Goal: Task Accomplishment & Management: Use online tool/utility

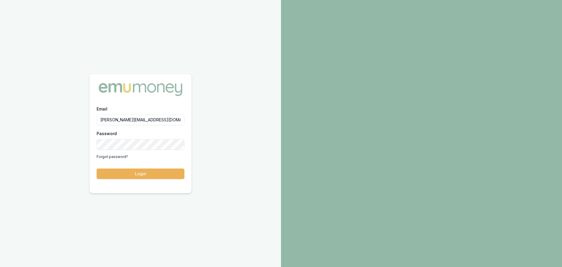
type input "erin.shield@emumoney.com.au"
click at [97, 168] on button "Login" at bounding box center [141, 173] width 88 height 11
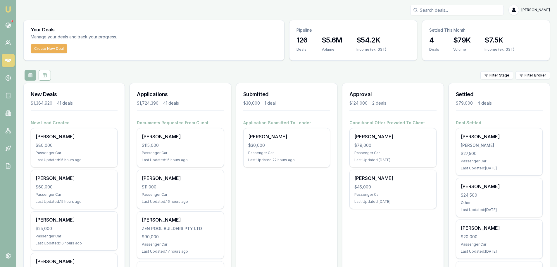
click at [466, 9] on input "Search deals" at bounding box center [458, 10] width 94 height 11
type input "hassan"
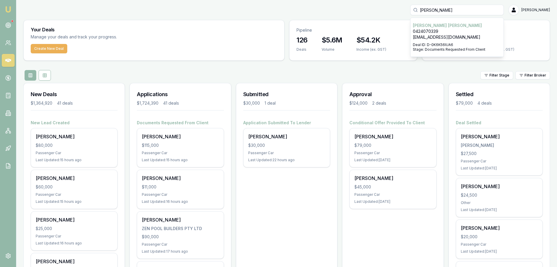
click at [465, 24] on p "Hassan El Abdallah" at bounding box center [457, 26] width 88 height 6
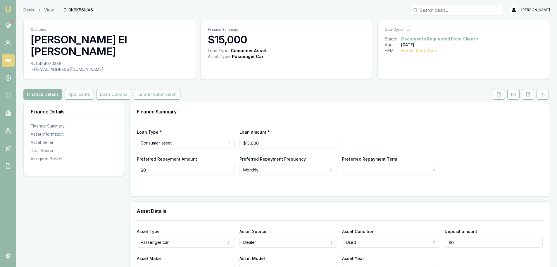
click at [488, 89] on div "Finance Details Applicants Loan Options Lender Submission" at bounding box center [286, 94] width 527 height 11
click at [497, 92] on icon at bounding box center [499, 94] width 5 height 5
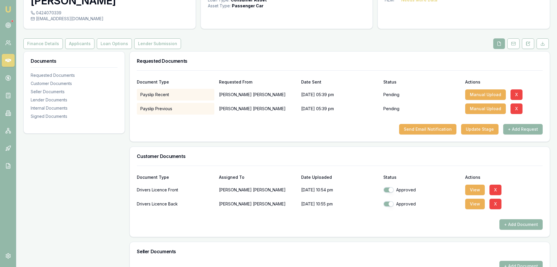
scroll to position [59, 0]
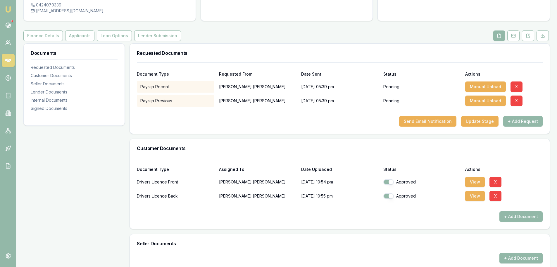
click at [490, 78] on div "Payslip Recent Hassan El Abdallah 08/09/2025, 05:39 pm Pending Manual Upload X" at bounding box center [340, 85] width 406 height 14
click at [491, 81] on button "Manual Upload" at bounding box center [486, 86] width 41 height 11
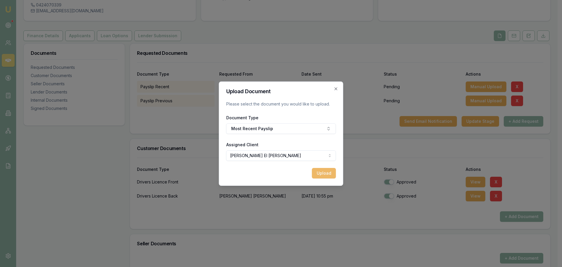
click at [325, 171] on button "Upload" at bounding box center [324, 173] width 24 height 11
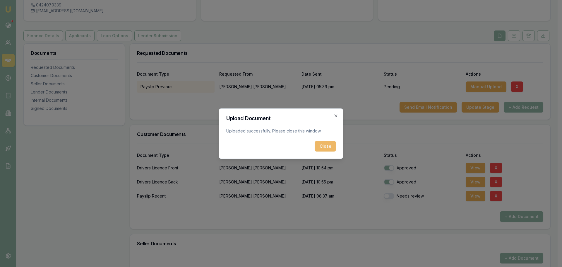
click at [328, 145] on button "Close" at bounding box center [325, 146] width 21 height 11
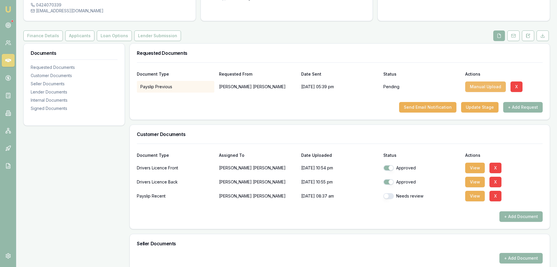
click at [477, 81] on button "Manual Upload" at bounding box center [486, 86] width 41 height 11
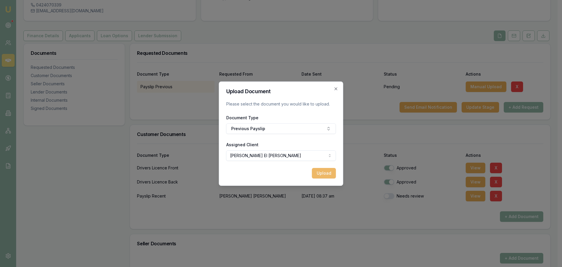
click at [322, 171] on button "Upload" at bounding box center [324, 173] width 24 height 11
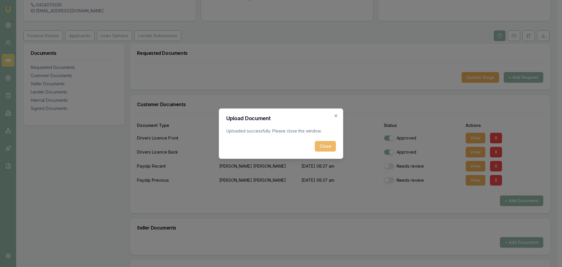
click at [321, 145] on button "Close" at bounding box center [325, 146] width 21 height 11
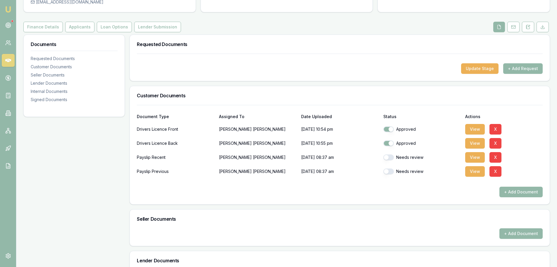
scroll to position [0, 0]
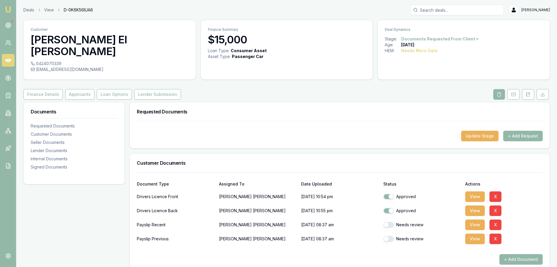
click at [10, 64] on link at bounding box center [8, 60] width 13 height 13
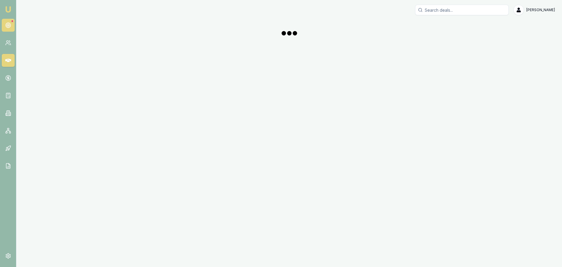
click at [8, 22] on icon at bounding box center [8, 25] width 6 height 6
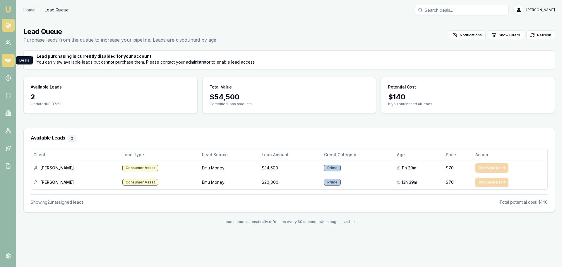
click at [9, 62] on icon at bounding box center [8, 60] width 6 height 6
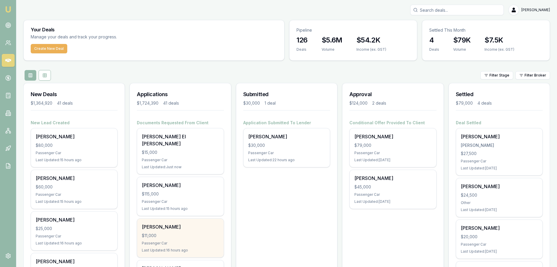
click at [189, 224] on div "Kayden Alispahic $11,000 Passenger Car Last Updated: 16 hours ago" at bounding box center [180, 237] width 86 height 39
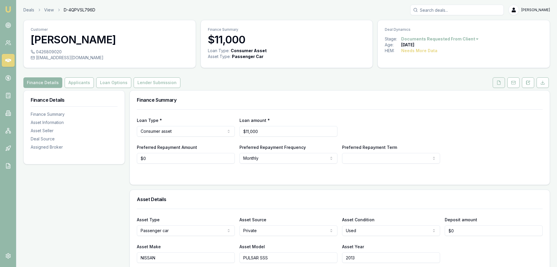
click at [501, 81] on icon at bounding box center [499, 82] width 5 height 5
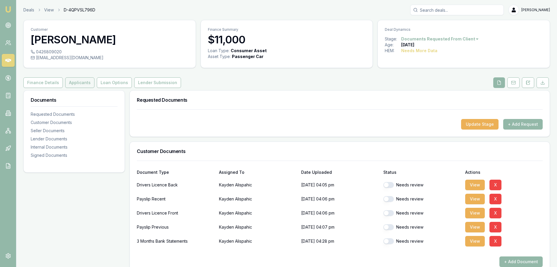
click at [83, 83] on button "Applicants" at bounding box center [79, 82] width 29 height 11
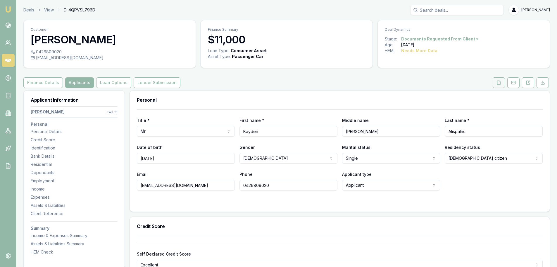
click at [502, 82] on button at bounding box center [499, 82] width 12 height 11
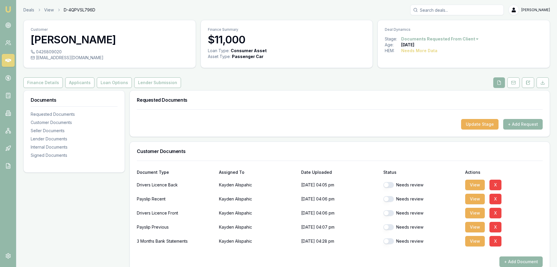
click at [390, 186] on button "button" at bounding box center [389, 185] width 11 height 6
checkbox input "true"
click at [390, 213] on button "button" at bounding box center [389, 213] width 11 height 6
checkbox input "false"
checkbox input "true"
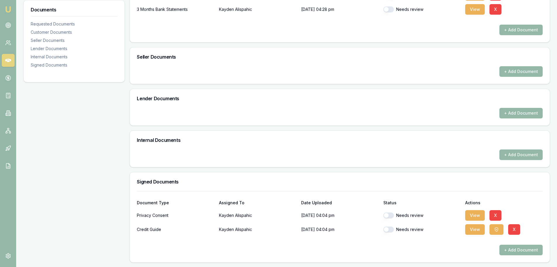
scroll to position [232, 0]
click at [394, 215] on button "button" at bounding box center [389, 215] width 11 height 6
checkbox input "true"
click at [387, 229] on button "button" at bounding box center [389, 229] width 11 height 6
checkbox input "true"
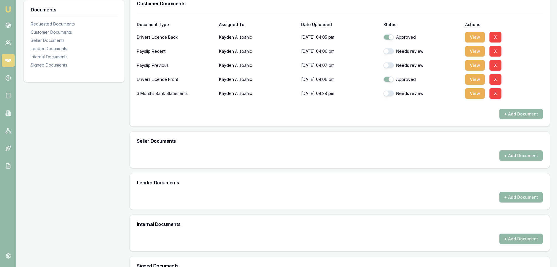
scroll to position [56, 0]
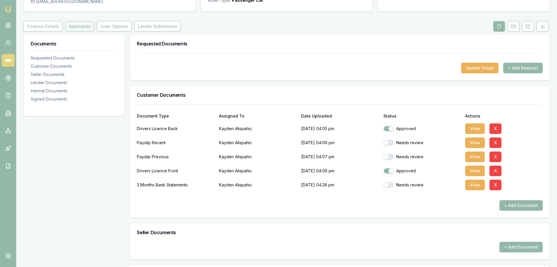
click at [69, 27] on button "Applicants" at bounding box center [79, 26] width 29 height 11
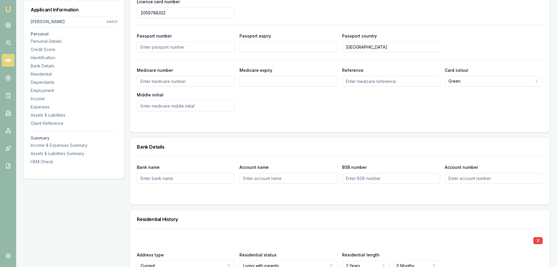
scroll to position [263, 0]
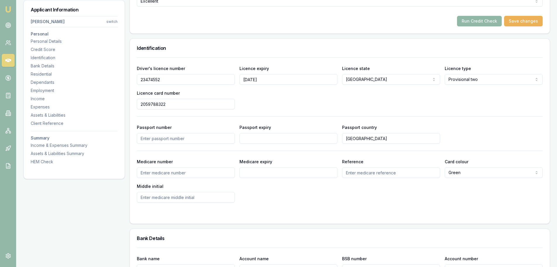
click at [468, 18] on button "Run Credit Check" at bounding box center [479, 21] width 45 height 11
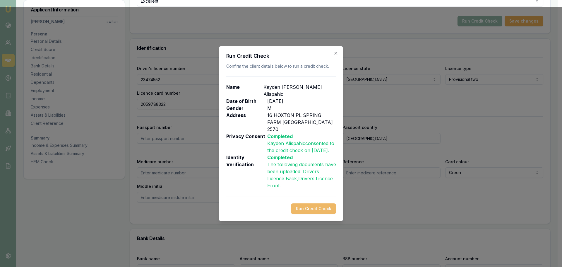
click at [332, 205] on button "Run Credit Check" at bounding box center [313, 208] width 45 height 11
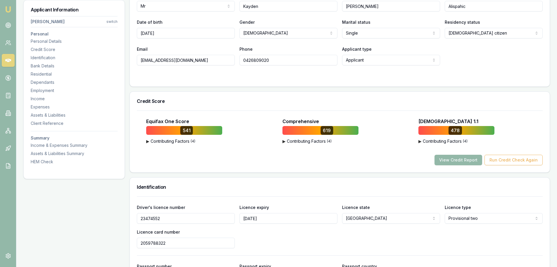
scroll to position [117, 0]
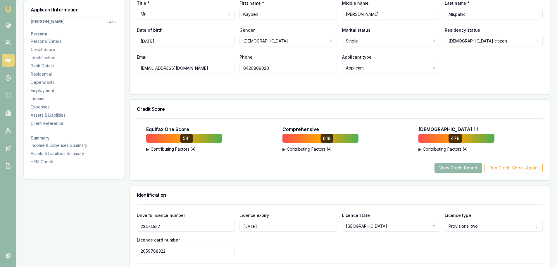
click at [473, 166] on button "View Credit Report" at bounding box center [459, 167] width 48 height 11
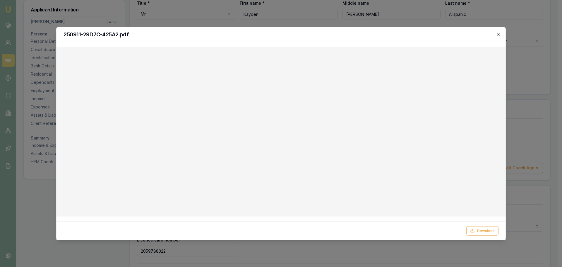
click at [500, 32] on icon "button" at bounding box center [498, 34] width 5 height 5
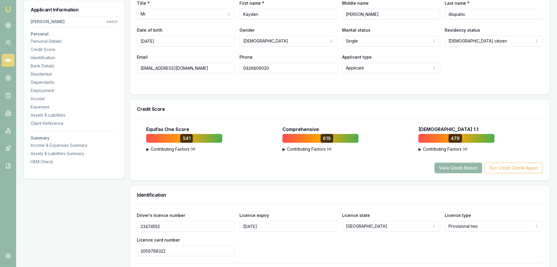
click at [324, 89] on div "Title * Mr Mr Mrs Miss Ms Dr Prof First name * Kayden Middle name DEAN Last nam…" at bounding box center [340, 43] width 420 height 102
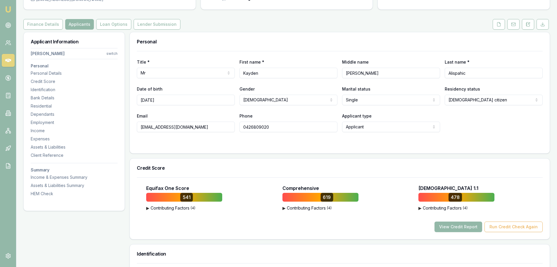
scroll to position [59, 0]
click at [498, 25] on icon at bounding box center [499, 24] width 5 height 5
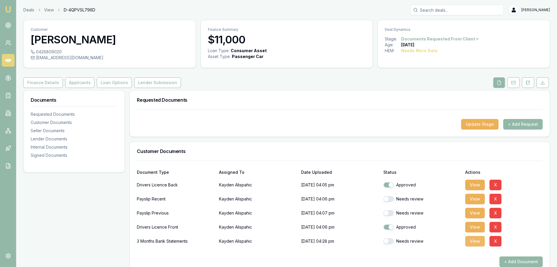
click at [478, 242] on button "View" at bounding box center [476, 241] width 20 height 11
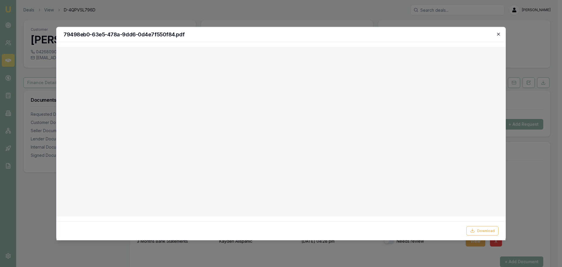
click at [498, 35] on icon "button" at bounding box center [498, 34] width 5 height 5
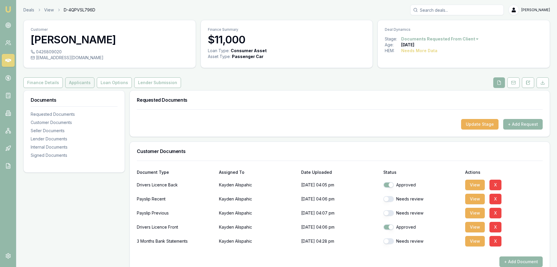
click at [87, 81] on button "Applicants" at bounding box center [79, 82] width 29 height 11
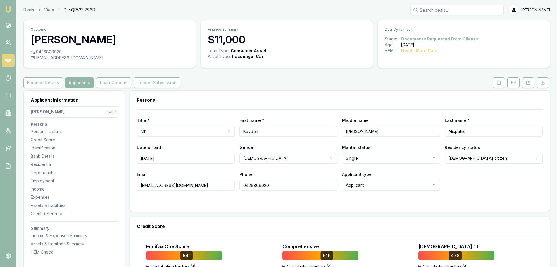
click at [404, 82] on div "Finance Details Applicants Loan Options Lender Submission" at bounding box center [286, 82] width 527 height 11
click at [269, 82] on div "Finance Details Applicants Loan Options Lender Submission" at bounding box center [286, 82] width 527 height 11
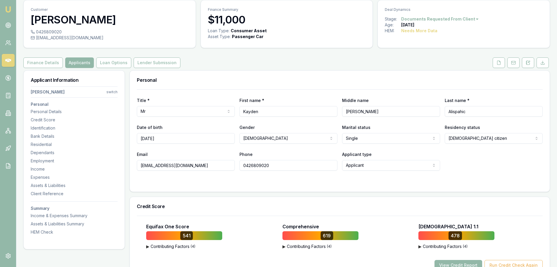
scroll to position [29, 0]
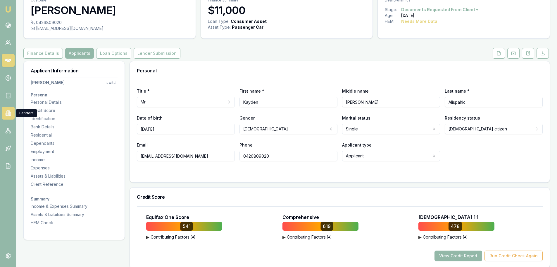
click at [6, 114] on icon at bounding box center [8, 113] width 6 height 6
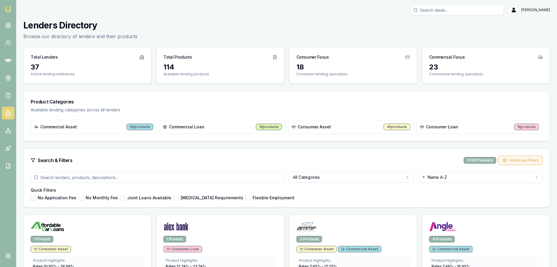
click at [516, 159] on button "Advanced Filters" at bounding box center [521, 159] width 44 height 9
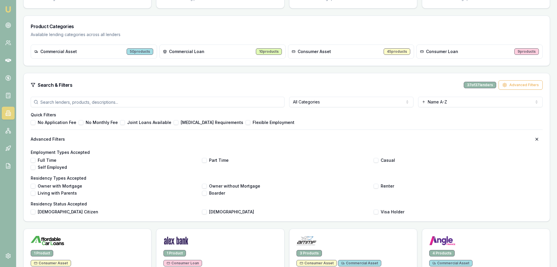
scroll to position [29, 0]
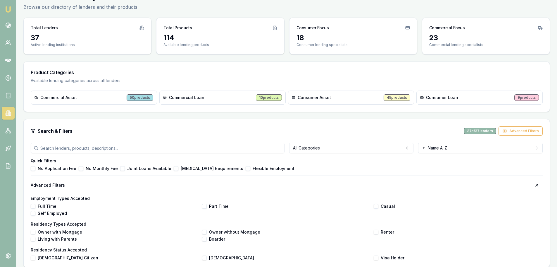
click at [455, 69] on h3 "Product Categories" at bounding box center [287, 72] width 512 height 7
click at [439, 103] on div "Consumer Loan 9 products" at bounding box center [480, 97] width 126 height 14
click at [512, 132] on button "Advanced Filters" at bounding box center [521, 130] width 44 height 9
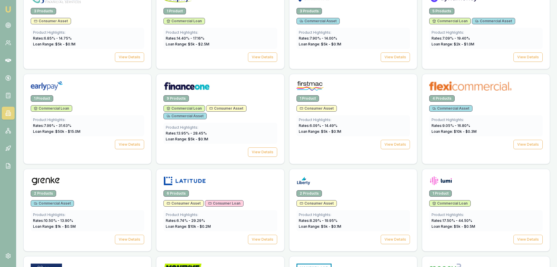
scroll to position [322, 0]
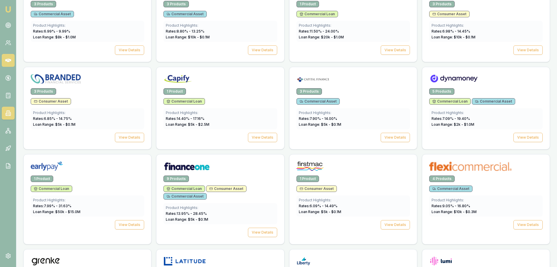
click at [12, 63] on link at bounding box center [8, 60] width 13 height 13
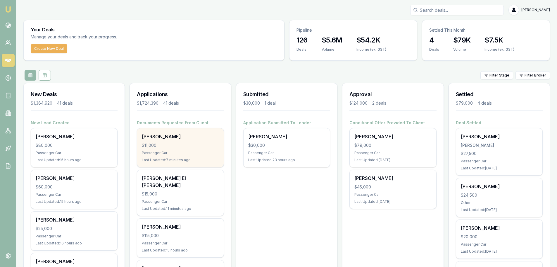
click at [199, 148] on div "Kayden Alispahic $11,000 Passenger Car Last Updated: 7 minutes ago" at bounding box center [180, 147] width 86 height 39
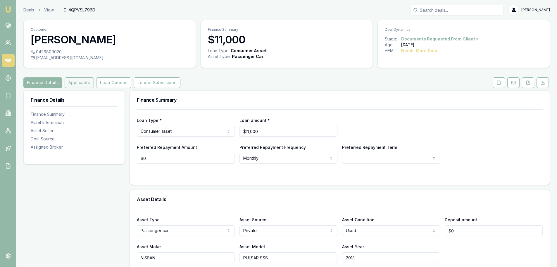
click at [80, 83] on button "Applicants" at bounding box center [79, 82] width 29 height 11
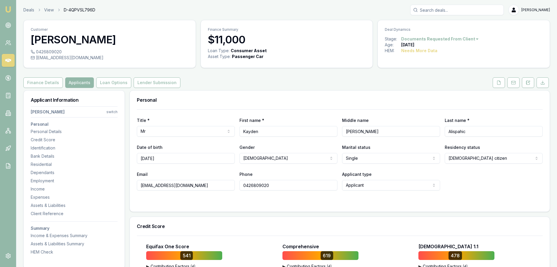
drag, startPoint x: 211, startPoint y: 187, endPoint x: 115, endPoint y: 185, distance: 95.4
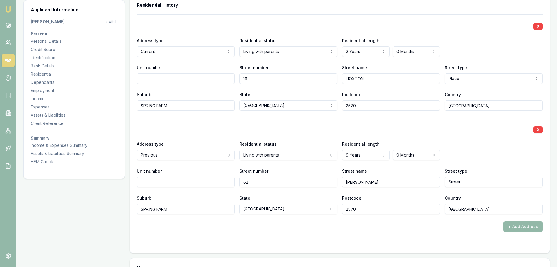
scroll to position [585, 0]
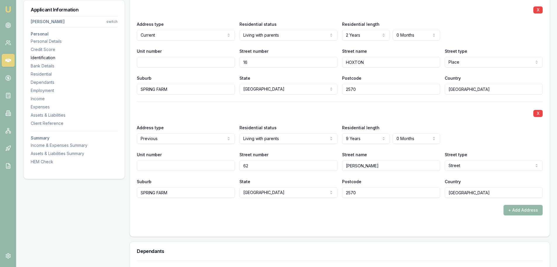
click at [50, 57] on div "Identification" at bounding box center [74, 58] width 87 height 6
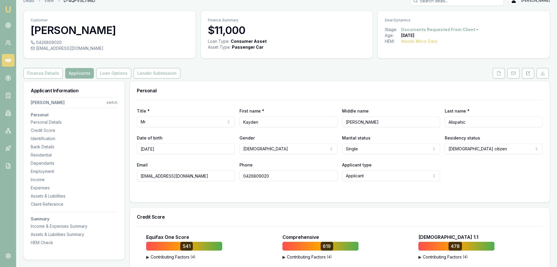
scroll to position [0, 0]
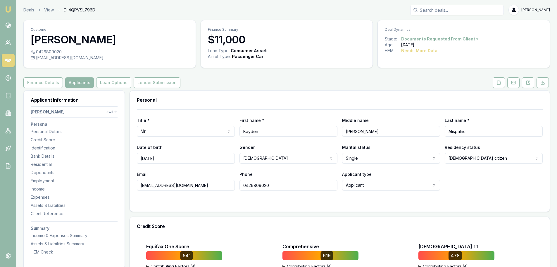
click at [328, 85] on div "Finance Details Applicants Loan Options Lender Submission" at bounding box center [286, 82] width 527 height 11
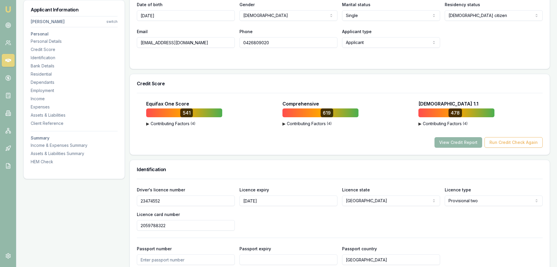
scroll to position [146, 0]
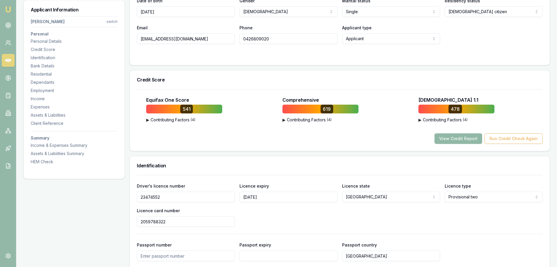
click at [461, 139] on button "View Credit Report" at bounding box center [459, 138] width 48 height 11
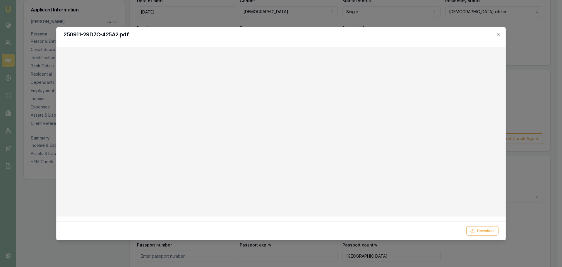
click at [61, 1] on div at bounding box center [281, 133] width 562 height 267
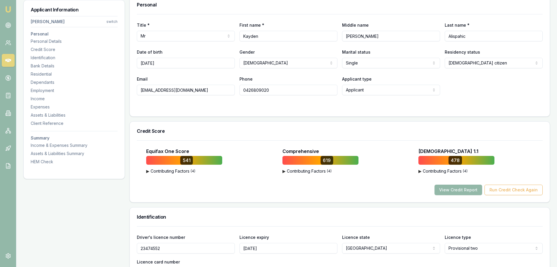
scroll to position [59, 0]
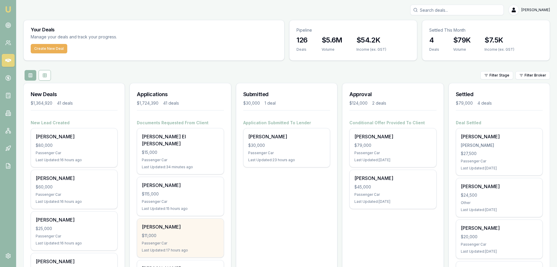
click at [180, 223] on div "[PERSON_NAME]" at bounding box center [180, 226] width 77 height 7
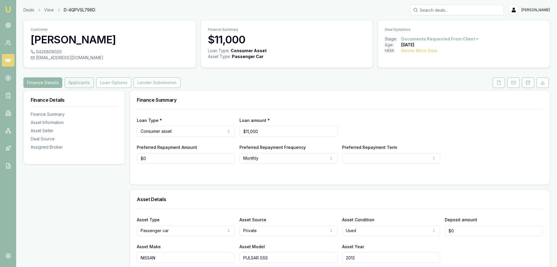
click at [86, 81] on button "Applicants" at bounding box center [79, 82] width 29 height 11
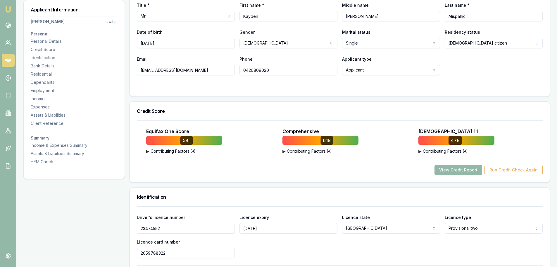
scroll to position [117, 0]
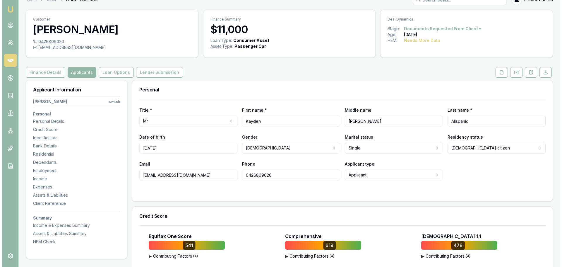
scroll to position [0, 0]
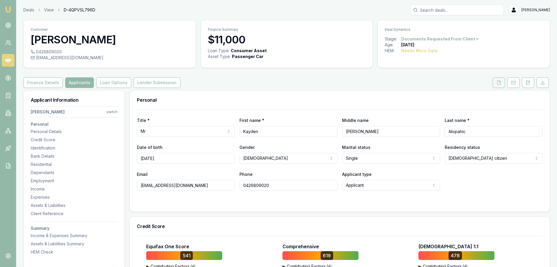
click at [494, 81] on button at bounding box center [499, 82] width 12 height 11
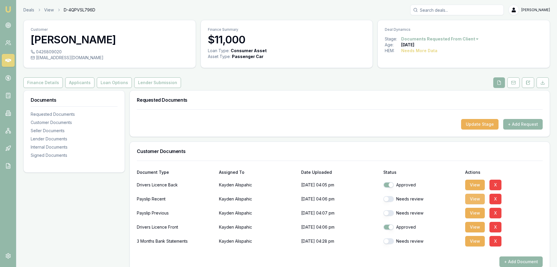
click at [477, 197] on button "View" at bounding box center [476, 198] width 20 height 11
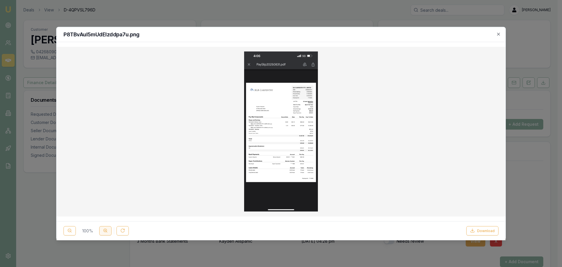
click at [108, 230] on button at bounding box center [105, 230] width 12 height 9
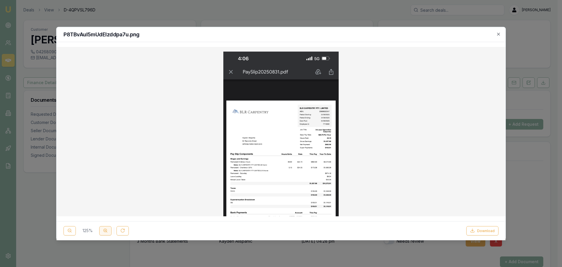
click at [108, 230] on button at bounding box center [105, 230] width 12 height 9
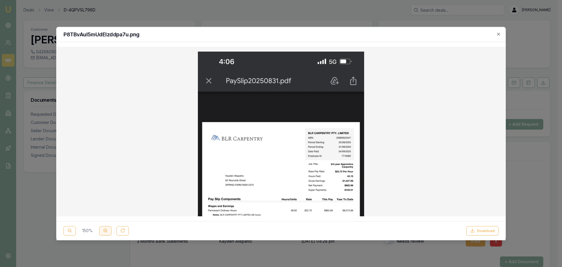
click at [108, 230] on button at bounding box center [105, 230] width 12 height 9
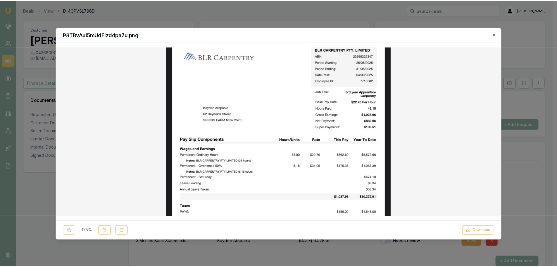
scroll to position [117, 0]
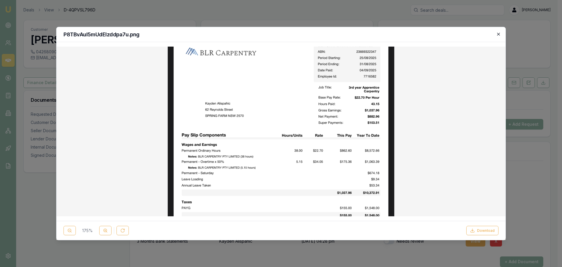
click at [499, 34] on icon "button" at bounding box center [498, 34] width 5 height 5
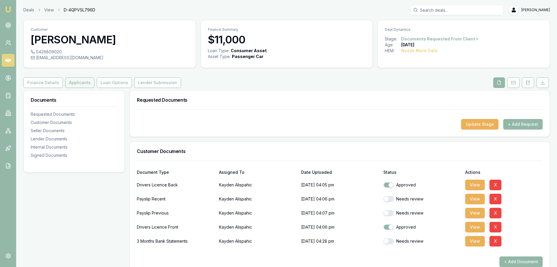
click at [84, 83] on button "Applicants" at bounding box center [79, 82] width 29 height 11
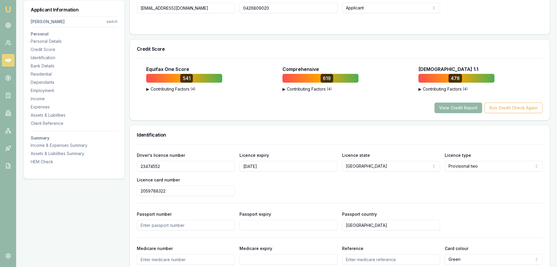
scroll to position [234, 0]
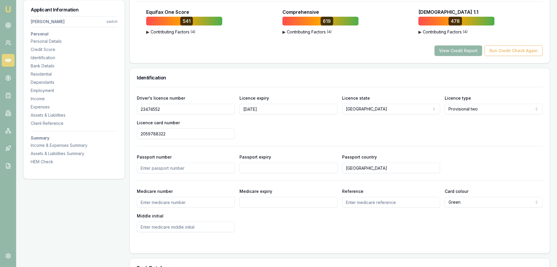
click at [197, 51] on div "View Credit Report Run Credit Check Again" at bounding box center [340, 50] width 406 height 11
click at [196, 58] on div "Equifax One Score 541 ▶ Contributing Factors ( 4 ) More Personal Loan Enquiries…" at bounding box center [340, 32] width 420 height 62
click at [197, 57] on div "Equifax One Score 541 ▶ Contributing Factors ( 4 ) More Personal Loan Enquiries…" at bounding box center [340, 32] width 420 height 62
click at [207, 51] on div "View Credit Report Run Credit Check Again" at bounding box center [340, 50] width 406 height 11
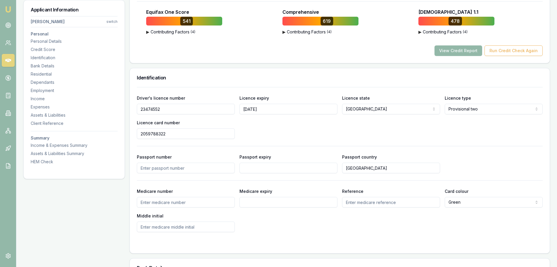
click at [209, 79] on h3 "Identification" at bounding box center [340, 77] width 406 height 5
click at [223, 71] on div "Identification" at bounding box center [340, 77] width 420 height 19
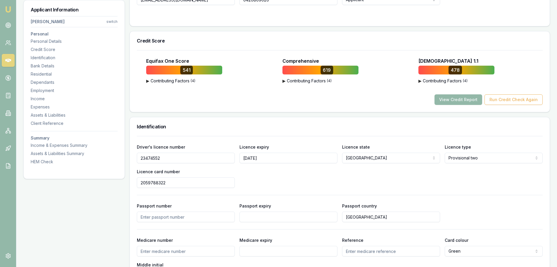
scroll to position [117, 0]
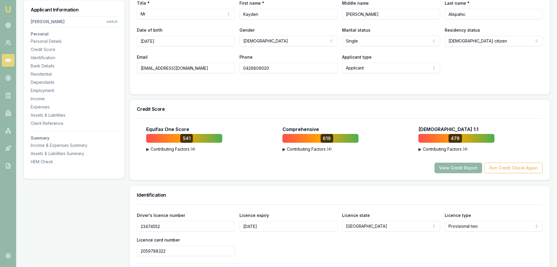
click at [446, 167] on button "View Credit Report" at bounding box center [459, 167] width 48 height 11
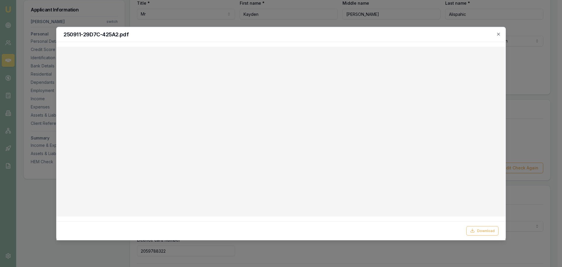
click at [498, 31] on div "250911-29D7C-425A2.pdf" at bounding box center [280, 34] width 449 height 15
click at [500, 33] on icon "button" at bounding box center [498, 34] width 5 height 5
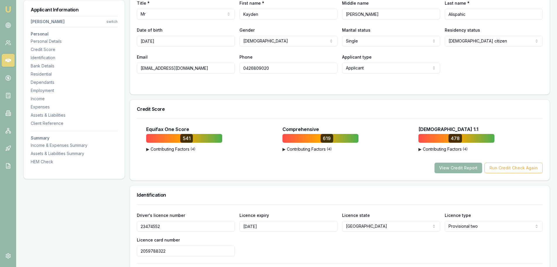
click at [227, 93] on div "Title * Mr Mr Mrs Miss Ms Dr Prof First name * Kayden Middle name DEAN Last nam…" at bounding box center [340, 43] width 420 height 102
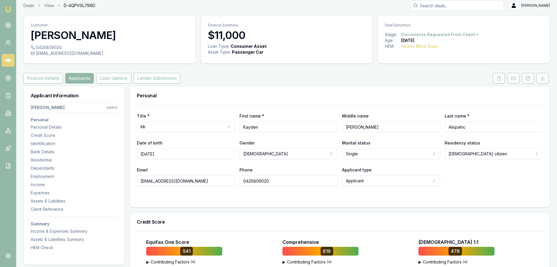
scroll to position [0, 0]
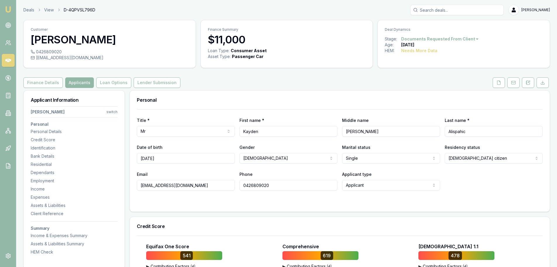
click at [227, 93] on div "Personal" at bounding box center [340, 99] width 420 height 19
click at [544, 81] on icon at bounding box center [543, 82] width 5 height 5
click at [363, 79] on div "Finance Details Applicants Loan Options Lender Submission" at bounding box center [286, 82] width 527 height 11
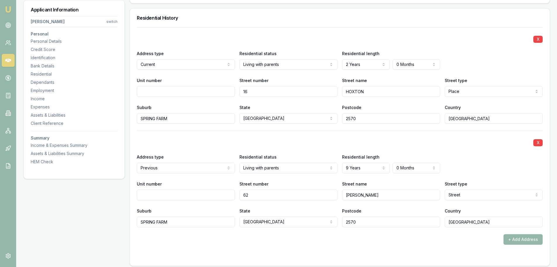
scroll to position [585, 0]
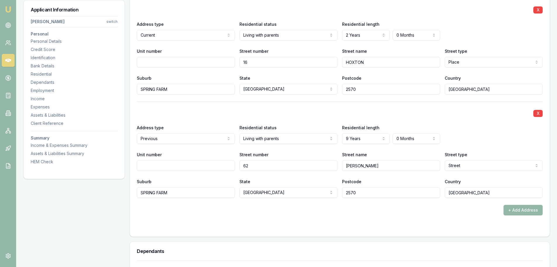
click at [265, 107] on div "X Address type Previous Current Previous Residential status Living with parents…" at bounding box center [340, 149] width 406 height 96
click at [182, 9] on div "X" at bounding box center [340, 9] width 406 height 8
click at [165, 7] on div "X" at bounding box center [340, 9] width 406 height 8
click at [163, 12] on div "X" at bounding box center [340, 9] width 406 height 8
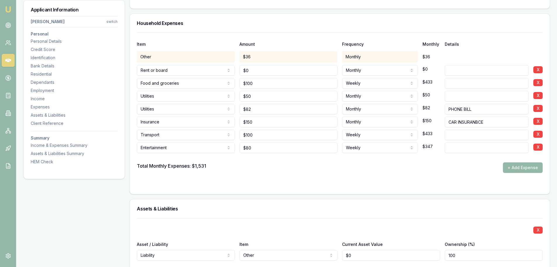
scroll to position [1404, 0]
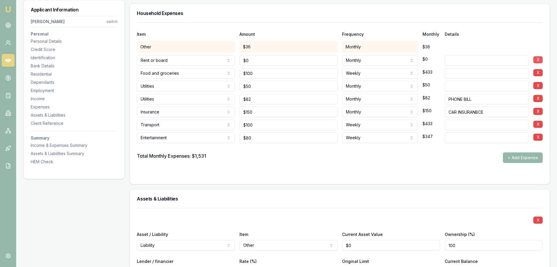
click at [539, 57] on button "X" at bounding box center [538, 59] width 9 height 7
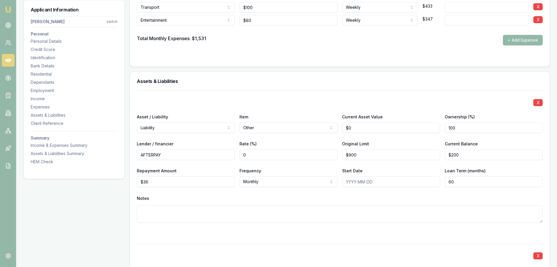
scroll to position [1470, 0]
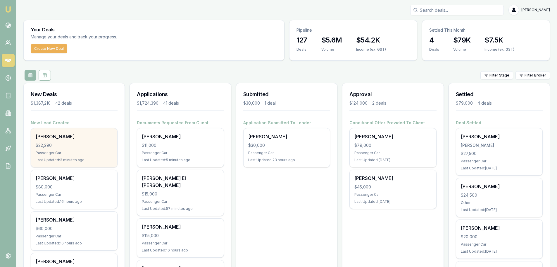
click at [91, 137] on div "[PERSON_NAME]" at bounding box center [74, 136] width 77 height 7
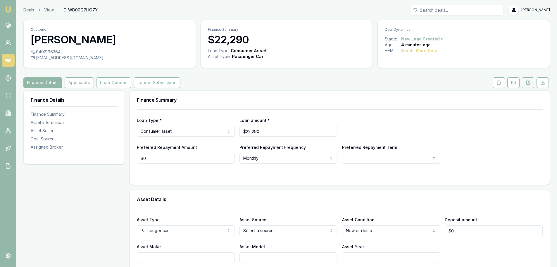
click at [530, 82] on icon at bounding box center [528, 82] width 5 height 5
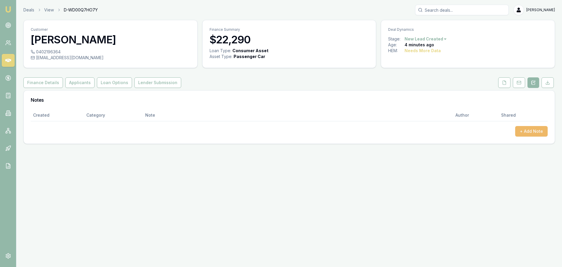
click at [542, 132] on button "+ Add Note" at bounding box center [531, 131] width 32 height 11
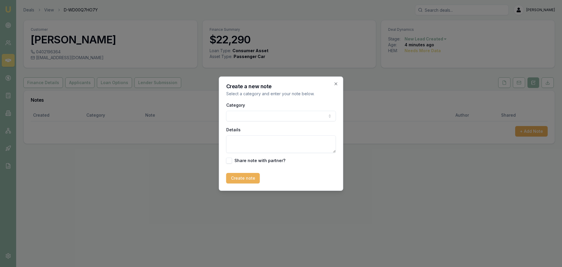
click at [303, 117] on body "Emu Broker Deals View D-WD00Q7HO7Y Erin Shield Toggle Menu Customer Shannon Row…" at bounding box center [281, 133] width 562 height 267
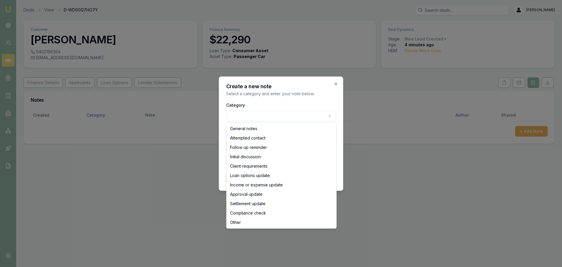
select select "ATTEMPTED_CONTACT"
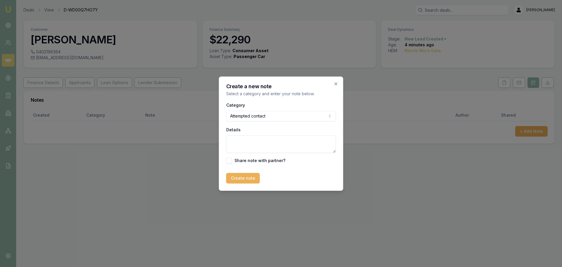
click at [273, 144] on textarea "Details" at bounding box center [281, 144] width 110 height 18
type textarea "sent intro text"
click at [246, 180] on button "Create note" at bounding box center [243, 178] width 34 height 11
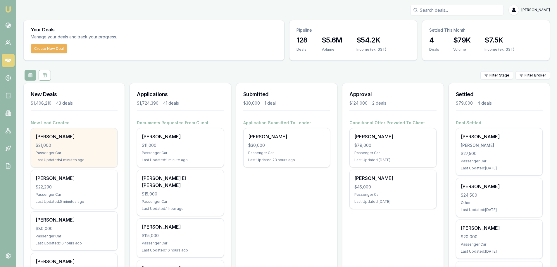
click at [84, 145] on div "$21,000" at bounding box center [74, 145] width 77 height 6
click at [100, 153] on div "Passenger Car" at bounding box center [74, 152] width 77 height 5
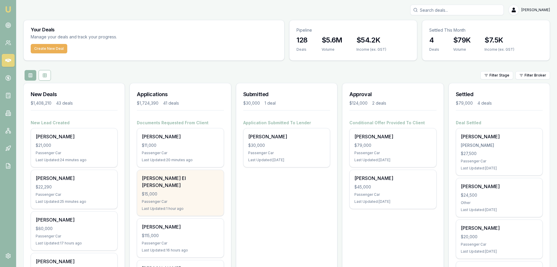
click at [210, 191] on div "[PERSON_NAME] El [PERSON_NAME] $15,000 Passenger Car Last Updated: 1 hour ago" at bounding box center [180, 193] width 86 height 46
click at [159, 199] on div "Passenger Car" at bounding box center [180, 201] width 77 height 5
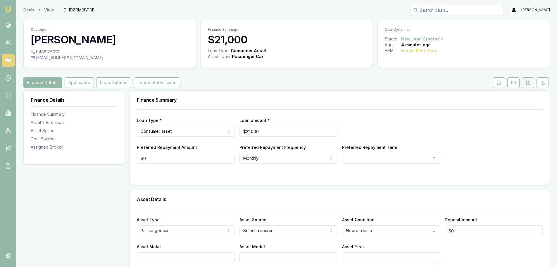
click at [531, 81] on button at bounding box center [528, 82] width 12 height 11
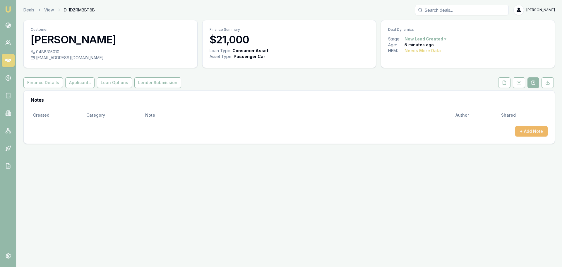
click at [538, 130] on button "+ Add Note" at bounding box center [531, 131] width 32 height 11
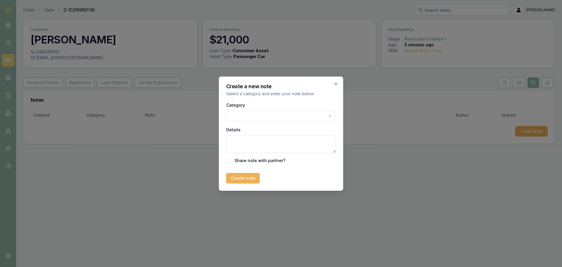
click at [329, 116] on body "Emu Broker Deals View D-1DZRMBBT8B Erin Shield Toggle Menu Customer Jeff Dickas…" at bounding box center [281, 133] width 562 height 267
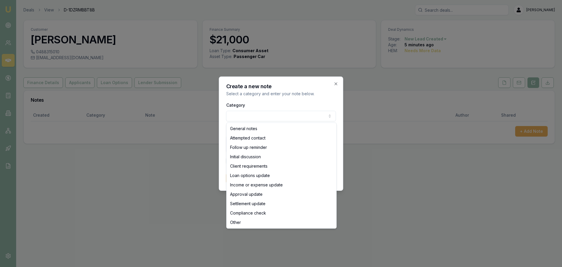
select select "ATTEMPTED_CONTACT"
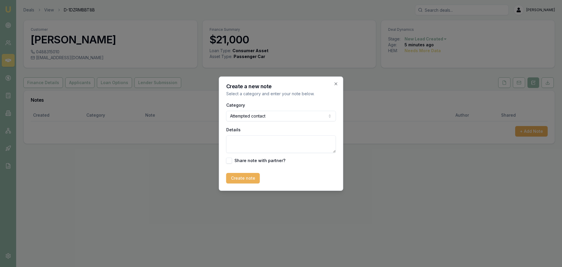
click at [276, 149] on textarea "Details" at bounding box center [281, 144] width 110 height 18
type textarea "sent intro text"
click at [245, 177] on button "Create note" at bounding box center [243, 178] width 34 height 11
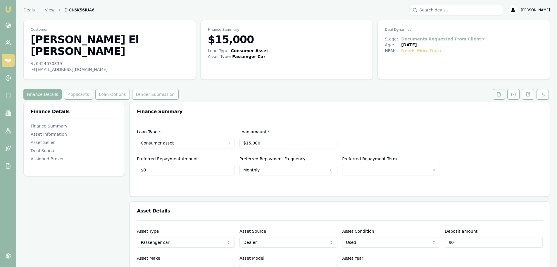
click at [499, 92] on icon at bounding box center [499, 94] width 3 height 4
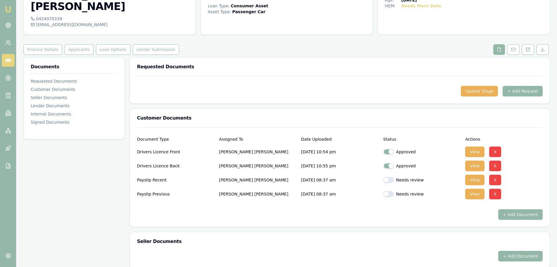
scroll to position [59, 0]
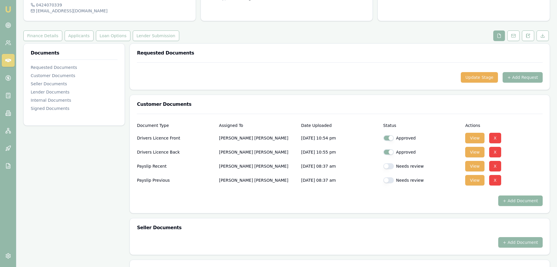
click at [519, 195] on button "+ Add Document" at bounding box center [521, 200] width 44 height 11
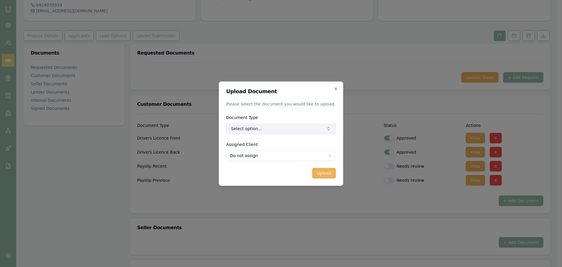
click at [253, 129] on button "Select option..." at bounding box center [281, 128] width 110 height 11
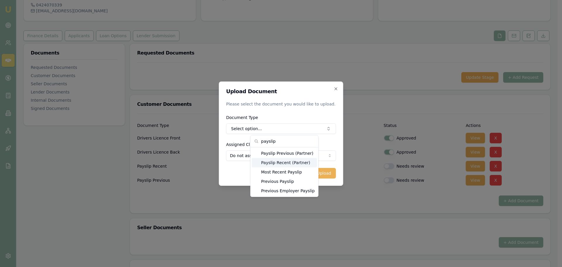
type input "payslip"
click at [272, 163] on div "Payslip Recent (Partner)" at bounding box center [284, 162] width 65 height 9
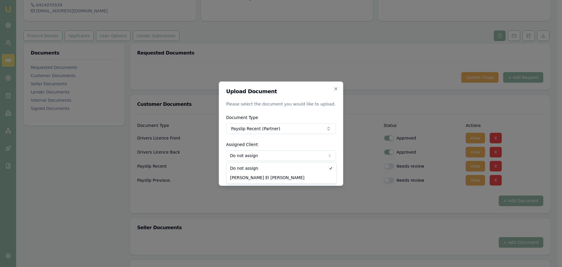
click at [271, 154] on body "Emu Broker Deals View D-0K6K56IUA6 Erin Shield Toggle Menu Customer Hassan El A…" at bounding box center [278, 74] width 557 height 267
select select "U-J5852Y7H3L"
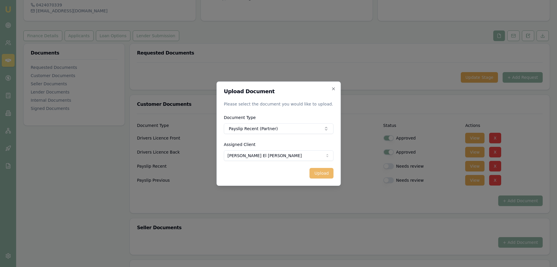
click at [324, 175] on button "Upload" at bounding box center [322, 173] width 24 height 11
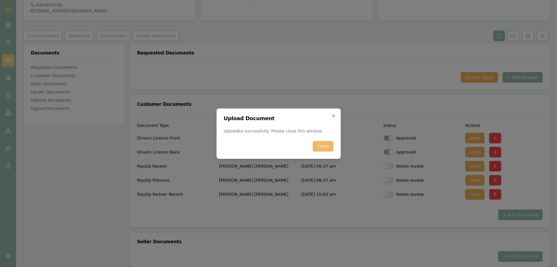
click at [322, 146] on button "Close" at bounding box center [323, 146] width 20 height 11
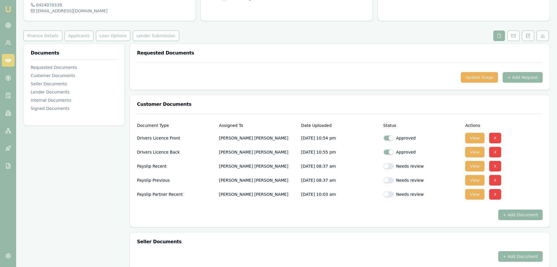
click at [528, 209] on button "+ Add Document" at bounding box center [521, 214] width 44 height 11
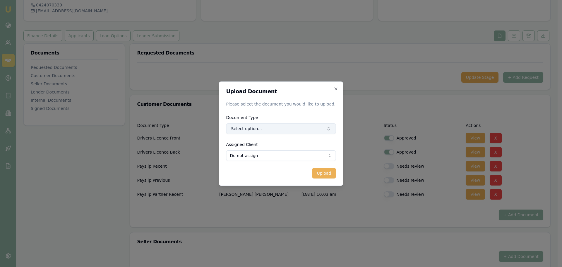
click at [287, 128] on button "Select option..." at bounding box center [281, 128] width 110 height 11
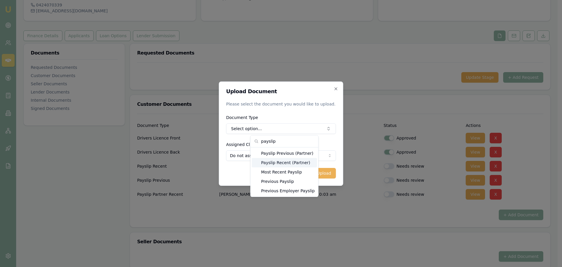
type input "payslip"
click at [293, 161] on div "Payslip Recent (Partner)" at bounding box center [284, 162] width 65 height 9
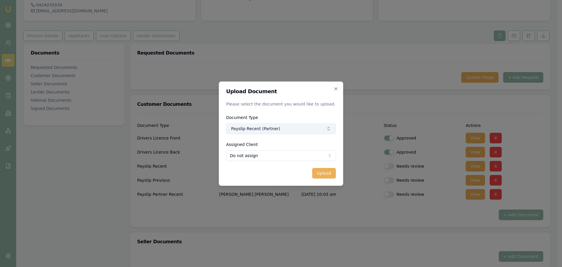
click at [280, 127] on button "Payslip Recent (Partner)" at bounding box center [281, 128] width 110 height 11
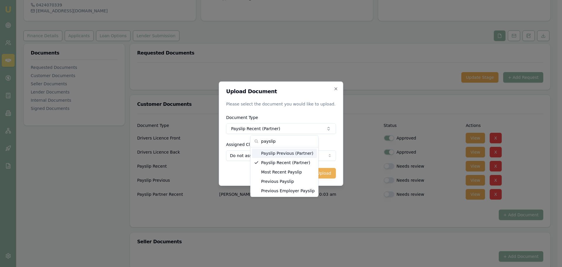
type input "payslip"
click at [280, 156] on div "Payslip Previous (Partner)" at bounding box center [284, 152] width 65 height 9
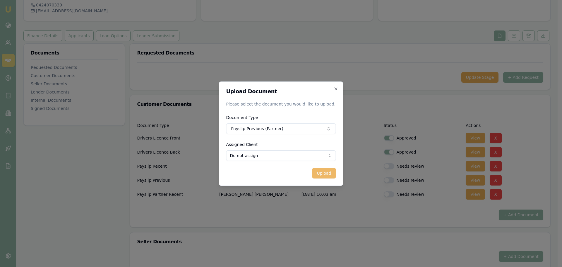
click at [322, 174] on button "Upload" at bounding box center [324, 173] width 24 height 11
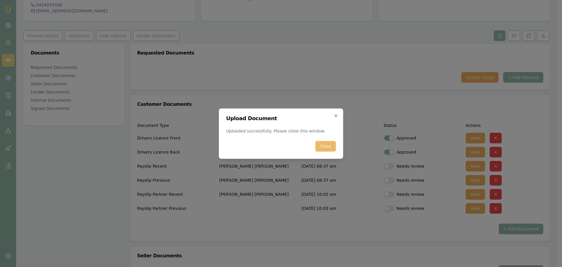
click at [324, 147] on button "Close" at bounding box center [325, 146] width 20 height 11
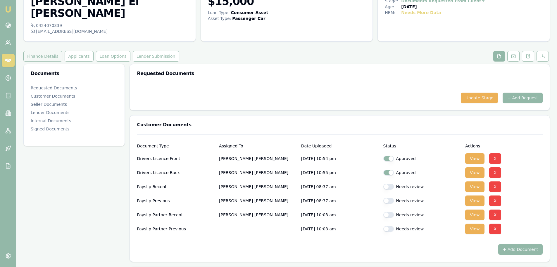
scroll to position [29, 0]
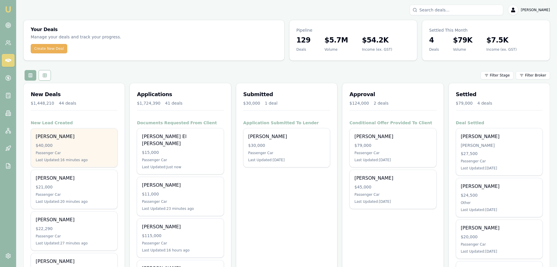
click at [69, 144] on div "$40,000" at bounding box center [74, 145] width 77 height 6
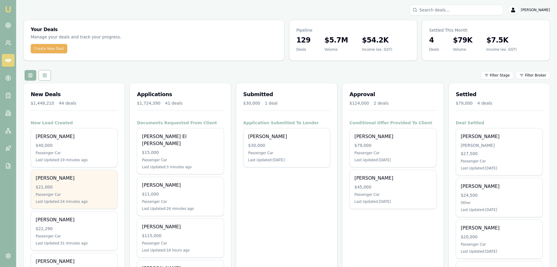
click at [55, 193] on div "Passenger Car" at bounding box center [74, 194] width 77 height 5
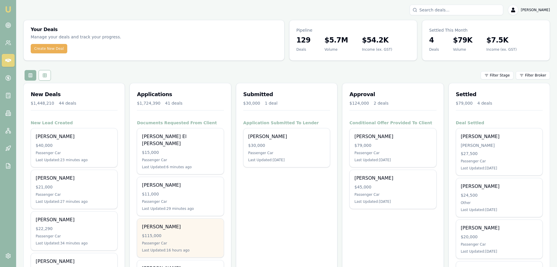
click at [195, 241] on div "Passenger Car" at bounding box center [180, 243] width 77 height 5
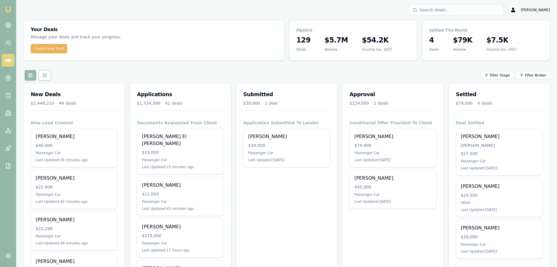
click at [203, 73] on div "Filter Stage Filter Broker" at bounding box center [286, 75] width 527 height 11
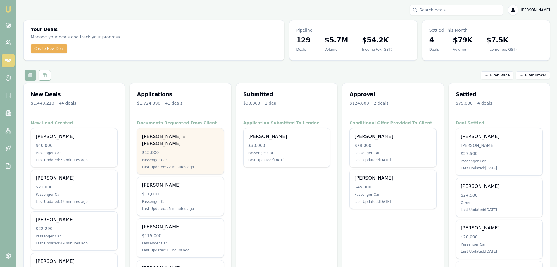
click at [194, 141] on div "Hassan El Abdallah $15,000 Passenger Car Last Updated: 22 minutes ago" at bounding box center [180, 151] width 86 height 46
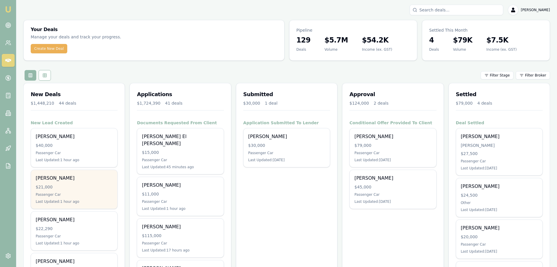
click at [89, 190] on div "Jeff Dickason $21,000 Passenger Car Last Updated: 1 hour ago" at bounding box center [74, 189] width 86 height 39
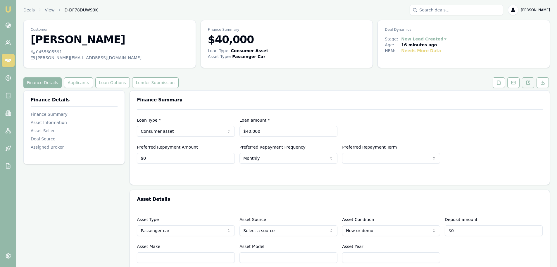
click at [529, 84] on icon at bounding box center [528, 82] width 3 height 4
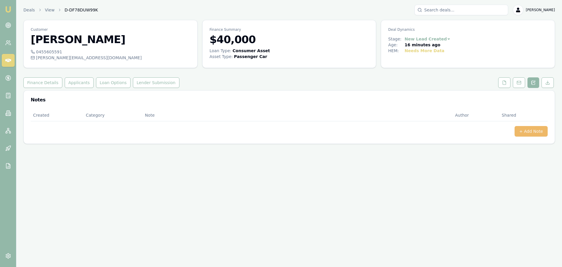
click at [523, 130] on button "+ Add Note" at bounding box center [530, 131] width 33 height 11
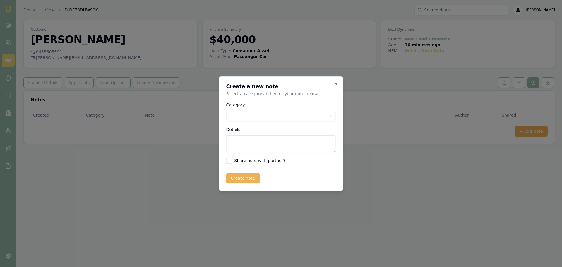
click at [297, 113] on body "Emu Broker Deals View D-DF78DUW99K [PERSON_NAME] Shield Toggle Menu Customer [P…" at bounding box center [281, 133] width 562 height 267
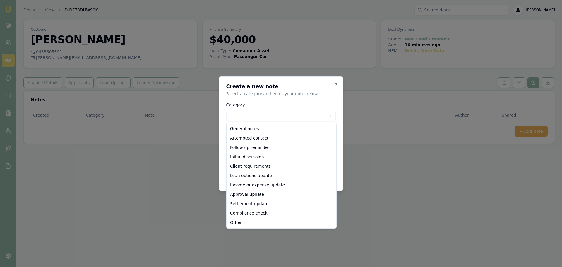
select select "ATTEMPTED_CONTACT"
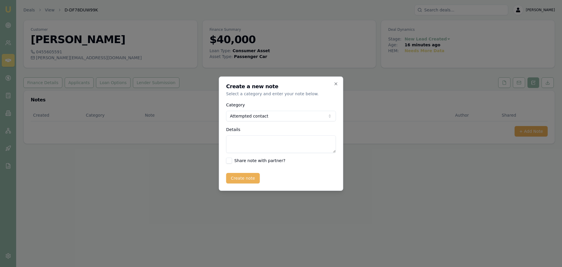
click at [280, 147] on textarea "Details" at bounding box center [281, 144] width 110 height 18
type textarea "sent intro text"
click at [247, 180] on button "Create note" at bounding box center [243, 178] width 34 height 11
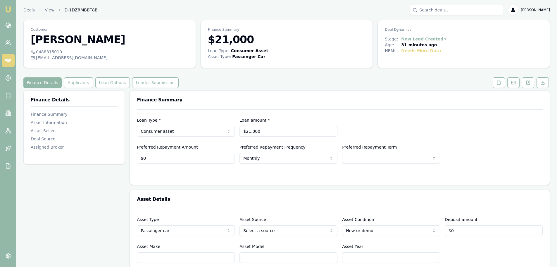
click at [524, 81] on button at bounding box center [528, 82] width 12 height 11
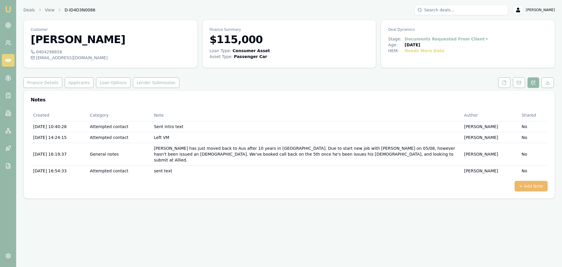
click at [539, 181] on button "+ Add Note" at bounding box center [530, 186] width 33 height 11
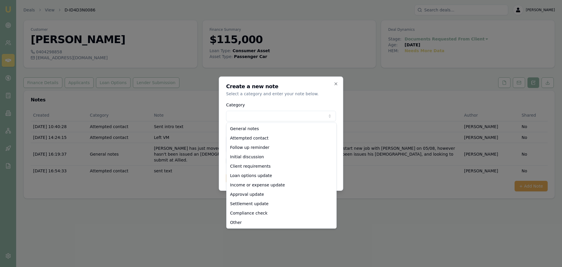
click at [235, 116] on body "Emu Broker Deals View D-ID4D3N0086 Erin Shield Toggle Menu Customer ROBERT REYN…" at bounding box center [281, 133] width 562 height 267
select select "ATTEMPTED_CONTACT"
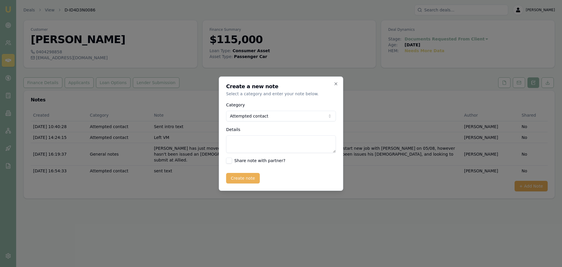
click at [245, 145] on textarea "Details" at bounding box center [281, 144] width 110 height 18
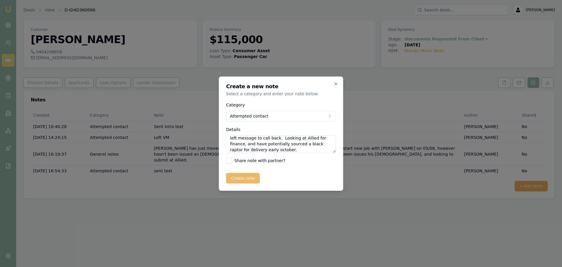
type textarea "left message to call back. Looking at Allied for finance, and have potentially …"
click at [238, 178] on button "Create note" at bounding box center [243, 178] width 34 height 11
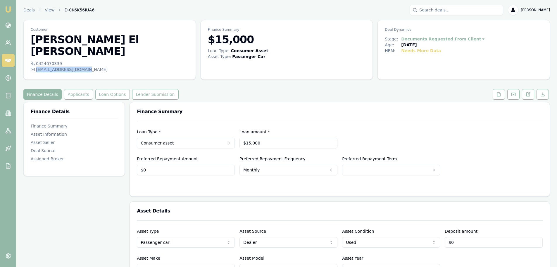
click at [82, 66] on div "habdallah823@gmail.com" at bounding box center [110, 69] width 158 height 6
copy div "habdallah823@gmail.com"
click at [78, 89] on button "Applicants" at bounding box center [78, 94] width 29 height 11
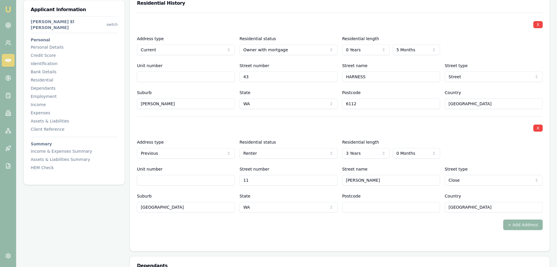
scroll to position [585, 0]
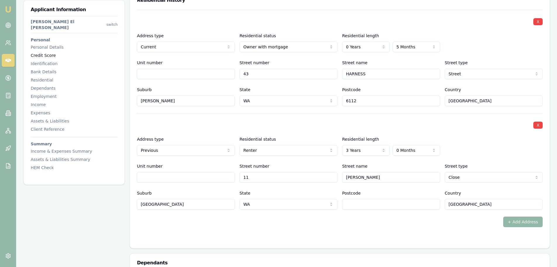
drag, startPoint x: 36, startPoint y: 48, endPoint x: 46, endPoint y: 51, distance: 10.8
click at [36, 52] on div "Credit Score" at bounding box center [74, 55] width 87 height 6
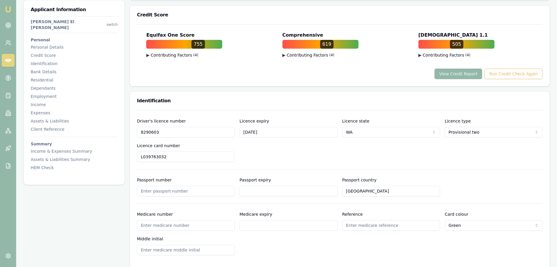
scroll to position [216, 0]
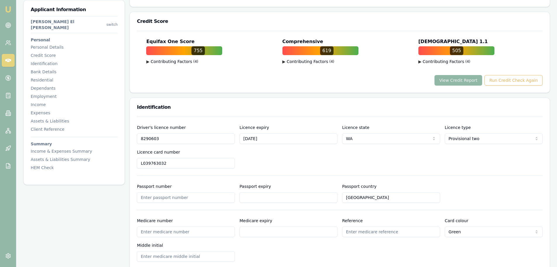
click at [472, 75] on button "View Credit Report" at bounding box center [459, 80] width 48 height 11
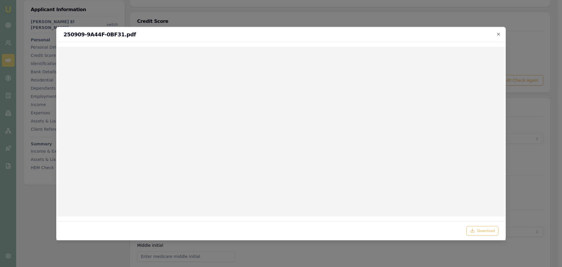
click at [499, 31] on div "250909-9A44F-0BF31.pdf" at bounding box center [280, 34] width 449 height 15
click at [498, 32] on icon "button" at bounding box center [498, 34] width 5 height 5
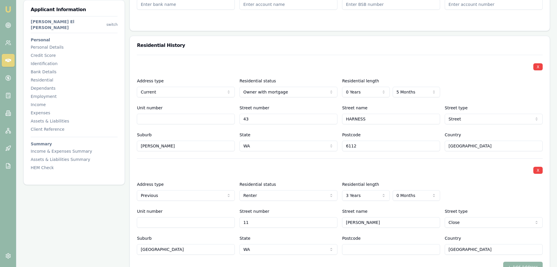
scroll to position [597, 0]
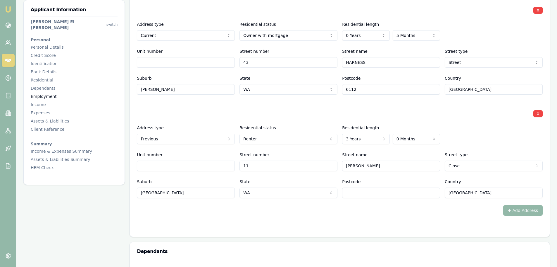
click at [42, 93] on div "Employment" at bounding box center [74, 96] width 87 height 6
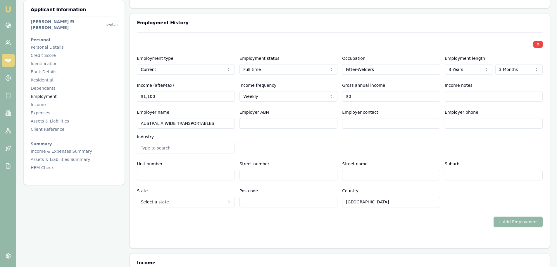
scroll to position [889, 0]
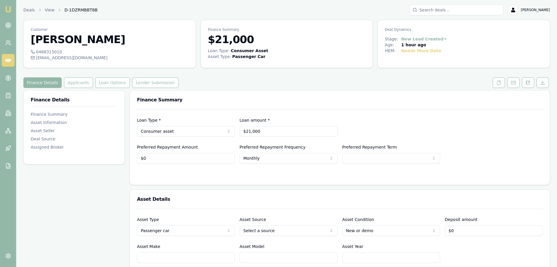
click at [239, 78] on div "Finance Details Applicants Loan Options Lender Submission" at bounding box center [286, 82] width 527 height 11
drag, startPoint x: 265, startPoint y: 133, endPoint x: 190, endPoint y: 129, distance: 75.3
click at [193, 130] on div "Loan Type * Consumer asset Consumer loan Consumer asset Commercial loan Commerc…" at bounding box center [340, 126] width 406 height 20
type input "$25,000"
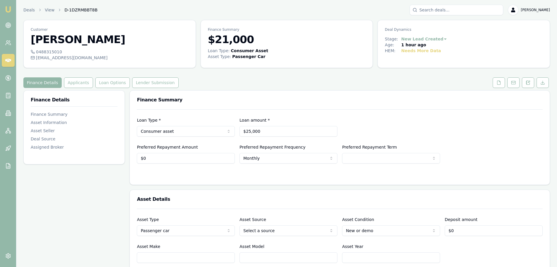
click at [201, 116] on div "Loan Type * Consumer asset Consumer loan Consumer asset Commercial loan Commerc…" at bounding box center [340, 136] width 406 height 54
select select "60"
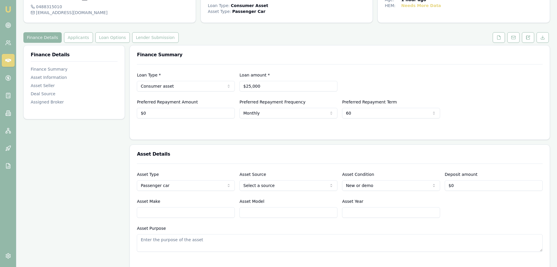
scroll to position [59, 0]
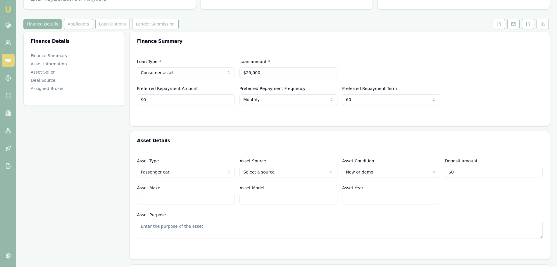
click at [189, 196] on input "Asset Make" at bounding box center [186, 198] width 98 height 11
click at [366, 196] on input "Asset Year" at bounding box center [391, 198] width 98 height 11
type input "2022"
click at [166, 199] on input "Asset Make" at bounding box center [186, 198] width 98 height 11
type input "KIA"
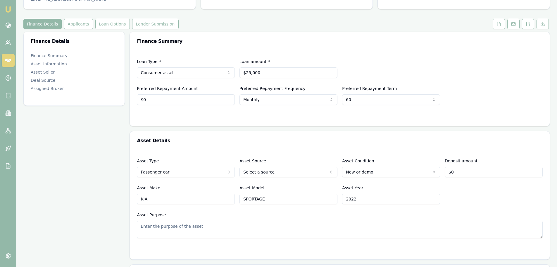
type input "SPORTAGE"
click at [219, 30] on div "Customer [PERSON_NAME] 0488315010 [EMAIL_ADDRESS][DOMAIN_NAME] Finance Summary …" at bounding box center [286, 267] width 527 height 612
click at [219, 33] on div "Finance Summary" at bounding box center [340, 41] width 420 height 19
click at [67, 23] on button "Applicants" at bounding box center [78, 24] width 29 height 11
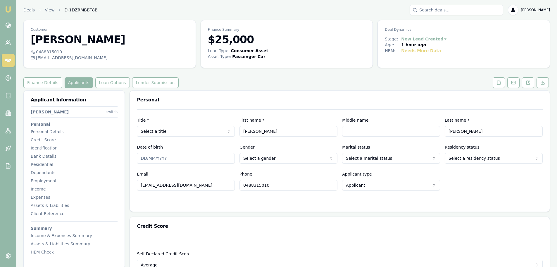
click at [305, 102] on h3 "Personal" at bounding box center [340, 99] width 406 height 5
click at [189, 131] on html "Emu Broker Deals View D-1DZRMBBT8B [PERSON_NAME] Shield Toggle Menu Customer [P…" at bounding box center [278, 133] width 557 height 267
click at [233, 96] on div "Personal" at bounding box center [340, 99] width 420 height 19
click at [250, 91] on div "Personal" at bounding box center [340, 99] width 420 height 19
click at [250, 93] on div "Personal" at bounding box center [340, 99] width 420 height 19
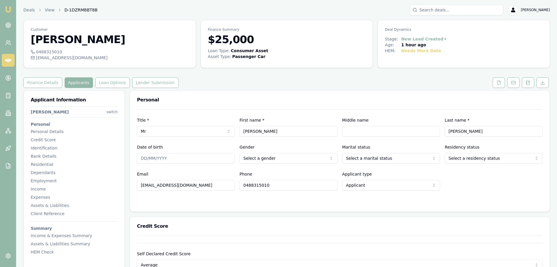
click at [252, 92] on div "Personal" at bounding box center [340, 99] width 420 height 19
click at [204, 84] on div "Finance Details Applicants Loan Options Lender Submission" at bounding box center [286, 82] width 527 height 11
click at [202, 84] on div "Finance Details Applicants Loan Options Lender Submission" at bounding box center [286, 82] width 527 height 11
click at [213, 83] on div "Finance Details Applicants Loan Options Lender Submission" at bounding box center [286, 82] width 527 height 11
click at [32, 85] on button "Finance Details" at bounding box center [42, 82] width 39 height 11
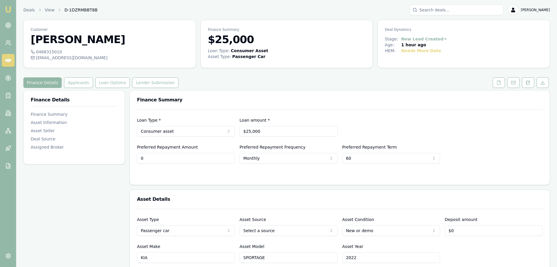
drag, startPoint x: 166, startPoint y: 156, endPoint x: 48, endPoint y: 160, distance: 118.3
type input "$150"
click at [279, 159] on html "Emu Broker Deals View D-1DZRMBBT8B Erin Shield Toggle Menu Customer Jeff Dickas…" at bounding box center [278, 133] width 557 height 267
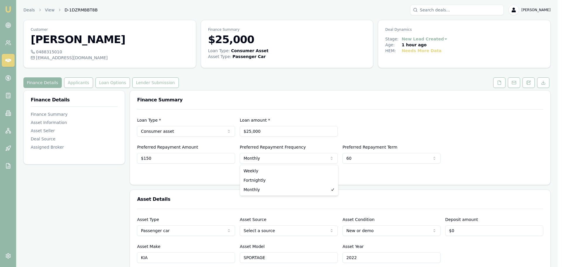
select select "WEEKLY"
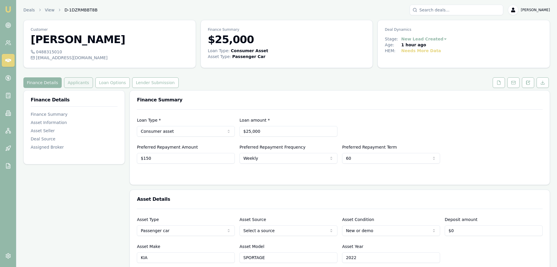
click at [68, 81] on button "Applicants" at bounding box center [78, 82] width 29 height 11
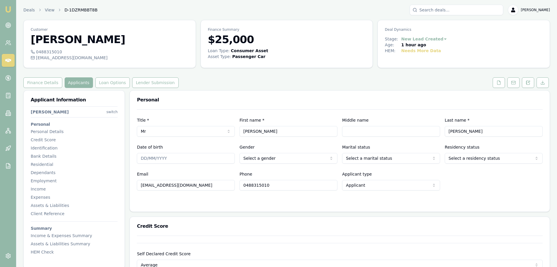
click at [210, 84] on div "Finance Details Applicants Loan Options Lender Submission" at bounding box center [286, 82] width 527 height 11
click at [287, 133] on input "Jeff" at bounding box center [289, 131] width 98 height 11
click at [469, 83] on div "Finance Details Applicants Loan Options Lender Submission" at bounding box center [286, 82] width 527 height 11
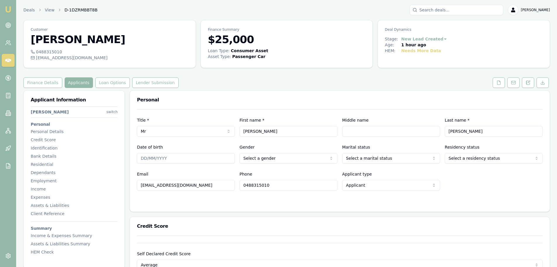
click at [391, 85] on div "Finance Details Applicants Loan Options Lender Submission" at bounding box center [286, 82] width 527 height 11
click at [380, 84] on div "Finance Details Applicants Loan Options Lender Submission" at bounding box center [286, 82] width 527 height 11
click at [219, 97] on div "Personal" at bounding box center [340, 99] width 420 height 19
click at [421, 95] on div "Personal" at bounding box center [340, 99] width 420 height 19
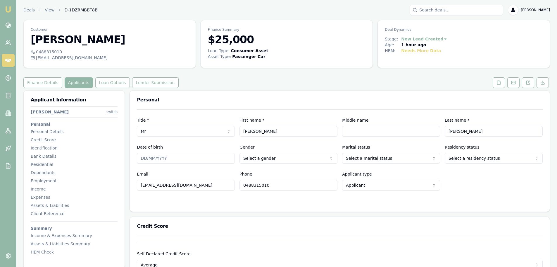
click at [324, 84] on div "Finance Details Applicants Loan Options Lender Submission" at bounding box center [286, 82] width 527 height 11
click at [305, 98] on h3 "Personal" at bounding box center [340, 99] width 406 height 5
click at [264, 129] on input "Jeff" at bounding box center [289, 131] width 98 height 11
type input "Jeffrey"
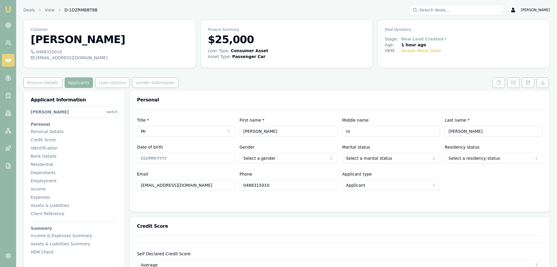
type input "r"
type input "ROBERT"
click at [182, 156] on input "Date of birth" at bounding box center [186, 158] width 98 height 11
type input "2"
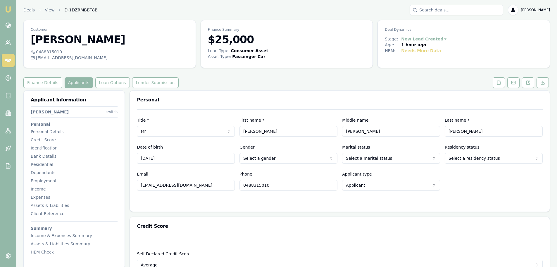
type input "21/10/1964"
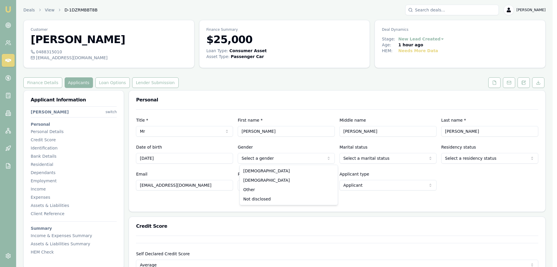
click at [288, 155] on html "Emu Broker Deals View D-1DZRMBBT8B Erin Shield Toggle Menu Customer Jeff Dickas…" at bounding box center [278, 133] width 557 height 267
click at [397, 157] on html "Emu Broker Deals View D-1DZRMBBT8B Erin Shield Toggle Menu Customer Jeff Dickas…" at bounding box center [278, 133] width 557 height 267
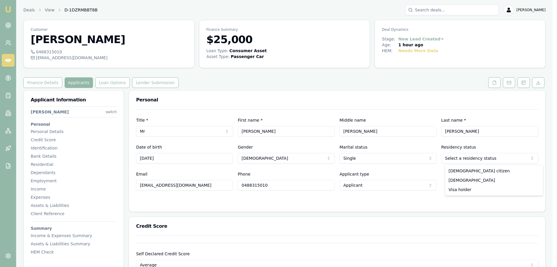
click at [500, 159] on html "Emu Broker Deals View D-1DZRMBBT8B Erin Shield Toggle Menu Customer Jeff Dickas…" at bounding box center [278, 133] width 557 height 267
click at [398, 161] on html "Emu Broker Deals View D-1DZRMBBT8B Erin Shield Toggle Menu Customer Jeff Dickas…" at bounding box center [278, 133] width 557 height 267
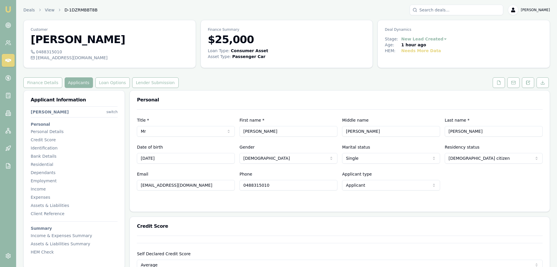
click at [317, 91] on div "Personal" at bounding box center [340, 99] width 420 height 19
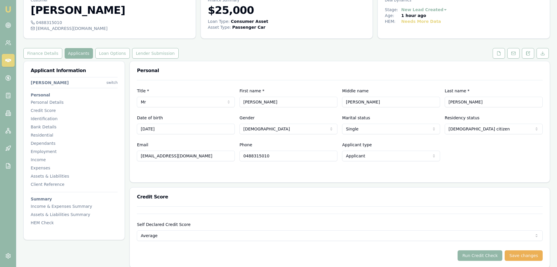
scroll to position [88, 0]
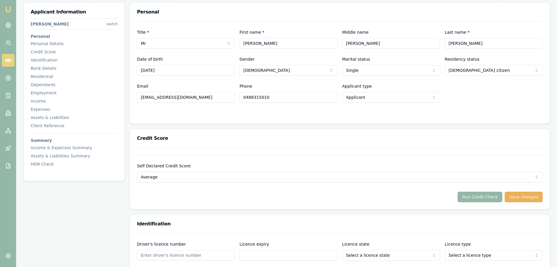
click at [358, 71] on html "Emu Broker Deals View D-1DZRMBBT8B Erin Shield Toggle Menu Customer Jeffrey Dic…" at bounding box center [278, 45] width 557 height 267
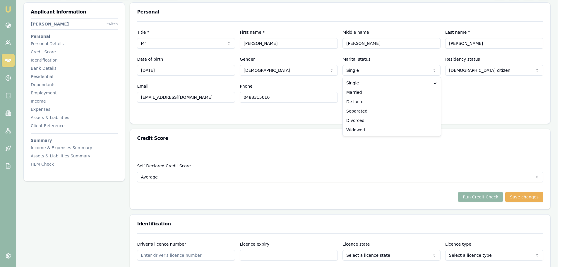
select select "DE_FACTO"
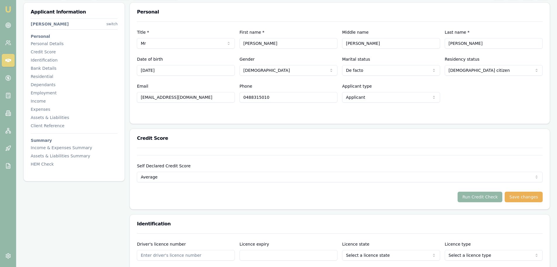
click at [291, 103] on form "Title * Mr Mr Mrs Miss Ms Dr Prof First name * Jeffrey Middle name ROBERT Last …" at bounding box center [340, 68] width 406 height 95
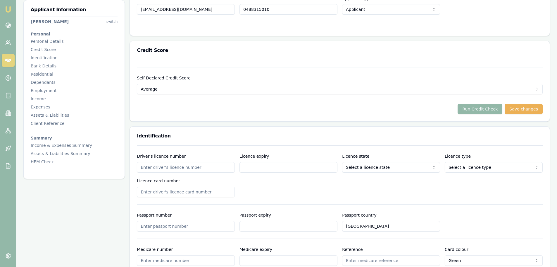
scroll to position [205, 0]
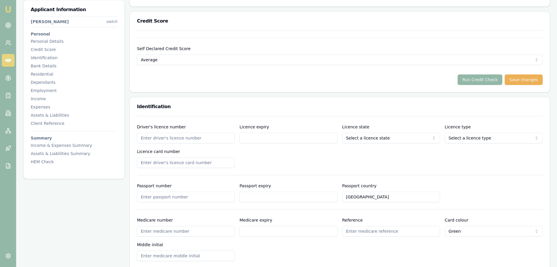
click at [217, 137] on input "Driver's licence number" at bounding box center [186, 138] width 98 height 11
click at [218, 137] on input "Driver's licence number" at bounding box center [186, 138] width 98 height 11
type input "033028334"
drag, startPoint x: 256, startPoint y: 137, endPoint x: 288, endPoint y: 138, distance: 31.9
click at [257, 137] on input "Licence expiry" at bounding box center [289, 138] width 98 height 11
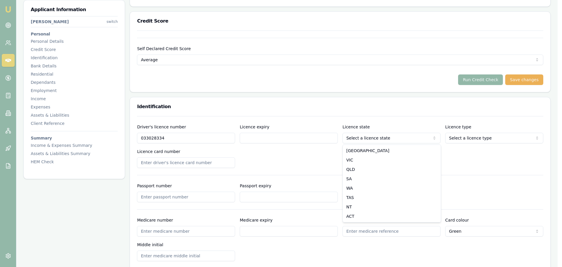
select select "VIC"
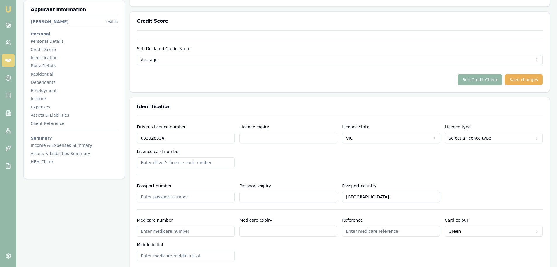
click at [248, 137] on input "Licence expiry" at bounding box center [289, 138] width 98 height 11
click at [256, 137] on input "Licence expiry" at bounding box center [289, 138] width 98 height 11
type input "09/08/2034"
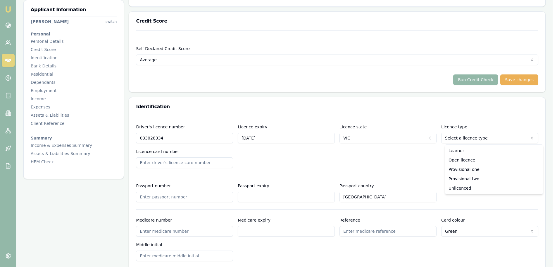
select select "OPEN_LICENCE"
drag, startPoint x: 460, startPoint y: 158, endPoint x: 425, endPoint y: 151, distance: 36.2
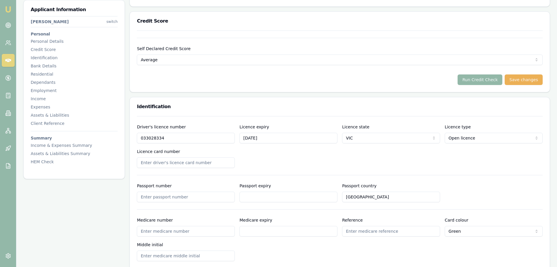
click at [166, 163] on input "Licence card number" at bounding box center [186, 162] width 98 height 11
type input "P3136608"
click at [329, 155] on div "Driver's licence number 033028334 Licence expiry 09/08/2034 Licence state VIC N…" at bounding box center [340, 145] width 406 height 44
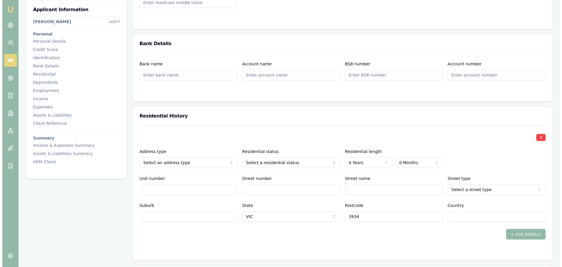
scroll to position [468, 0]
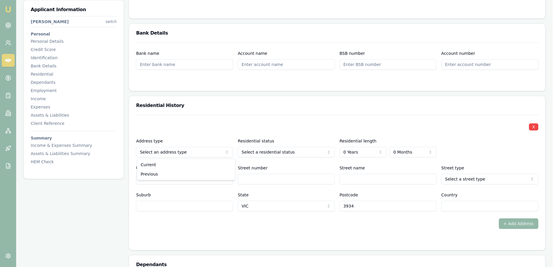
click at [282, 182] on input "Street number" at bounding box center [289, 179] width 98 height 11
type input "15"
type input "LAYTON"
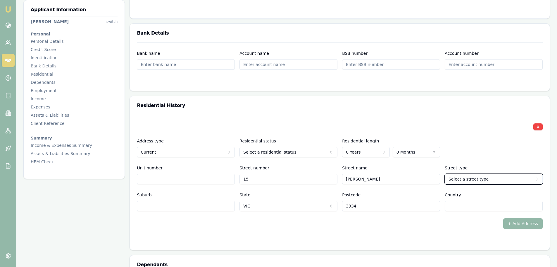
select select "Crescent"
type input "MOUNT MARTHA"
type input "[GEOGRAPHIC_DATA]"
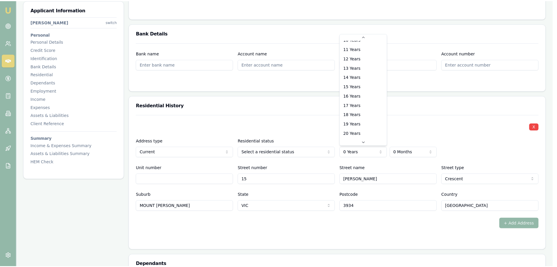
scroll to position [94, 0]
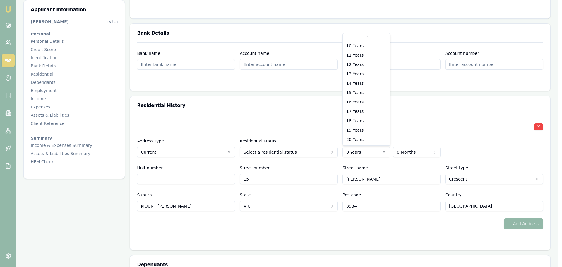
select select "20"
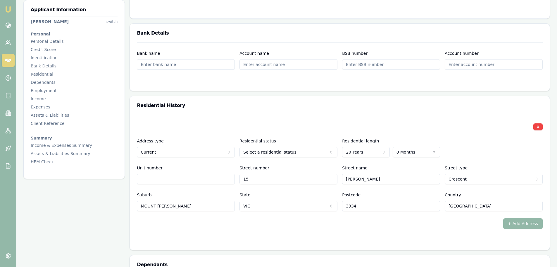
click at [437, 123] on div "X" at bounding box center [340, 126] width 406 height 8
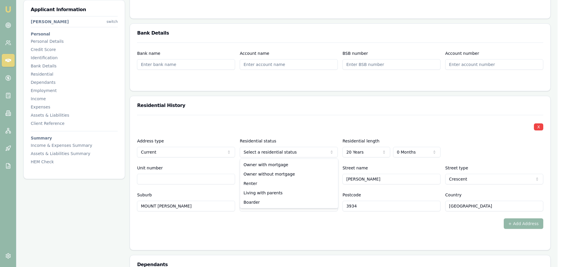
select select "OWNER_WITHOUT_MORTGAGE"
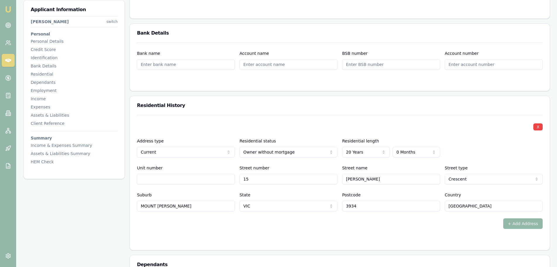
click at [311, 97] on div "Residential History" at bounding box center [340, 105] width 420 height 19
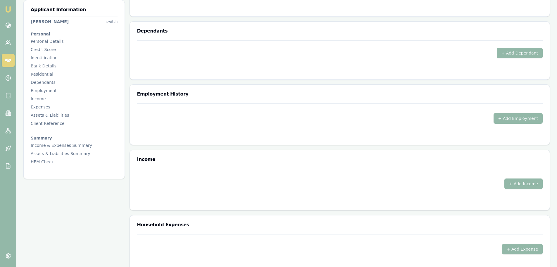
scroll to position [702, 0]
click at [524, 118] on button "+ Add Employment" at bounding box center [518, 117] width 49 height 11
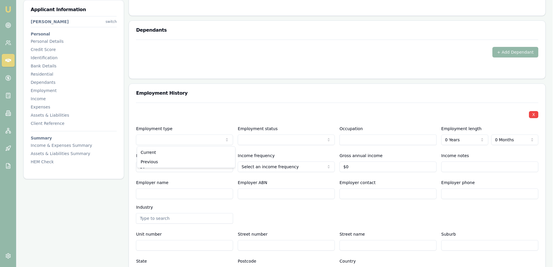
click at [201, 104] on div "X Employment type Current Current Previous Employment status Full time Part tim…" at bounding box center [340, 189] width 406 height 175
click at [198, 193] on input "Employer name" at bounding box center [186, 193] width 98 height 11
select select "SELF_EMPLOYED"
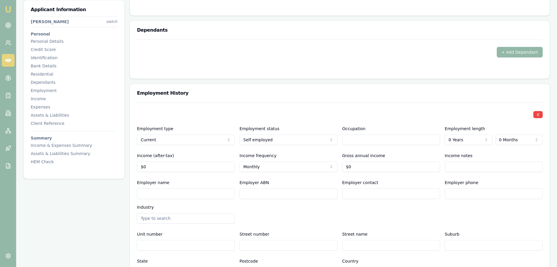
click at [221, 193] on input "Employer name" at bounding box center [186, 193] width 98 height 11
click at [268, 196] on input "Employer ABN" at bounding box center [289, 193] width 98 height 11
type input "67815308245"
click at [284, 212] on div "Employer name Employer ABN 67815308245 Employer contact Employer phone Industry" at bounding box center [340, 201] width 406 height 44
click at [200, 195] on input "Employer name" at bounding box center [186, 193] width 98 height 11
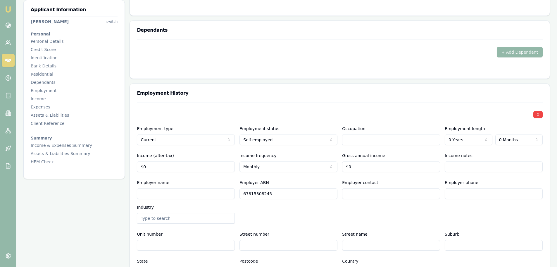
click at [204, 195] on input "Employer name" at bounding box center [186, 193] width 98 height 11
paste input "DICKASON, JEFFREY ROBERT"
type input "DICKASON, JEFFREY ROBERT"
click at [226, 93] on h3 "Employment History" at bounding box center [340, 93] width 406 height 5
drag, startPoint x: 365, startPoint y: 166, endPoint x: 282, endPoint y: 163, distance: 83.5
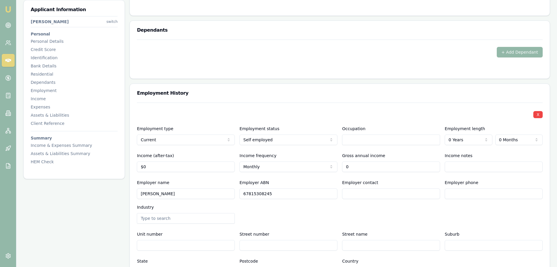
click at [286, 162] on div "Income (after-tax) $0 Income frequency Monthly Weekly Fortnightly Monthly Quart…" at bounding box center [340, 162] width 406 height 20
type input "$0"
click at [342, 100] on div "Employment History" at bounding box center [340, 93] width 420 height 19
click at [231, 83] on div "Employment History X Employment type Current Current Previous Employment status…" at bounding box center [340, 200] width 421 height 235
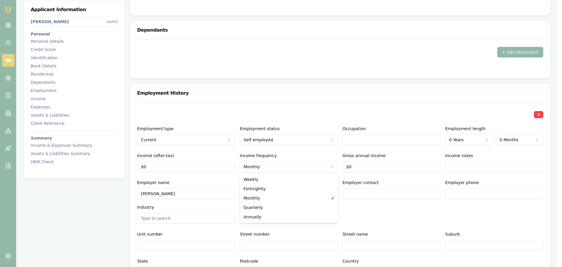
select select "WEEKLY"
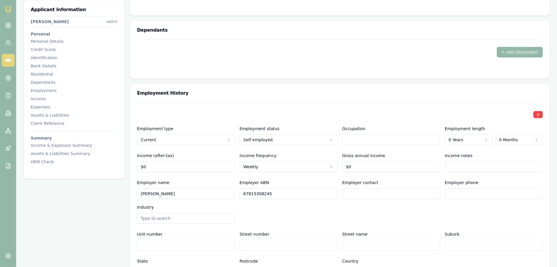
click at [246, 90] on div "Employment History" at bounding box center [340, 93] width 420 height 19
type input "0"
click at [185, 167] on input "0" at bounding box center [186, 166] width 98 height 11
drag, startPoint x: 362, startPoint y: 166, endPoint x: 313, endPoint y: 168, distance: 48.9
click at [315, 168] on div "Income (after-tax) Income frequency Weekly Weekly Fortnightly Monthly Quarterly…" at bounding box center [340, 162] width 406 height 20
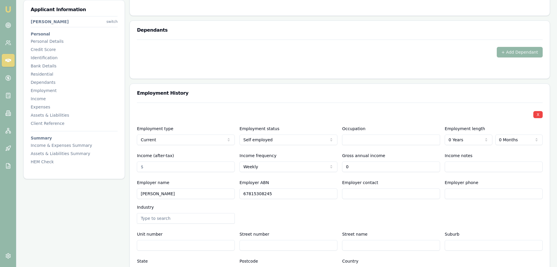
type input "$0"
click at [191, 85] on div "Employment History" at bounding box center [340, 93] width 420 height 19
drag, startPoint x: 160, startPoint y: 166, endPoint x: 118, endPoint y: 167, distance: 41.3
click at [121, 167] on div "Applicant Information Jeffrey Dickason switch Personal Personal Details Credit …" at bounding box center [286, 136] width 527 height 1497
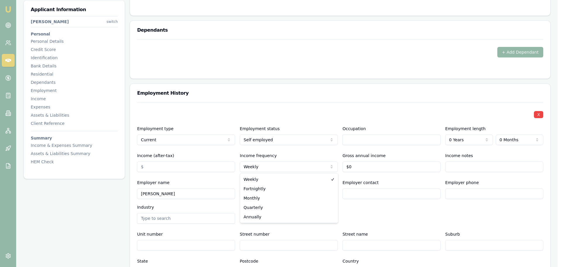
select select "FORTNIGHTLY"
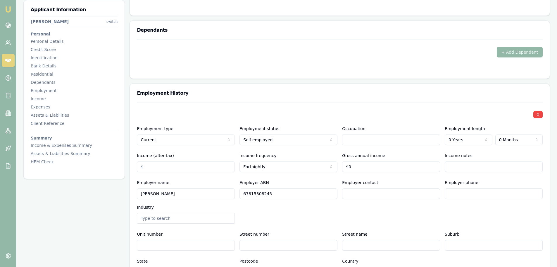
click at [169, 167] on input "Income (after-tax)" at bounding box center [186, 166] width 98 height 11
type input "$3,000"
click at [205, 94] on h3 "Employment History" at bounding box center [340, 93] width 406 height 5
click at [245, 99] on div "Employment History" at bounding box center [340, 93] width 420 height 19
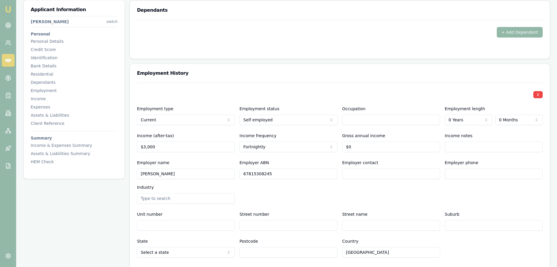
scroll to position [761, 0]
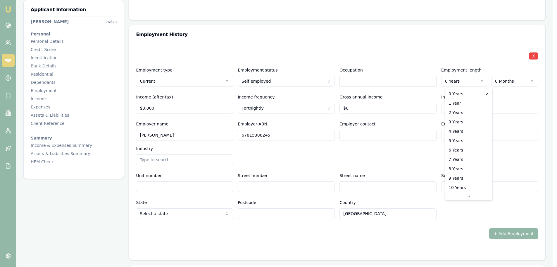
select select "10"
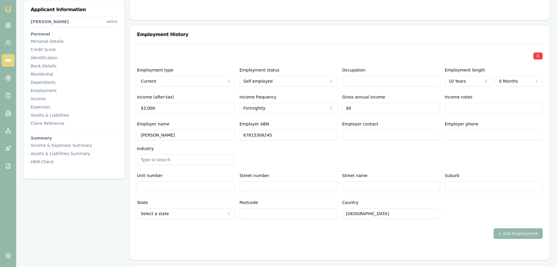
click at [479, 151] on div "Employer name DICKASON, JEFFREY ROBERT Employer ABN 67815308245 Employer contac…" at bounding box center [340, 142] width 406 height 44
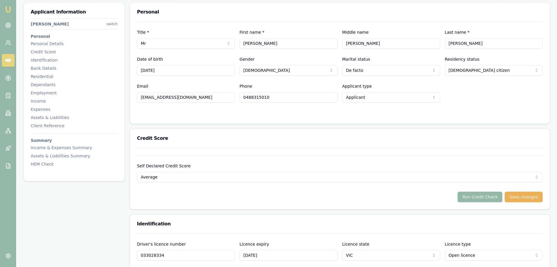
scroll to position [0, 0]
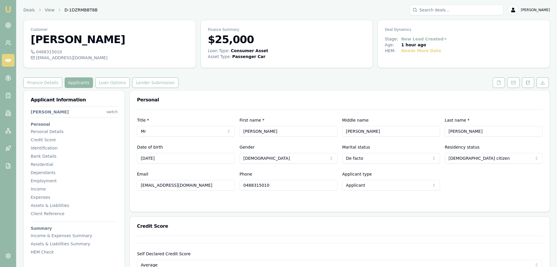
click at [286, 83] on div "Finance Details Applicants Loan Options Lender Submission" at bounding box center [286, 82] width 527 height 11
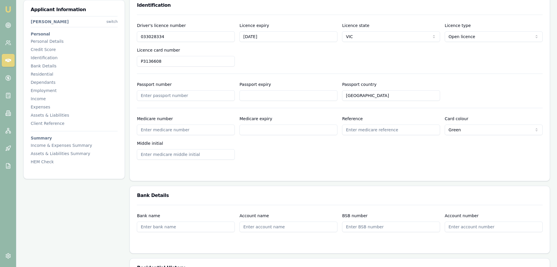
scroll to position [351, 0]
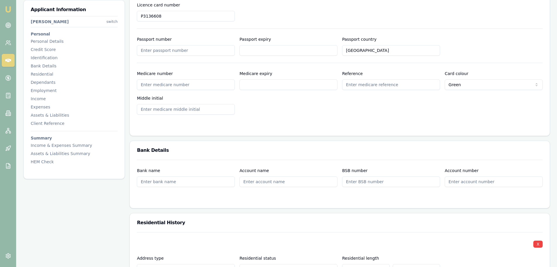
click at [295, 121] on form "Driver's licence number 033028334 Licence expiry 09/08/2034 Licence state VIC N…" at bounding box center [340, 49] width 406 height 159
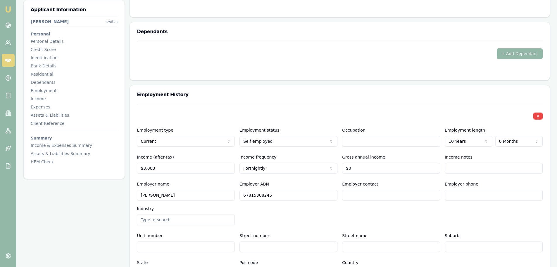
scroll to position [761, 0]
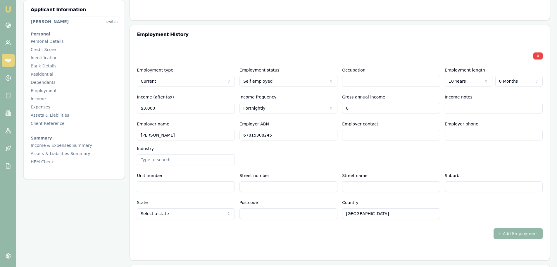
drag, startPoint x: 365, startPoint y: 109, endPoint x: 218, endPoint y: 124, distance: 147.7
click at [234, 123] on div "X Employment type Current Current Previous Employment status Self employed Full…" at bounding box center [340, 131] width 406 height 175
type input "$78,000"
click at [424, 166] on div "X Employment type Current Current Previous Employment status Self employed Full…" at bounding box center [340, 131] width 406 height 175
click at [353, 81] on input "text" at bounding box center [391, 81] width 98 height 11
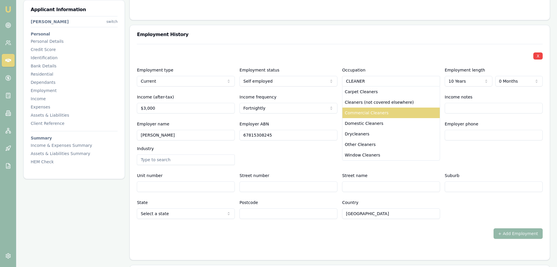
click at [372, 112] on div "Commercial Cleaners" at bounding box center [391, 112] width 97 height 11
type input "Commercial Cleaners"
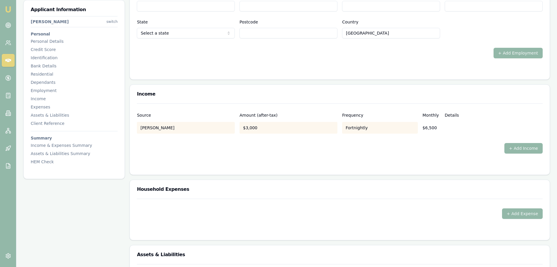
scroll to position [966, 0]
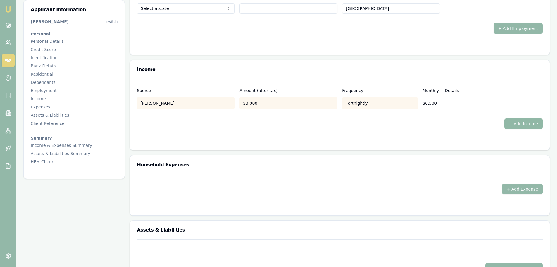
click at [513, 123] on button "+ Add Income" at bounding box center [524, 123] width 38 height 11
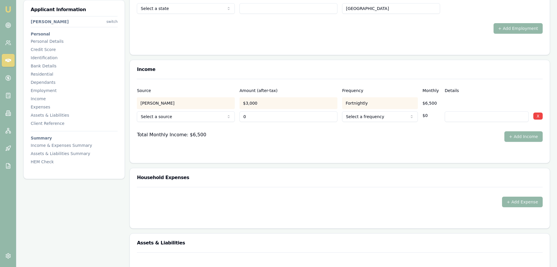
type input "$0"
click at [339, 72] on div "Income" at bounding box center [340, 69] width 420 height 19
click at [307, 61] on div "Income" at bounding box center [340, 69] width 420 height 19
click at [544, 203] on div "+ Add Expense" at bounding box center [340, 207] width 420 height 41
click at [532, 202] on button "+ Add Expense" at bounding box center [522, 201] width 41 height 11
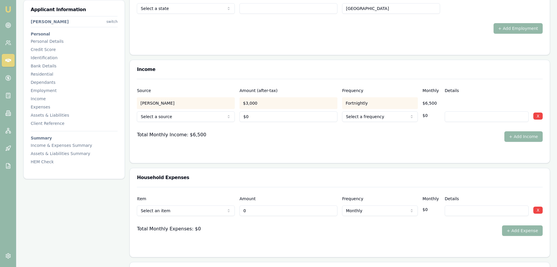
type input "$0"
click at [261, 141] on div "Total Monthly Income: $6,500 + Add Income" at bounding box center [340, 136] width 406 height 11
click at [263, 138] on div "Total Monthly Income: $6,500 + Add Income" at bounding box center [340, 136] width 406 height 11
click at [224, 141] on form "Source Amount (after-tax) Frequency Monthly Details DICKASON, JEFFREY ROBERT $3…" at bounding box center [340, 117] width 406 height 77
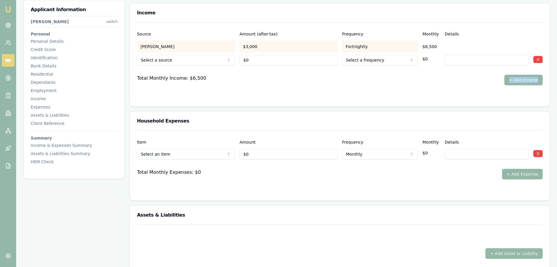
scroll to position [1024, 0]
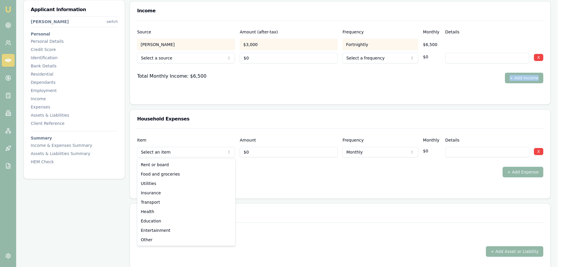
select select "FOOD_AND_GROCERIES"
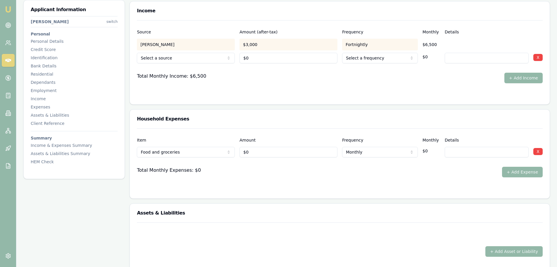
click at [190, 127] on div "Household Expenses" at bounding box center [340, 118] width 420 height 19
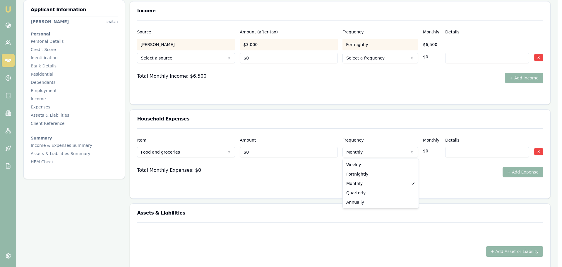
select select "WEEKLY"
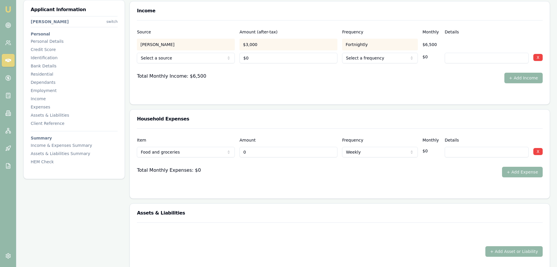
drag, startPoint x: 257, startPoint y: 150, endPoint x: 207, endPoint y: 151, distance: 50.1
click at [207, 151] on div "Food and groceries Rent or board Food and groceries Utilities Insurance Transpo…" at bounding box center [340, 150] width 406 height 13
type input "$300"
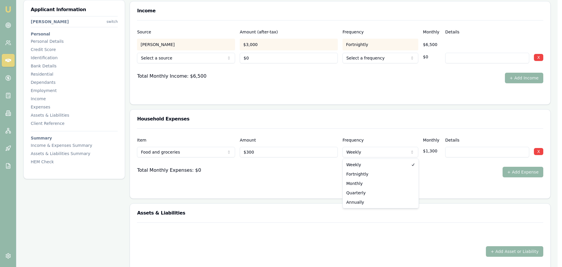
select select "FORTNIGHTLY"
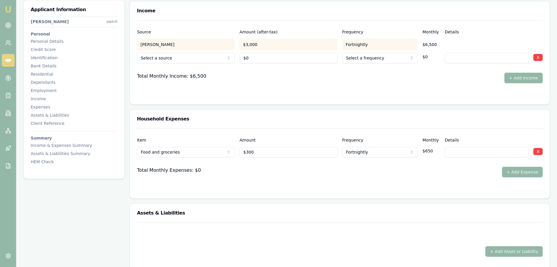
click at [360, 123] on div "Household Expenses" at bounding box center [340, 118] width 420 height 19
click at [522, 171] on button "+ Add Expense" at bounding box center [522, 171] width 41 height 11
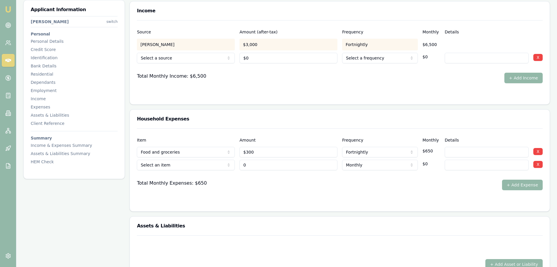
type input "$0"
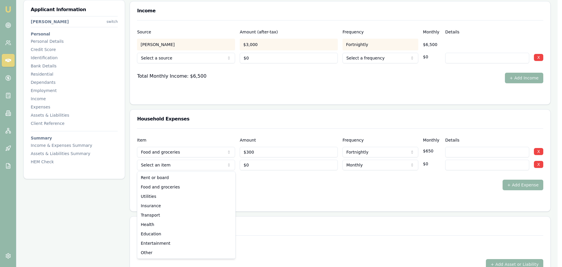
select select "UTILITIES"
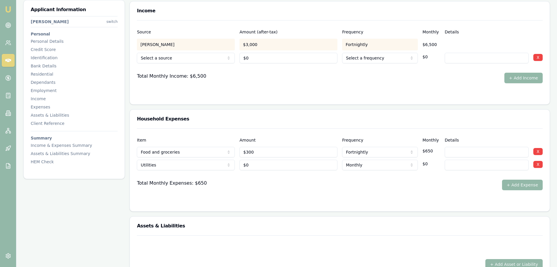
click at [195, 124] on div "Household Expenses" at bounding box center [340, 118] width 420 height 19
click at [457, 167] on input at bounding box center [487, 164] width 84 height 11
click at [250, 164] on input "0" at bounding box center [289, 164] width 98 height 11
click at [252, 166] on input "0" at bounding box center [289, 164] width 98 height 11
type input "$0"
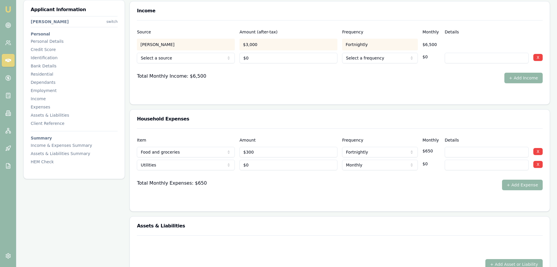
click at [456, 165] on input at bounding box center [487, 164] width 84 height 11
type input "ELECTRICITY BILL"
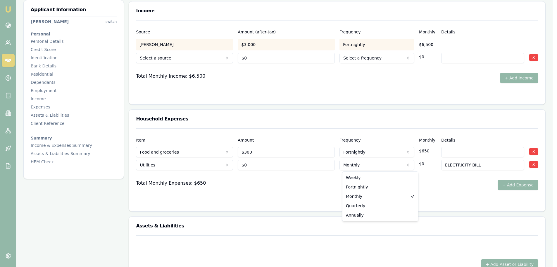
select select "QUARTERLY"
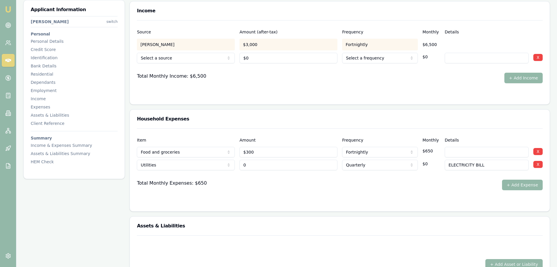
drag, startPoint x: 186, startPoint y: 164, endPoint x: 180, endPoint y: 164, distance: 5.9
click at [183, 164] on div "Utilities Rent or board Food and groceries Utilities Insurance Transport Health…" at bounding box center [340, 163] width 406 height 13
type input "$1,000"
click at [332, 128] on div "Household Expenses" at bounding box center [340, 118] width 420 height 19
click at [522, 185] on button "+ Add Expense" at bounding box center [522, 184] width 41 height 11
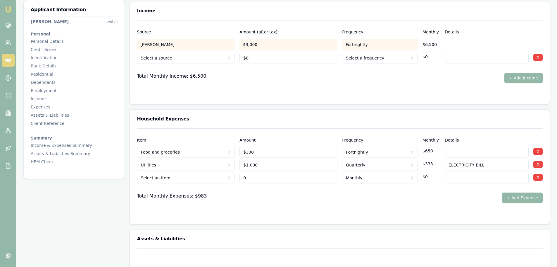
type input "$0"
click at [277, 125] on div "Household Expenses" at bounding box center [340, 118] width 420 height 19
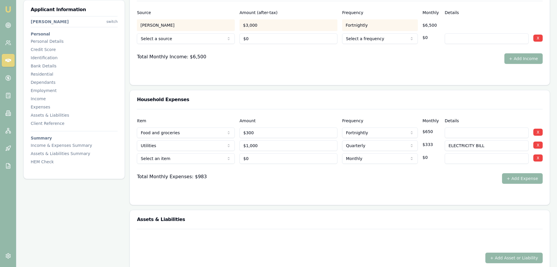
scroll to position [1053, 0]
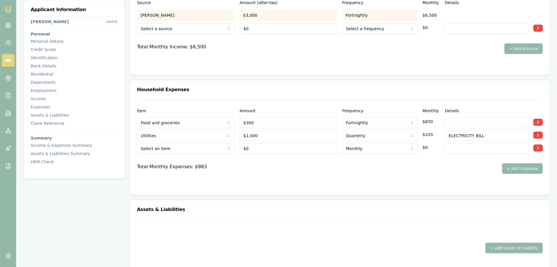
click at [226, 166] on div "Total Monthly Expenses: $983 + Add Expense" at bounding box center [340, 168] width 406 height 11
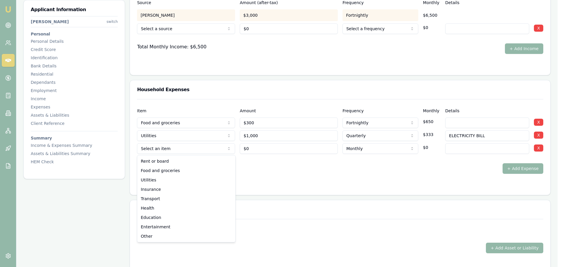
select select "UTILITIES"
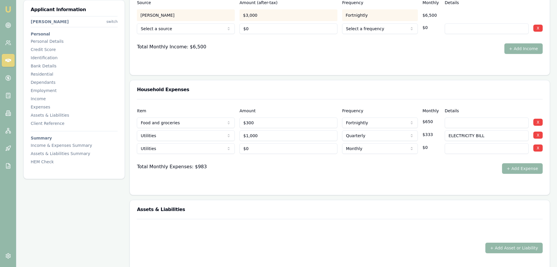
click at [480, 150] on input at bounding box center [487, 148] width 84 height 11
type input "GAS"
drag, startPoint x: 285, startPoint y: 150, endPoint x: 234, endPoint y: 150, distance: 50.9
click at [236, 150] on div "Utilities Rent or board Food and groceries Utilities Insurance Transport Health…" at bounding box center [340, 147] width 406 height 13
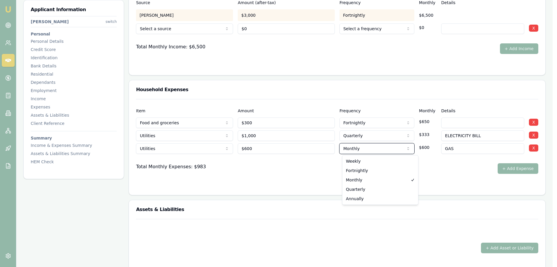
drag, startPoint x: 259, startPoint y: 147, endPoint x: 170, endPoint y: 143, distance: 89.6
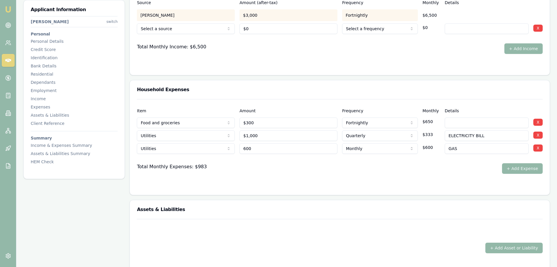
drag, startPoint x: 261, startPoint y: 147, endPoint x: 92, endPoint y: 140, distance: 168.7
click at [163, 153] on div "Utilities Rent or board Food and groceries Utilities Insurance Transport Health…" at bounding box center [340, 147] width 406 height 13
type input "$300"
click at [423, 167] on div "Total Monthly Expenses: $983 + Add Expense" at bounding box center [340, 168] width 406 height 11
click at [518, 166] on button "+ Add Expense" at bounding box center [522, 168] width 41 height 11
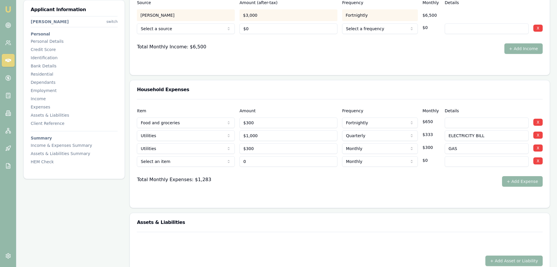
type input "$0"
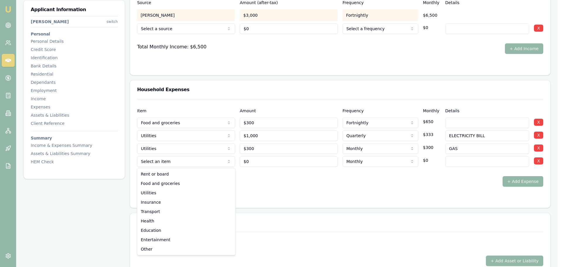
select select "UTILITIES"
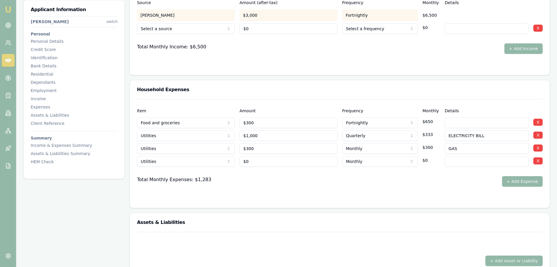
click at [485, 159] on input at bounding box center [487, 161] width 84 height 11
type input "PHONE & INTERNET"
drag, startPoint x: 248, startPoint y: 168, endPoint x: 203, endPoint y: 168, distance: 44.8
click at [197, 168] on div at bounding box center [340, 170] width 406 height 9
click at [229, 162] on div "Utilities Rent or board Food and groceries Utilities Insurance Transport Health…" at bounding box center [340, 160] width 406 height 13
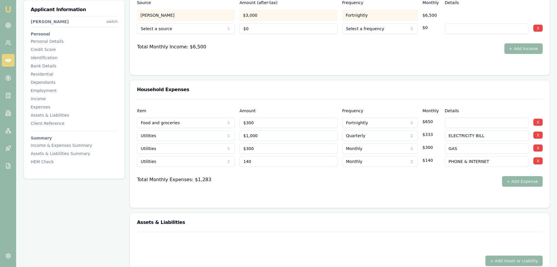
type input "$140"
click at [529, 180] on button "+ Add Expense" at bounding box center [522, 181] width 41 height 11
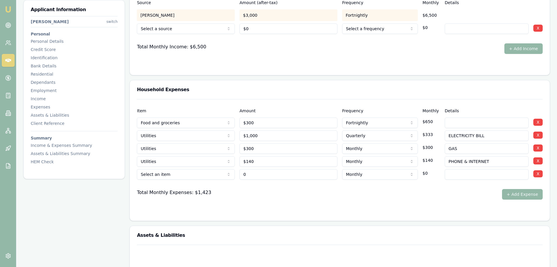
type input "$0"
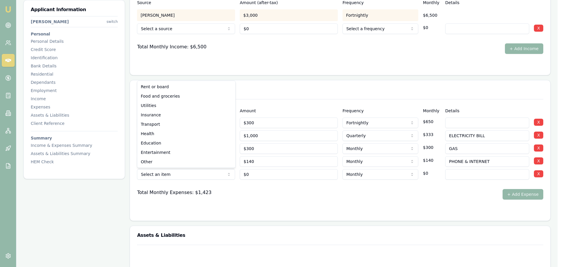
select select "INSURANCE"
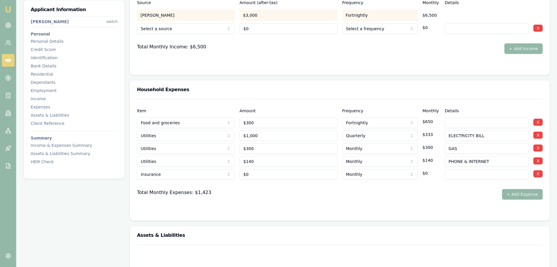
click at [250, 197] on div "Total Monthly Expenses: $1,423 + Add Expense" at bounding box center [340, 194] width 406 height 11
click at [468, 170] on input at bounding box center [487, 174] width 84 height 11
type input "HOME & CONTENTS"
drag, startPoint x: 266, startPoint y: 173, endPoint x: 194, endPoint y: 182, distance: 72.8
click at [194, 182] on div "Item Amount Frequency Monthly Details Food and groceries Rent or board Food and…" at bounding box center [340, 149] width 406 height 100
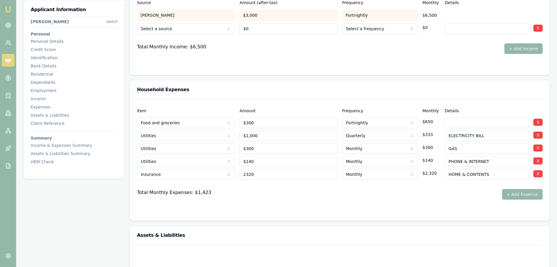
type input "$2,320"
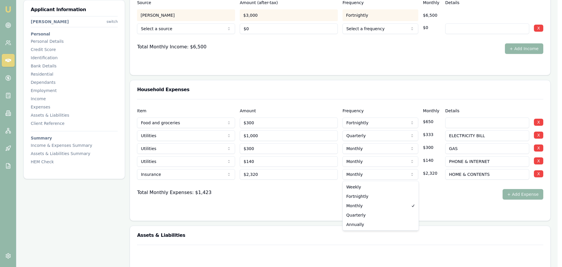
select select "ANNUALLY"
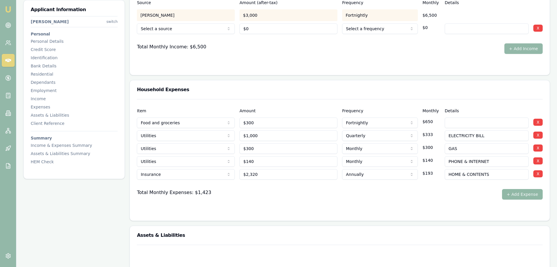
click at [520, 191] on button "+ Add Expense" at bounding box center [522, 194] width 41 height 11
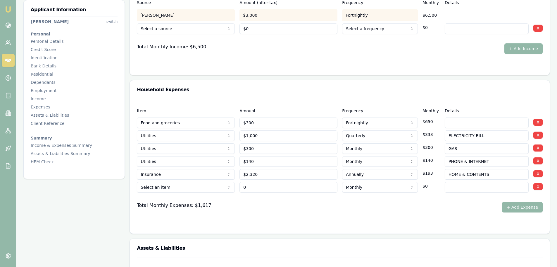
type input "$0"
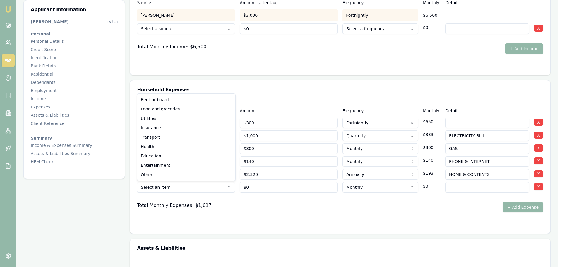
select select "TRANSPORT"
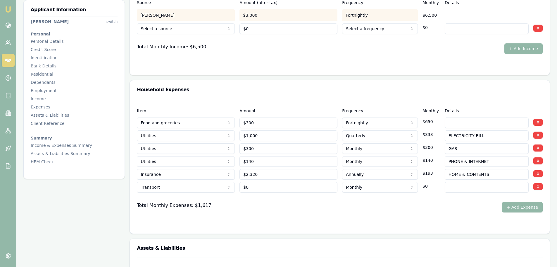
click at [296, 210] on div "Total Monthly Expenses: $1,617 + Add Expense" at bounding box center [340, 207] width 406 height 11
click at [458, 185] on input at bounding box center [487, 187] width 84 height 11
type input "R"
type input "PRIVATE"
click at [291, 186] on input "0" at bounding box center [289, 187] width 98 height 11
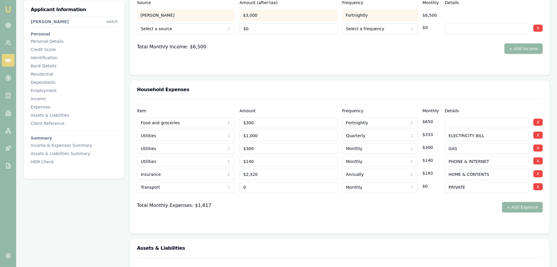
drag, startPoint x: 266, startPoint y: 187, endPoint x: 232, endPoint y: 189, distance: 34.0
click at [234, 189] on div "Transport Rent or board Food and groceries Utilities Insurance Transport Health…" at bounding box center [340, 185] width 406 height 13
type input "$240"
click at [535, 207] on button "+ Add Expense" at bounding box center [522, 207] width 41 height 11
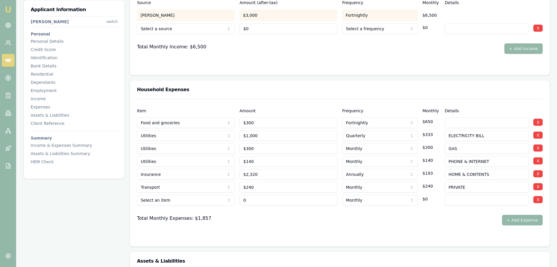
type input "$0"
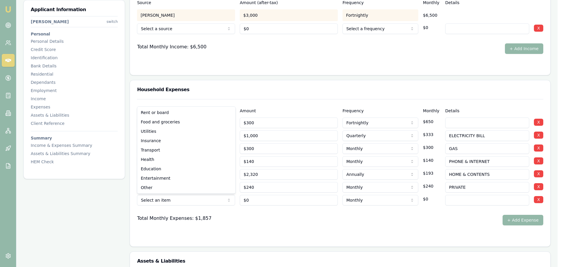
drag, startPoint x: 285, startPoint y: 225, endPoint x: 192, endPoint y: 183, distance: 101.7
select select "INSURANCE"
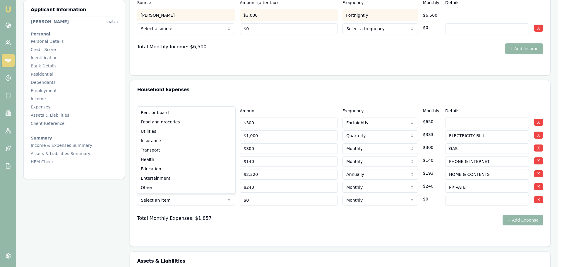
select select "TRANSPORT"
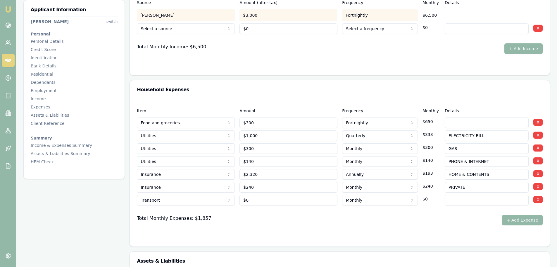
type input "0"
click at [262, 201] on input "0" at bounding box center [289, 200] width 98 height 11
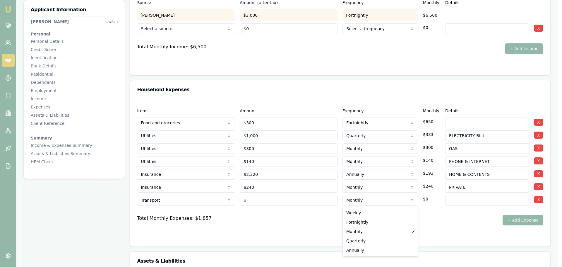
select select "WEEKLY"
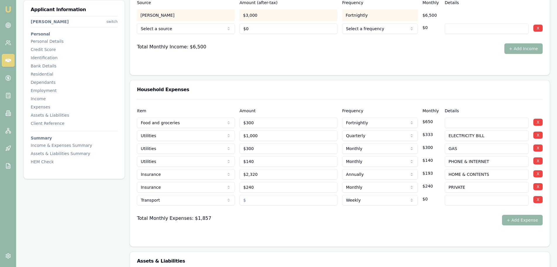
drag, startPoint x: 263, startPoint y: 201, endPoint x: 217, endPoint y: 203, distance: 46.0
click at [229, 202] on div "Transport Rent or board Food and groceries Utilities Insurance Transport Health…" at bounding box center [340, 198] width 406 height 13
type input "$100"
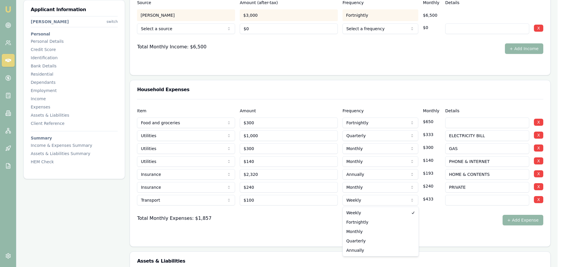
select select "FORTNIGHTLY"
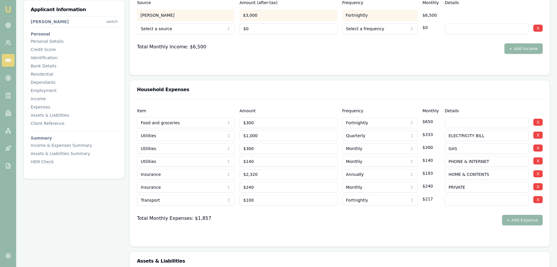
drag, startPoint x: 527, startPoint y: 219, endPoint x: 519, endPoint y: 218, distance: 7.5
click at [527, 219] on button "+ Add Expense" at bounding box center [522, 219] width 41 height 11
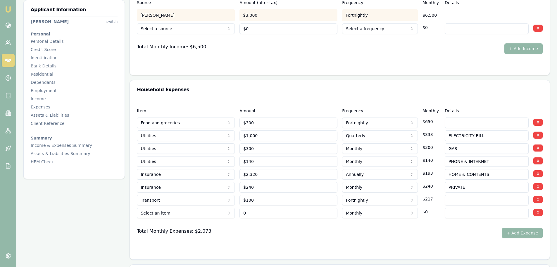
type input "$0"
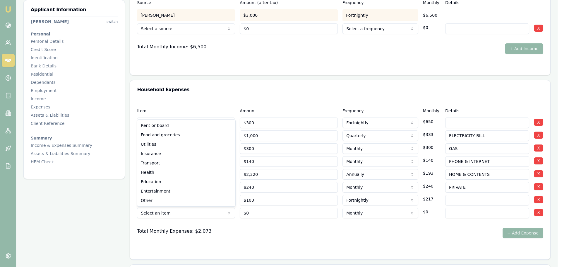
select select "ENTERTAINMENT"
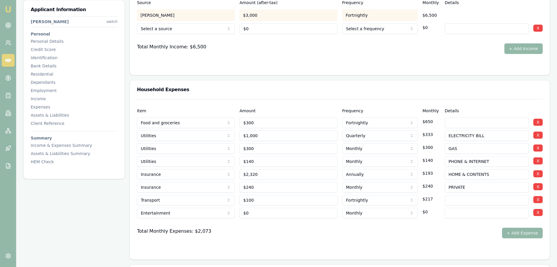
click at [312, 233] on div "Total Monthly Expenses: $2,073 + Add Expense" at bounding box center [340, 232] width 406 height 11
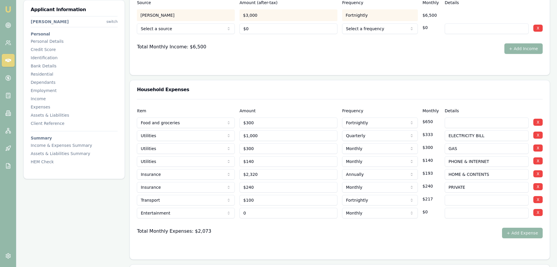
type input "0"
click at [320, 215] on input "0" at bounding box center [289, 212] width 98 height 11
type input "$100"
click at [372, 233] on div "Total Monthly Expenses: $2,073 + Add Expense" at bounding box center [340, 232] width 406 height 11
drag, startPoint x: 278, startPoint y: 214, endPoint x: 161, endPoint y: 212, distance: 117.1
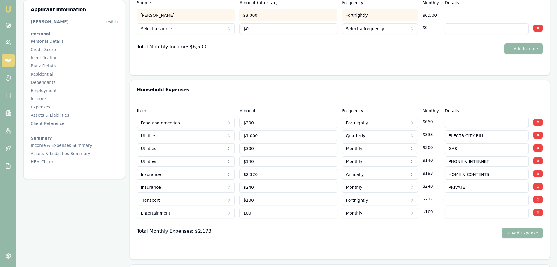
click at [161, 212] on div "Entertainment Rent or board Food and groceries Utilities Insurance Transport He…" at bounding box center [340, 211] width 406 height 13
type input "$200"
click at [450, 229] on div "Total Monthly Expenses: $2,173 + Add Expense" at bounding box center [340, 232] width 406 height 11
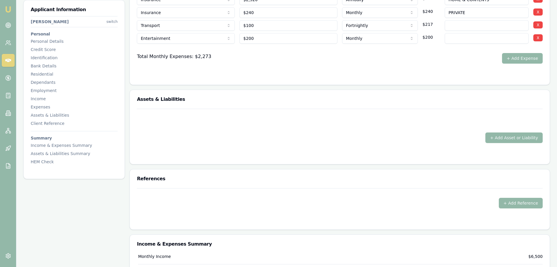
scroll to position [1229, 0]
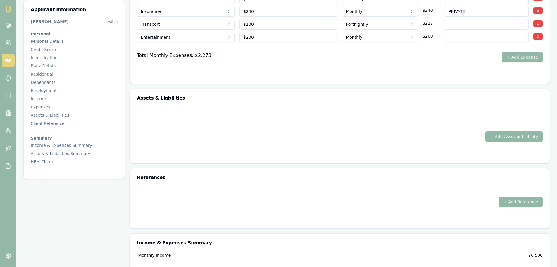
click at [500, 137] on button "+ Add Asset or Liability" at bounding box center [514, 136] width 57 height 11
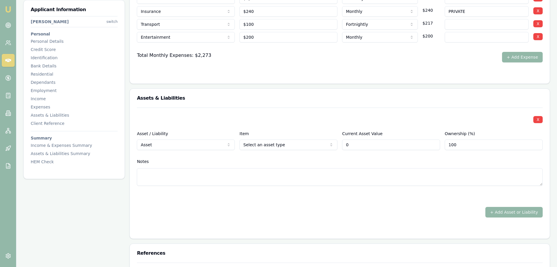
type input "$0"
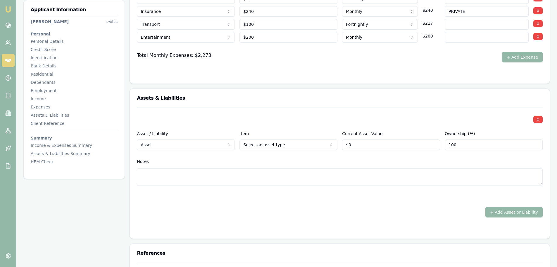
click at [271, 151] on div "X Asset / Liability Asset Asset Liability Item Select an asset type Home Car Bo…" at bounding box center [340, 153] width 406 height 92
drag, startPoint x: 366, startPoint y: 145, endPoint x: 330, endPoint y: 144, distance: 36.3
click at [334, 144] on div "Asset / Liability Asset Asset Liability Item Home Home Car Boat Bike Caravan Ho…" at bounding box center [340, 140] width 406 height 20
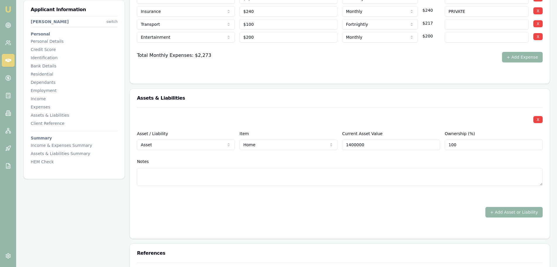
type input "$1,400,000"
click at [355, 107] on div "Assets & Liabilities" at bounding box center [340, 98] width 420 height 19
click at [522, 59] on button "+ Add Expense" at bounding box center [522, 57] width 41 height 11
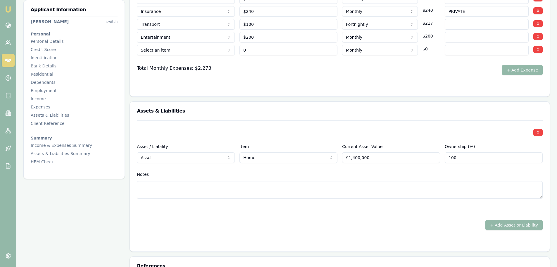
type input "$0"
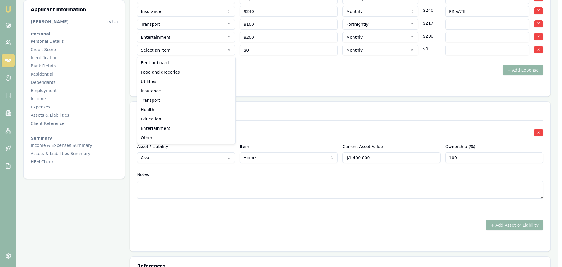
select select "UTILITIES"
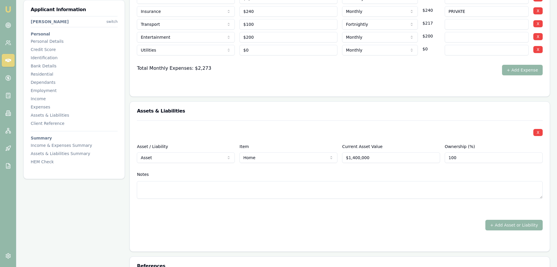
click at [453, 52] on input at bounding box center [487, 50] width 84 height 11
type input "COUNCIL RATES"
drag, startPoint x: 450, startPoint y: 70, endPoint x: 375, endPoint y: 56, distance: 76.0
click at [450, 71] on div "Total Monthly Expenses: $2,273 + Add Expense" at bounding box center [340, 70] width 406 height 11
type input "0"
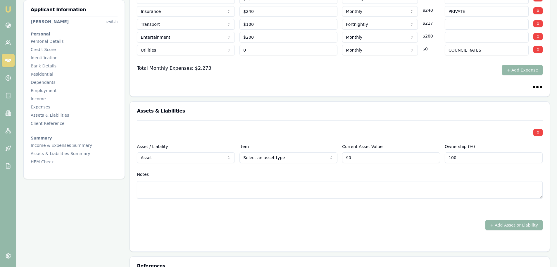
drag, startPoint x: 251, startPoint y: 52, endPoint x: 222, endPoint y: 53, distance: 29.0
click at [228, 52] on div "Utilities Rent or board Food and groceries Utilities Insurance Transport Health…" at bounding box center [340, 48] width 406 height 13
type input "0"
click at [255, 49] on input "0" at bounding box center [289, 50] width 98 height 11
type input "$1,500"
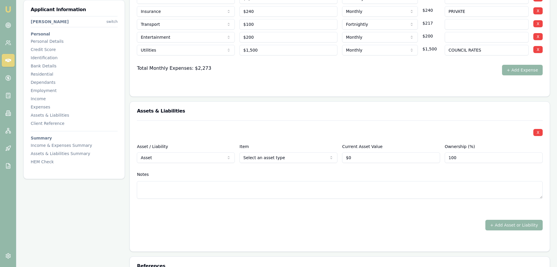
click at [286, 72] on div "Total Monthly Expenses: $2,273 + Add Expense" at bounding box center [340, 70] width 406 height 11
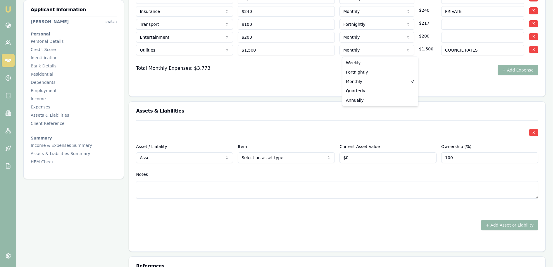
select select "ANNUALLY"
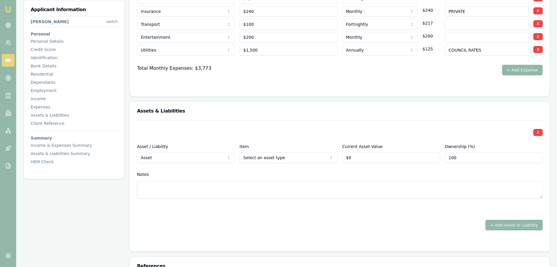
click at [340, 81] on form "Item Amount Frequency Monthly Details Food and groceries Rent or board Food and…" at bounding box center [340, 6] width 406 height 166
drag, startPoint x: 366, startPoint y: 158, endPoint x: 316, endPoint y: 157, distance: 49.8
click at [316, 157] on div "Asset / Liability Asset Asset Liability Item Home Home Car Boat Bike Caravan Ho…" at bounding box center [340, 153] width 406 height 20
type input "$1,400,000"
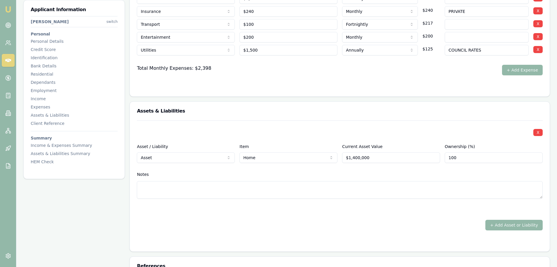
click at [281, 116] on div "Assets & Liabilities" at bounding box center [340, 111] width 420 height 19
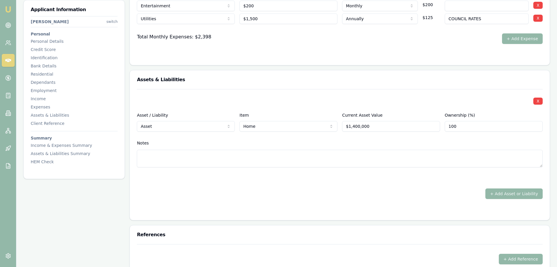
scroll to position [1317, 0]
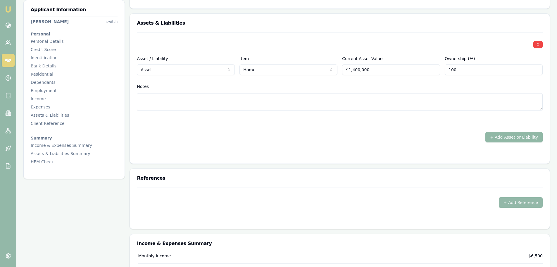
click at [523, 138] on button "+ Add Asset or Liability" at bounding box center [514, 137] width 57 height 11
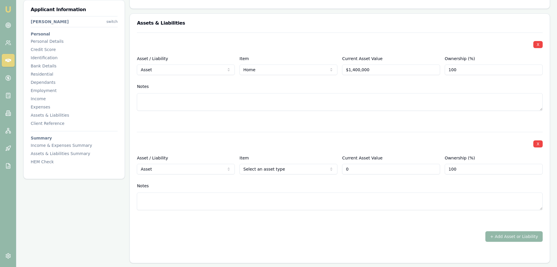
type input "$0"
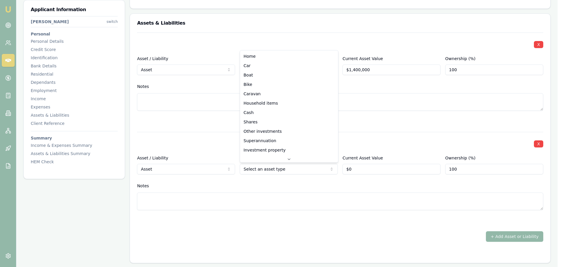
select select "HOUSEHOLD_ITEMS"
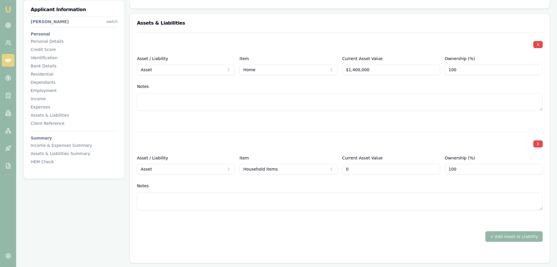
drag, startPoint x: 362, startPoint y: 170, endPoint x: 309, endPoint y: 166, distance: 52.8
click at [309, 166] on div "Asset / Liability Asset Asset Liability Item Household items Home Car Boat Bike…" at bounding box center [340, 164] width 406 height 20
type input "$250,000"
click at [293, 103] on textarea at bounding box center [340, 102] width 406 height 18
click at [506, 236] on button "+ Add Asset or Liability" at bounding box center [514, 236] width 57 height 11
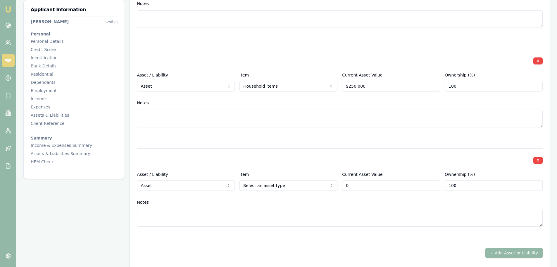
scroll to position [1440, 0]
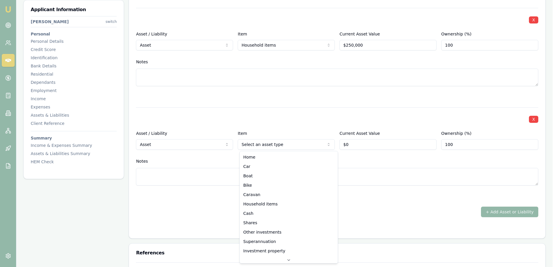
type input "$0"
select select "CASH"
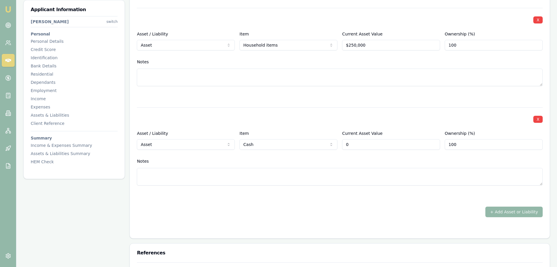
drag, startPoint x: 366, startPoint y: 147, endPoint x: 308, endPoint y: 149, distance: 58.0
click at [330, 148] on div "Asset / Liability Asset Asset Liability Item Cash Home Car Boat Bike Caravan Ho…" at bounding box center [340, 140] width 406 height 20
click at [503, 210] on button "+ Add Asset or Liability" at bounding box center [514, 211] width 57 height 11
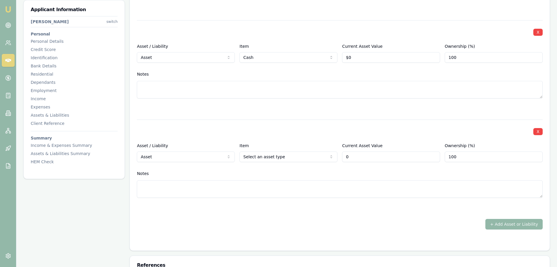
scroll to position [1528, 0]
type input "0"
type input "$0"
drag, startPoint x: 366, startPoint y: 54, endPoint x: 266, endPoint y: 62, distance: 100.1
click at [294, 59] on div "Asset / Liability Asset Asset Liability Item Cash Home Car Boat Bike Caravan Ho…" at bounding box center [340, 52] width 406 height 20
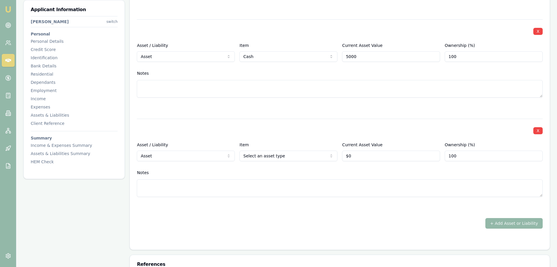
type input "$5,000"
click at [283, 130] on div "X" at bounding box center [340, 130] width 406 height 8
click at [284, 110] on div at bounding box center [340, 107] width 406 height 7
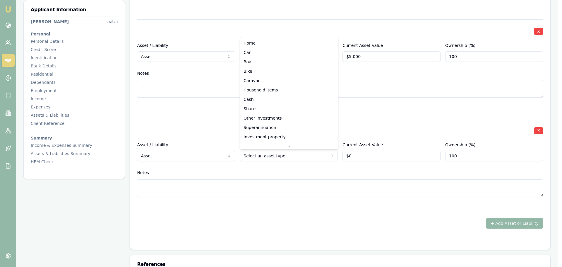
select select "CAR"
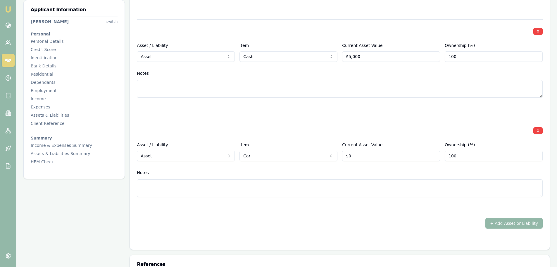
click at [280, 105] on div at bounding box center [340, 107] width 406 height 7
drag, startPoint x: 358, startPoint y: 156, endPoint x: 321, endPoint y: 155, distance: 36.3
click at [326, 155] on div "Asset / Liability Asset Asset Liability Item Car Home Car Boat Bike Caravan Hou…" at bounding box center [340, 151] width 406 height 20
type input "$23,000"
click at [310, 106] on div at bounding box center [340, 107] width 406 height 7
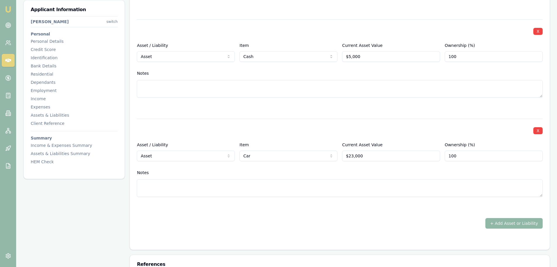
click at [522, 221] on button "+ Add Asset or Liability" at bounding box center [514, 223] width 57 height 11
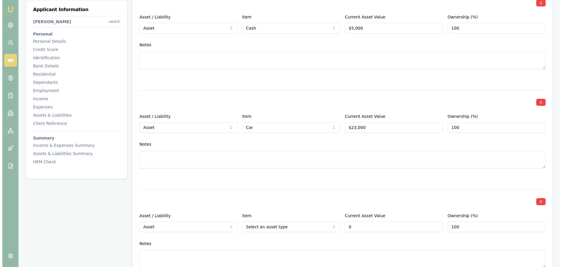
scroll to position [1616, 0]
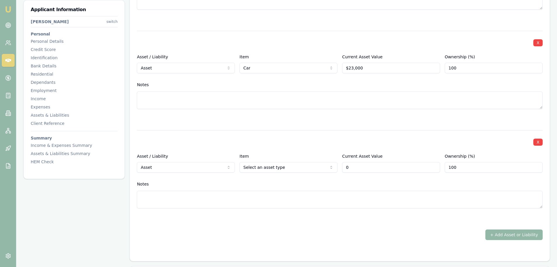
type input "$0"
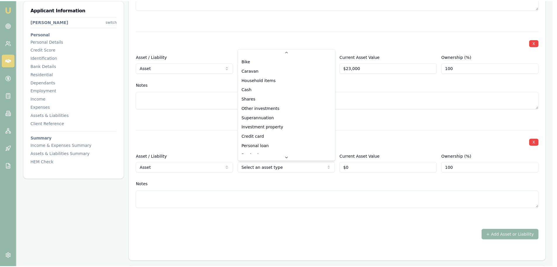
scroll to position [38, 0]
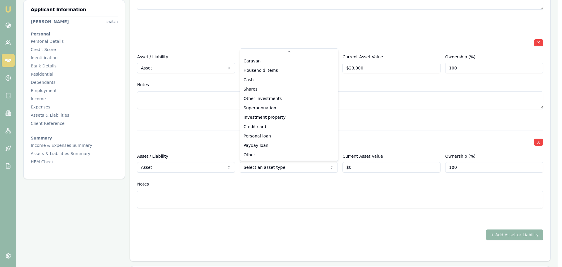
select select "OTHER"
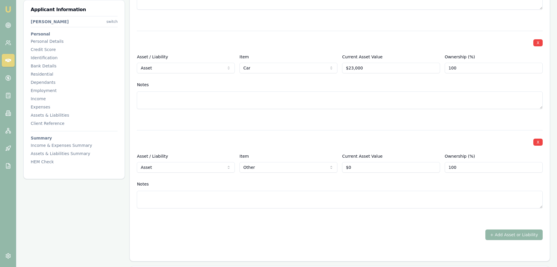
click at [330, 199] on textarea at bounding box center [340, 199] width 406 height 18
type textarea "TOOLS OF TRADE"
click at [287, 164] on div "Asset / Liability Asset Asset Liability Item Other Home Car Boat Bike Caravan H…" at bounding box center [340, 162] width 406 height 20
type input "$3,000"
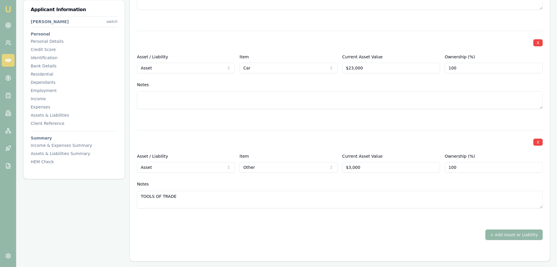
click at [292, 110] on div "X Asset / Liability Asset Asset Liability Item Car Home Car Boat Bike Caravan H…" at bounding box center [340, 77] width 406 height 92
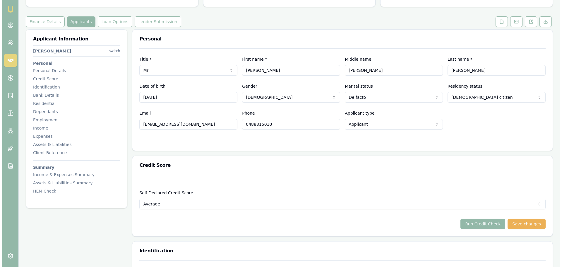
scroll to position [0, 0]
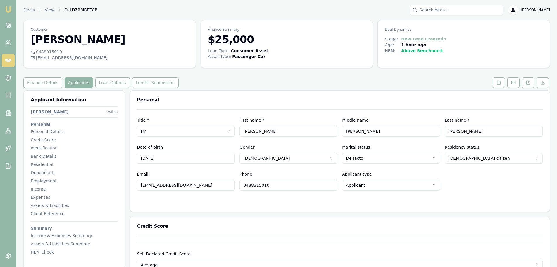
click at [306, 79] on div "Finance Details Applicants Loan Options Lender Submission" at bounding box center [286, 82] width 527 height 11
click at [499, 83] on icon at bounding box center [499, 82] width 5 height 5
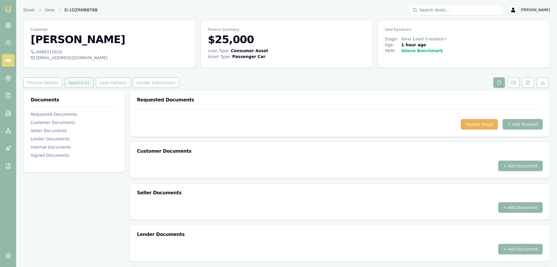
click at [67, 83] on button "Applicants" at bounding box center [79, 82] width 29 height 11
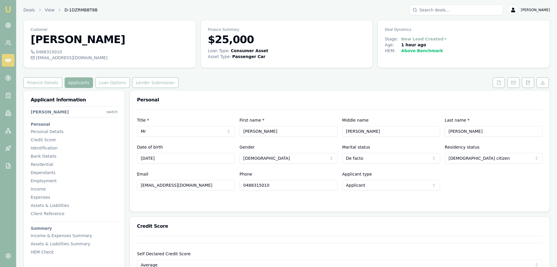
click at [222, 79] on div "Finance Details Applicants Loan Options Lender Submission" at bounding box center [286, 82] width 527 height 11
click at [228, 87] on div "Finance Details Applicants Loan Options Lender Submission" at bounding box center [286, 82] width 527 height 11
click at [233, 84] on div "Finance Details Applicants Loan Options Lender Submission" at bounding box center [286, 82] width 527 height 11
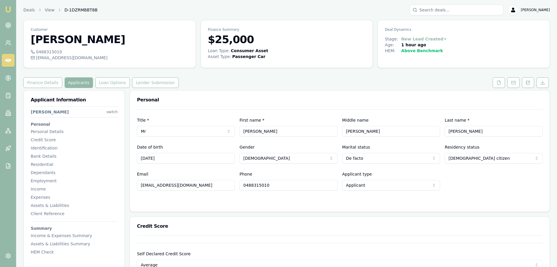
click at [275, 90] on div "Personal" at bounding box center [340, 99] width 420 height 19
click at [501, 82] on button at bounding box center [499, 82] width 12 height 11
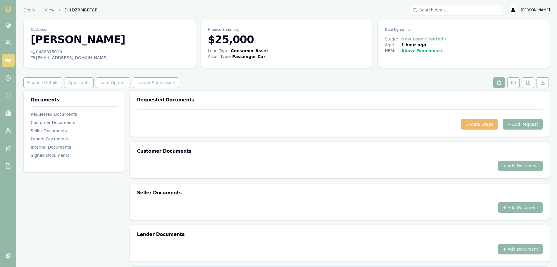
click at [494, 120] on button "Update Stage" at bounding box center [479, 124] width 37 height 11
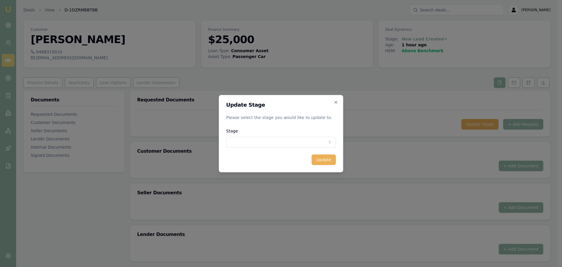
click at [334, 99] on div "Update Stage Please select the stage you would like to update to. Stage New lea…" at bounding box center [281, 133] width 124 height 77
click at [335, 101] on icon "button" at bounding box center [336, 102] width 5 height 5
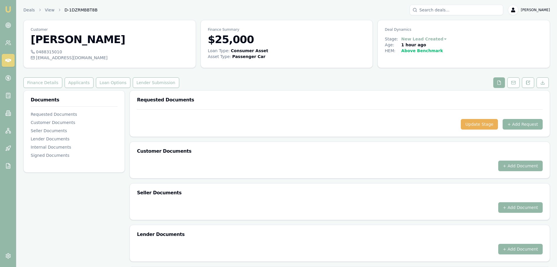
click at [517, 125] on button "+ Add Request" at bounding box center [523, 124] width 40 height 11
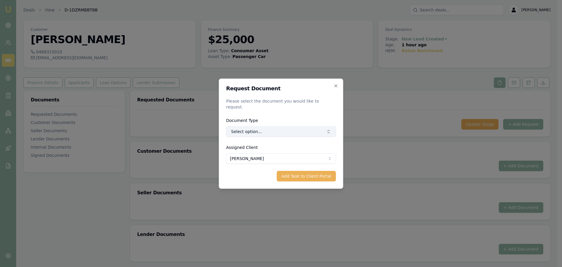
click at [253, 126] on button "Select option..." at bounding box center [281, 131] width 110 height 11
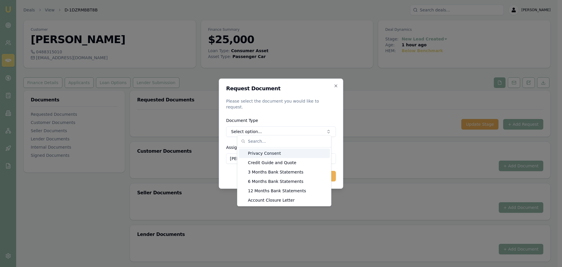
click at [260, 154] on div "Privacy Consent" at bounding box center [283, 152] width 91 height 9
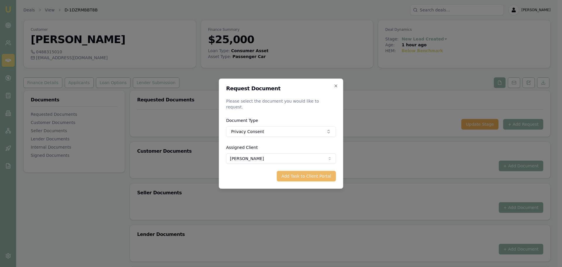
click at [296, 171] on button "Add Task to Client Portal" at bounding box center [306, 176] width 59 height 11
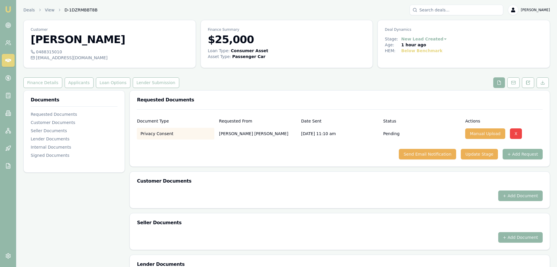
click at [521, 155] on button "+ Add Request" at bounding box center [523, 154] width 40 height 11
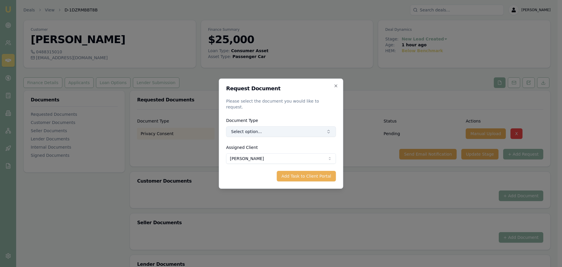
click at [247, 129] on button "Select option..." at bounding box center [281, 131] width 110 height 11
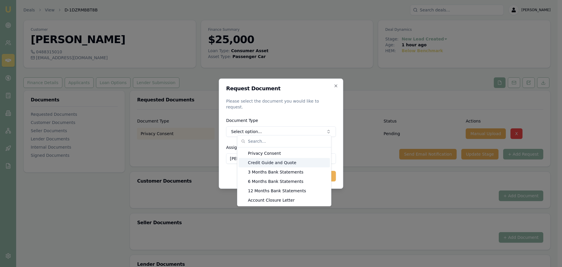
click at [247, 161] on div "Credit Guide and Quote" at bounding box center [283, 162] width 91 height 9
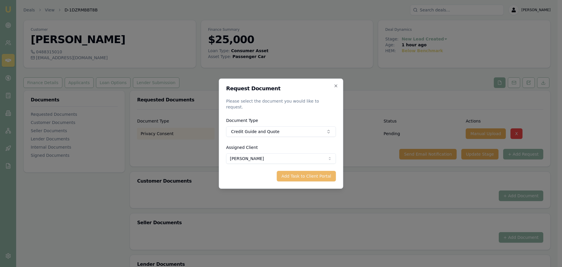
click at [304, 177] on button "Add Task to Client Portal" at bounding box center [306, 176] width 59 height 11
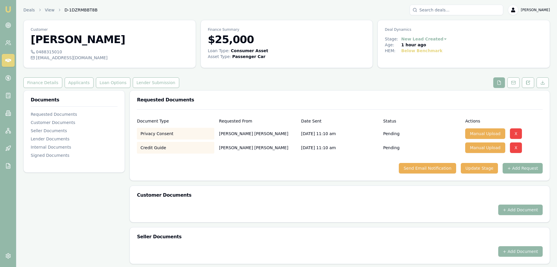
click at [539, 166] on button "+ Add Request" at bounding box center [523, 168] width 40 height 11
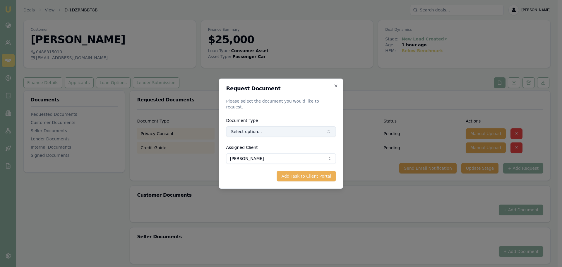
click at [298, 129] on button "Select option..." at bounding box center [281, 131] width 110 height 11
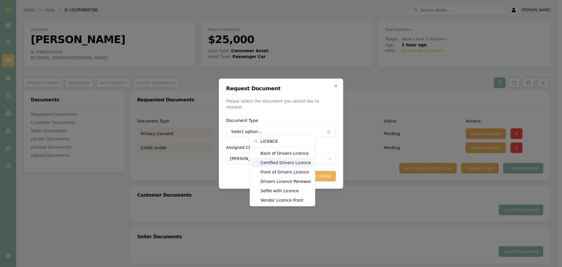
type input "LICENCE"
click at [288, 170] on div "Front of Drivers Licence" at bounding box center [282, 171] width 63 height 9
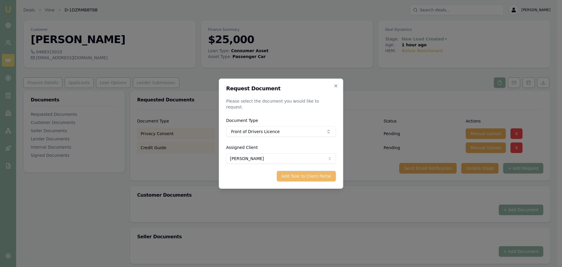
click at [304, 171] on button "Add Task to Client Portal" at bounding box center [306, 176] width 59 height 11
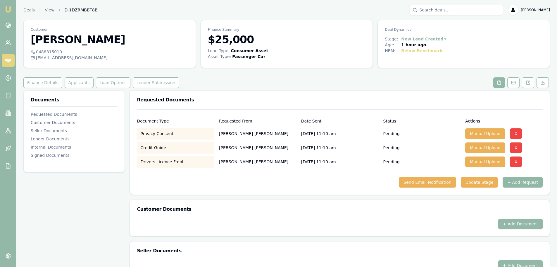
click at [536, 182] on button "+ Add Request" at bounding box center [523, 182] width 40 height 11
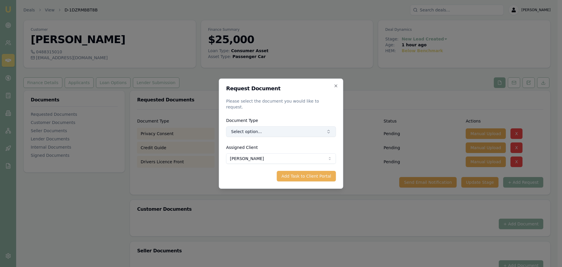
click at [274, 127] on button "Select option..." at bounding box center [281, 131] width 110 height 11
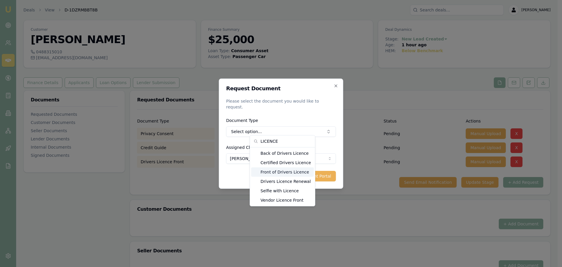
type input "LICENCE"
click at [279, 171] on div "Front of Drivers Licence" at bounding box center [282, 171] width 63 height 9
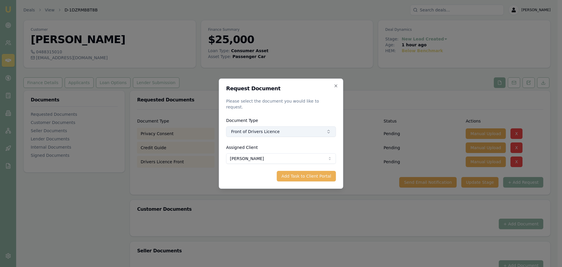
click at [275, 129] on button "Front of Drivers Licence" at bounding box center [281, 131] width 110 height 11
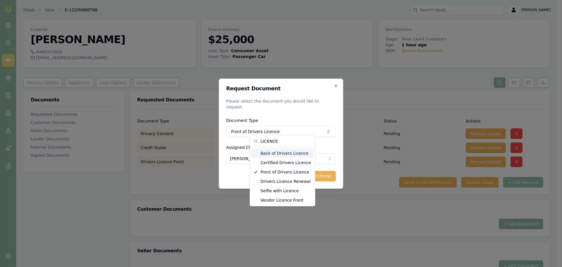
type input "LICENCE"
click at [281, 153] on div "Back of Drivers Licence" at bounding box center [282, 152] width 63 height 9
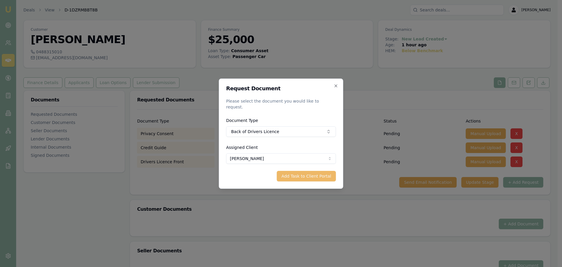
click at [301, 171] on button "Add Task to Client Portal" at bounding box center [306, 176] width 59 height 11
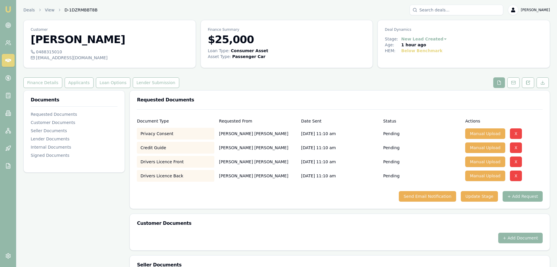
click at [516, 194] on button "+ Add Request" at bounding box center [523, 196] width 40 height 11
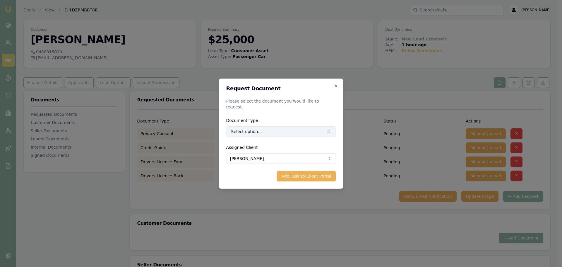
click at [279, 127] on button "Select option..." at bounding box center [281, 131] width 110 height 11
type input "MEDICARE"
click at [281, 155] on div "Medicare Card" at bounding box center [283, 152] width 63 height 9
click at [313, 173] on button "Add Task to Client Portal" at bounding box center [306, 176] width 59 height 11
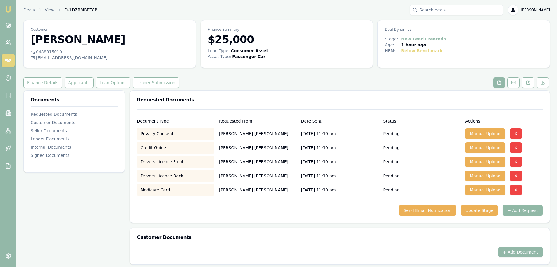
click at [530, 210] on button "+ Add Request" at bounding box center [523, 210] width 40 height 11
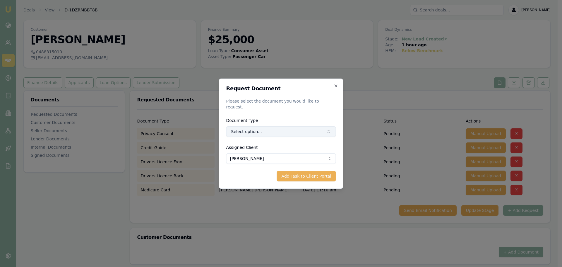
click at [298, 127] on button "Select option..." at bounding box center [281, 131] width 110 height 11
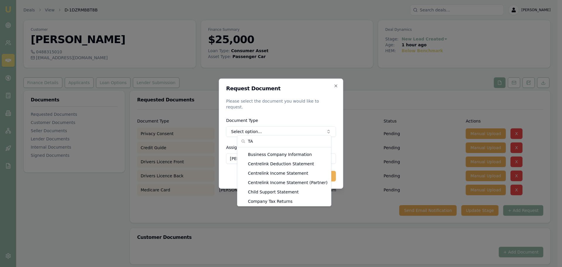
type input "T"
type input "I"
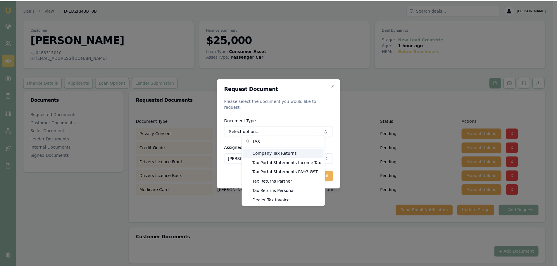
scroll to position [0, 0]
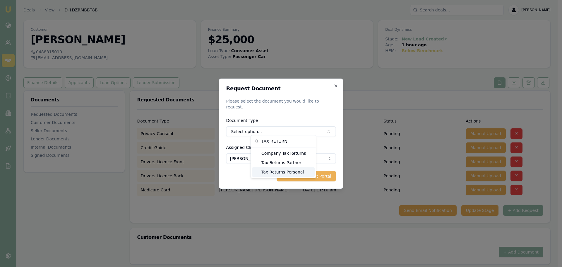
type input "TAX RETURN"
click at [283, 171] on div "Tax Returns Personal" at bounding box center [283, 171] width 63 height 9
click at [288, 172] on button "Add Task to Client Portal" at bounding box center [306, 176] width 59 height 11
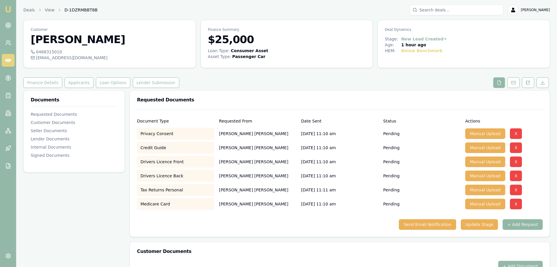
click at [518, 221] on button "+ Add Request" at bounding box center [523, 224] width 40 height 11
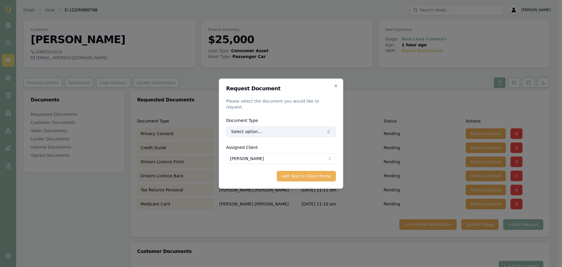
click at [274, 127] on button "Select option..." at bounding box center [281, 131] width 110 height 11
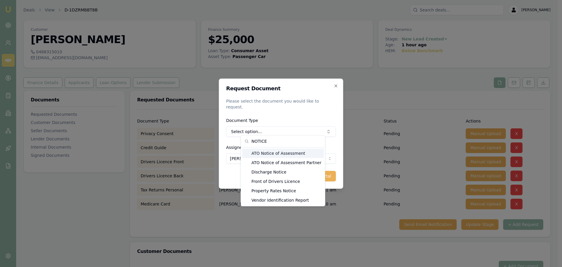
type input "NOTICE"
click at [283, 153] on div "ATO Notice of Assessment" at bounding box center [283, 152] width 82 height 9
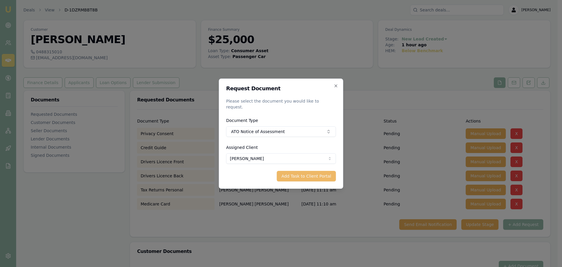
click at [312, 172] on button "Add Task to Client Portal" at bounding box center [306, 176] width 59 height 11
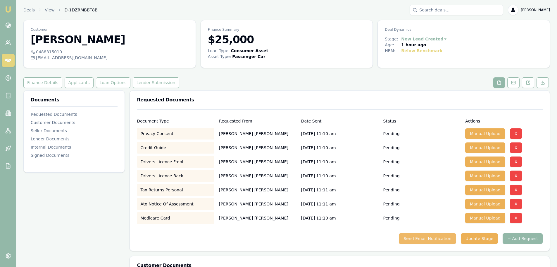
click at [451, 239] on button "Send Email Notification" at bounding box center [427, 238] width 57 height 11
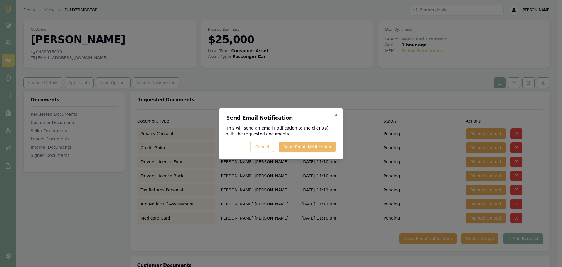
click at [296, 146] on button "Send Email Notification" at bounding box center [307, 146] width 57 height 11
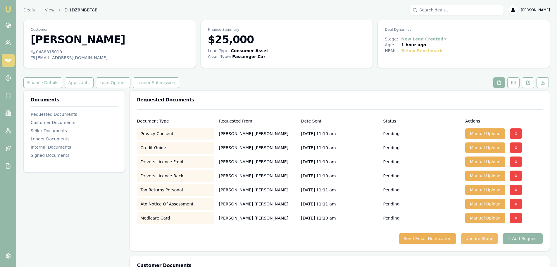
click at [483, 238] on button "Update Stage" at bounding box center [479, 238] width 37 height 11
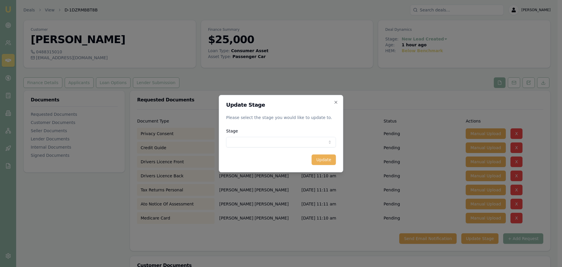
click at [265, 141] on body "Emu Broker Deals View D-1DZRMBBT8B Erin Shield Toggle Menu Customer Jeffrey Dic…" at bounding box center [278, 133] width 557 height 267
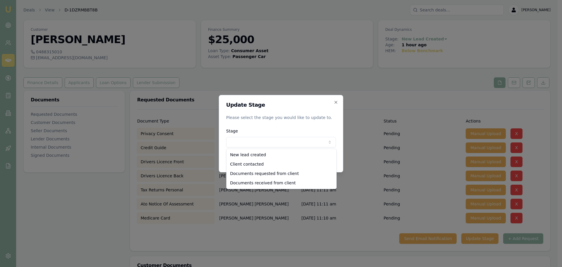
select select "DOCUMENTS_REQUESTED_FROM_CLIENT"
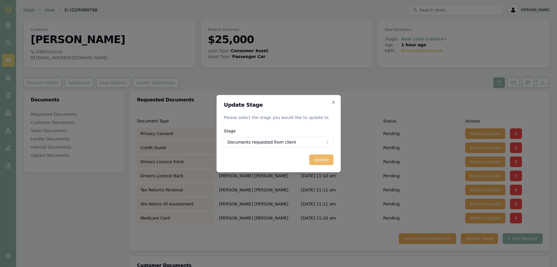
click at [329, 157] on button "Update" at bounding box center [321, 159] width 24 height 11
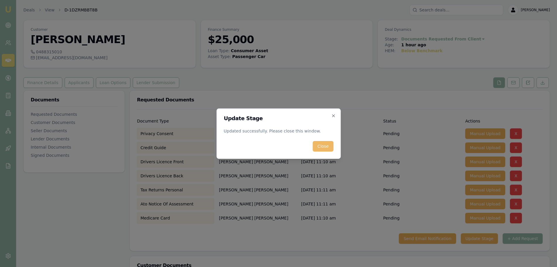
click at [324, 151] on button "Close" at bounding box center [323, 146] width 20 height 11
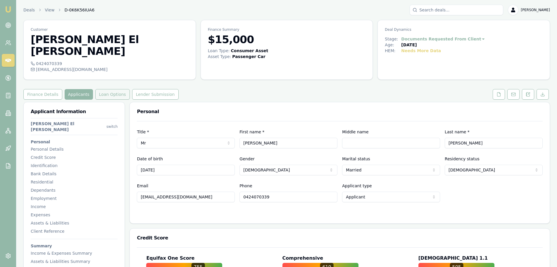
click at [111, 89] on button "Loan Options" at bounding box center [112, 94] width 35 height 11
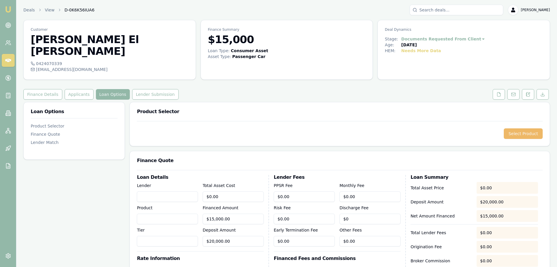
click at [526, 128] on button "Select Product" at bounding box center [523, 133] width 39 height 11
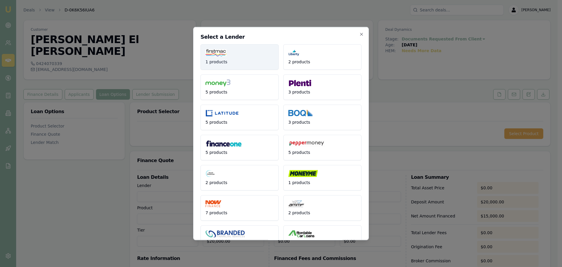
click at [242, 52] on button "1 products" at bounding box center [239, 56] width 78 height 25
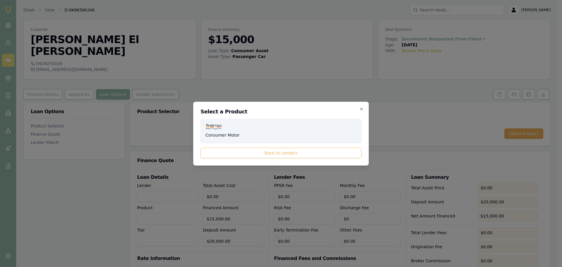
click at [266, 130] on button "Consumer Motor" at bounding box center [280, 131] width 161 height 24
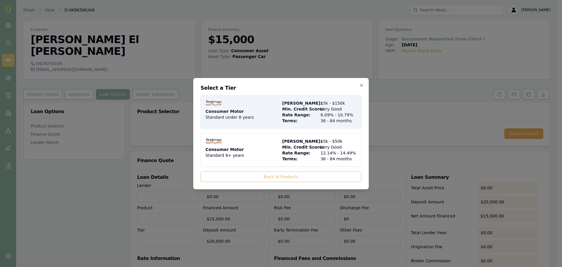
click at [259, 113] on div "Consumer Motor Standard under 8 years" at bounding box center [242, 111] width 74 height 23
type input "Firstmac"
type input "Consumer Motor"
type input "Standard under 8 years"
type input "6.09"
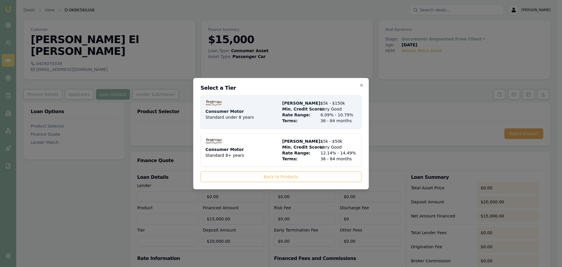
type input "36"
type input "$8.00"
type input "$700.00"
type input "$400.00"
type input "3.5"
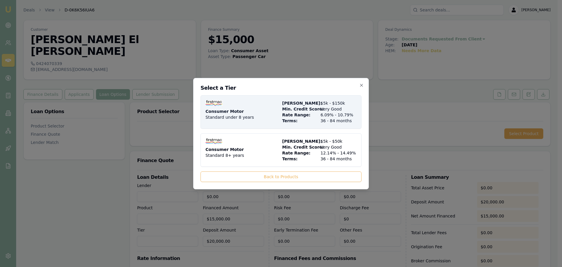
type input "$525.00"
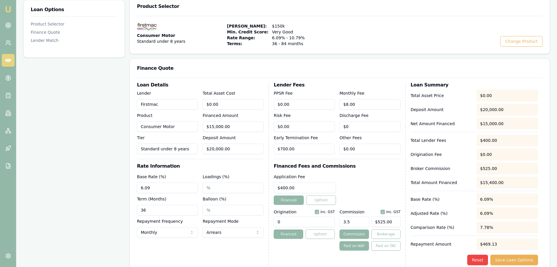
scroll to position [117, 0]
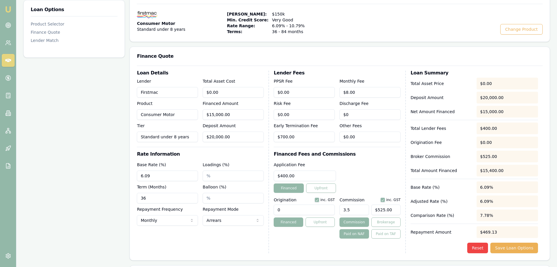
drag, startPoint x: 161, startPoint y: 186, endPoint x: 104, endPoint y: 187, distance: 56.8
click at [112, 187] on div "Loan Options Product Selector Finance Quote Lender Match Product Selector Consu…" at bounding box center [286, 208] width 527 height 446
type input "60"
drag, startPoint x: 245, startPoint y: 80, endPoint x: 140, endPoint y: 79, distance: 105.6
click at [145, 81] on div "Lender Firstmac Product Consumer Motor Tier Standard under 8 years Total Asset …" at bounding box center [200, 110] width 127 height 64
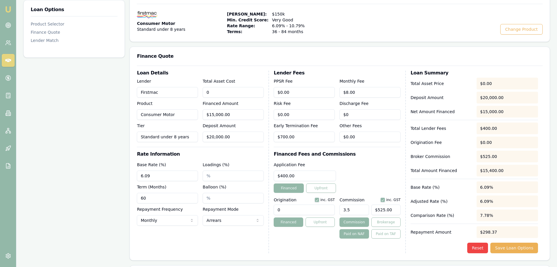
type input "3"
type input "$0.00"
type input "35000"
type input "$15,000.00"
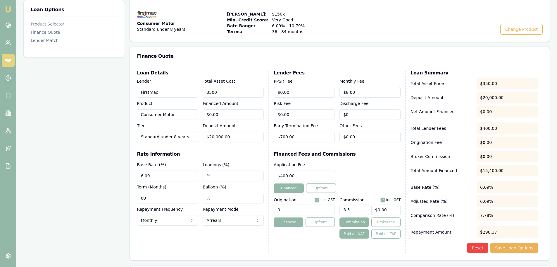
type input "$525.00"
type input "$35,000.00"
type input "$15,000.00"
drag, startPoint x: 243, startPoint y: 198, endPoint x: 240, endPoint y: 197, distance: 3.7
click at [240, 197] on div "Loan Details Lender Firstmac Product Consumer Motor Tier Standard under 8 years…" at bounding box center [340, 162] width 406 height 182
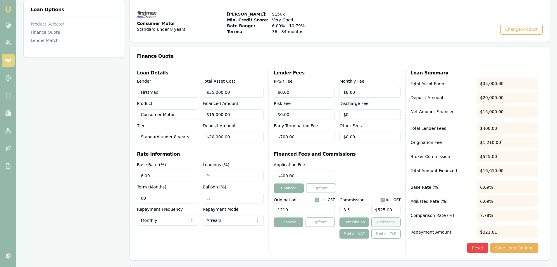
type input "1210.00"
click at [394, 217] on button "Brokerage" at bounding box center [386, 221] width 29 height 9
click at [391, 229] on div "Paid on NAF Paid on TAF" at bounding box center [370, 233] width 61 height 9
drag, startPoint x: 394, startPoint y: 198, endPoint x: 274, endPoint y: 195, distance: 119.4
click at [292, 197] on div "Origination inc. GST 1210.00 Financed Upfront Commission inc. GST 3.5 525 Commi…" at bounding box center [337, 216] width 127 height 43
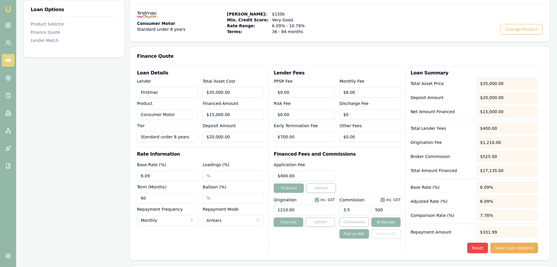
type input "$525.00"
click at [516, 242] on button "Save Loan Options" at bounding box center [515, 247] width 48 height 11
drag, startPoint x: 393, startPoint y: 200, endPoint x: 338, endPoint y: 200, distance: 55.3
click at [344, 202] on div "3.5 525" at bounding box center [370, 208] width 61 height 13
type input "$525.00"
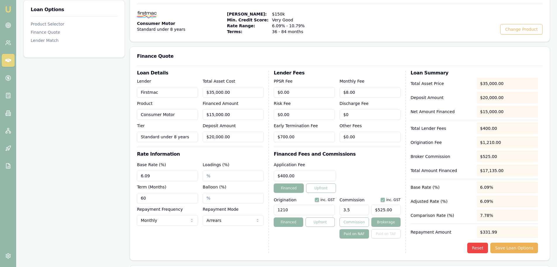
click at [369, 146] on div "Lender Fees PPSR Fee $0.00 Monthly Fee $8.00 Risk Fee $0.00 Discharge Fee $0 Ea…" at bounding box center [340, 162] width 132 height 182
drag, startPoint x: 360, startPoint y: 198, endPoint x: 308, endPoint y: 190, distance: 52.2
click at [331, 195] on div "Origination inc. GST 1210 Financed Upfront Commission inc. GST 3.5 $525.00 Comm…" at bounding box center [337, 216] width 127 height 43
type input "3"
type input "$450.00"
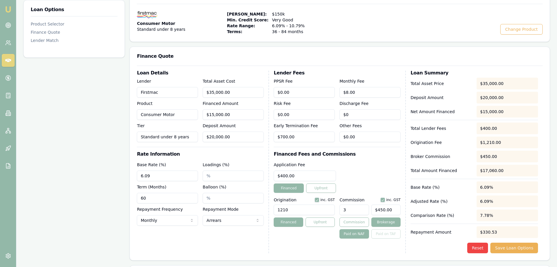
type input "3.00%"
click at [379, 204] on input "$450.00" at bounding box center [386, 209] width 29 height 11
click at [379, 204] on input "50.00" at bounding box center [386, 209] width 29 height 11
type input "$450.00"
click at [378, 148] on div "Lender Fees PPSR Fee $0.00 Monthly Fee $8.00 Risk Fee $0.00 Discharge Fee $0 Ea…" at bounding box center [340, 162] width 132 height 182
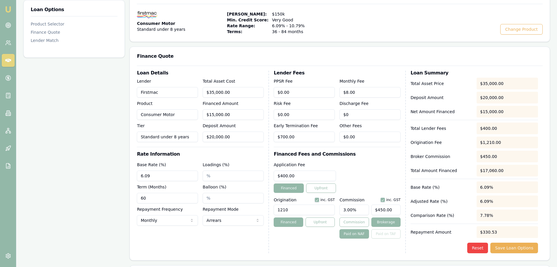
drag, startPoint x: 362, startPoint y: 199, endPoint x: 184, endPoint y: 204, distance: 177.4
click at [194, 204] on div "Loan Details Lender Firstmac Product Consumer Motor Tier Standard under 8 years…" at bounding box center [340, 162] width 406 height 182
type input "3.5"
type input "$525.00"
type input "3.50%"
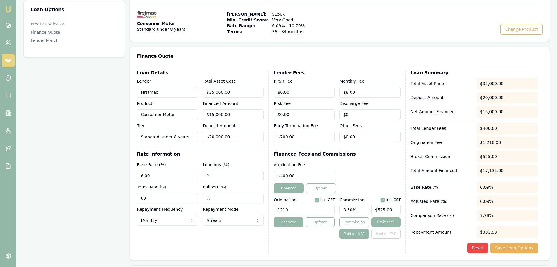
click at [354, 161] on div "Application Fee $400.00 Financed Upfront" at bounding box center [337, 177] width 127 height 32
click at [361, 161] on div "Application Fee $400.00 Financed Upfront" at bounding box center [337, 177] width 127 height 32
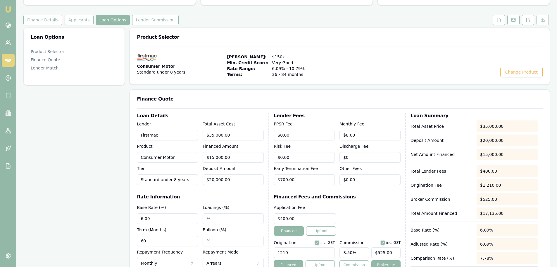
scroll to position [0, 0]
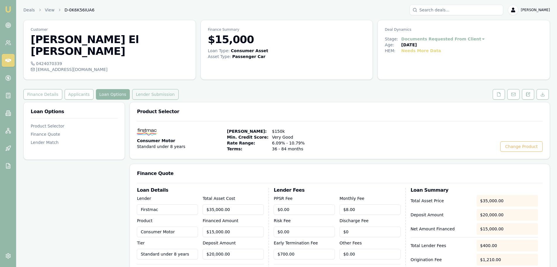
click at [139, 89] on button "Lender Submission" at bounding box center [155, 94] width 47 height 11
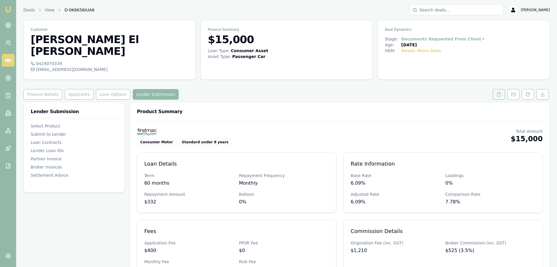
click at [500, 92] on icon at bounding box center [499, 94] width 5 height 5
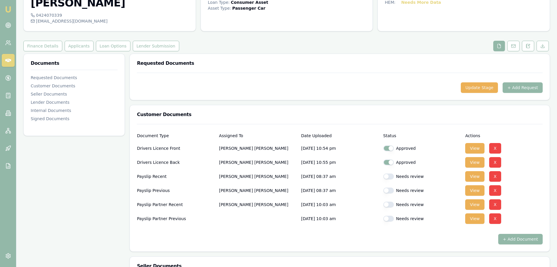
scroll to position [59, 0]
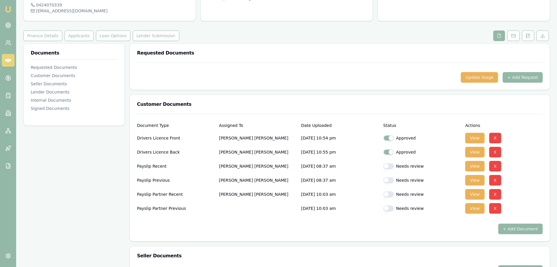
click at [388, 163] on button "button" at bounding box center [389, 166] width 11 height 6
checkbox input "true"
click at [388, 177] on button "button" at bounding box center [389, 180] width 11 height 6
checkbox input "true"
click at [390, 191] on button "button" at bounding box center [389, 194] width 11 height 6
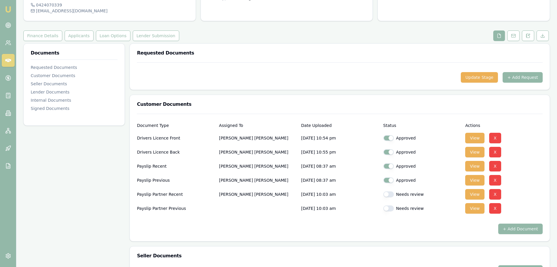
checkbox input "true"
click at [390, 205] on button "button" at bounding box center [389, 208] width 11 height 6
checkbox input "true"
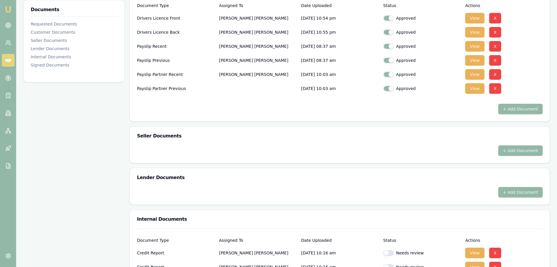
scroll to position [234, 0]
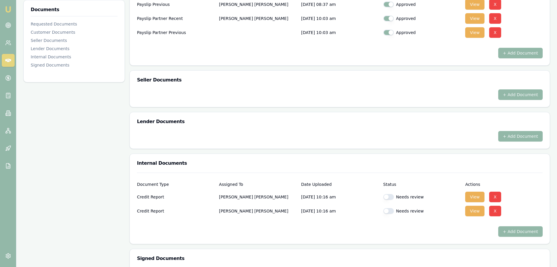
click at [389, 194] on button "button" at bounding box center [389, 197] width 11 height 6
checkbox input "true"
click at [388, 208] on button "button" at bounding box center [389, 211] width 11 height 6
checkbox input "true"
click at [300, 154] on div "Internal Documents" at bounding box center [340, 163] width 420 height 19
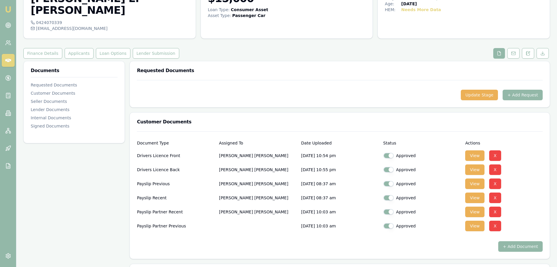
scroll to position [0, 0]
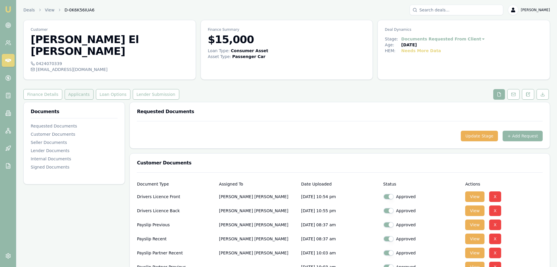
click at [82, 89] on button "Applicants" at bounding box center [79, 94] width 29 height 11
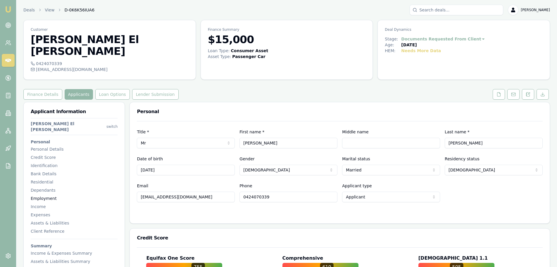
click at [41, 195] on div "Employment" at bounding box center [74, 198] width 87 height 6
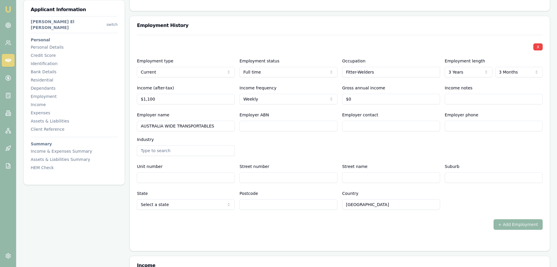
scroll to position [889, 0]
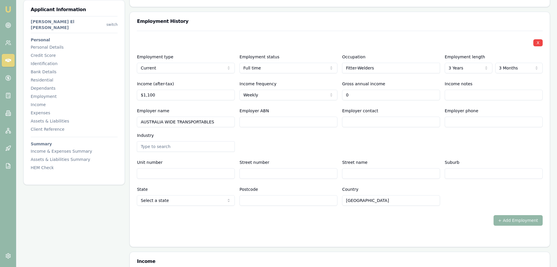
drag, startPoint x: 369, startPoint y: 84, endPoint x: 288, endPoint y: 85, distance: 81.1
click at [289, 85] on div "Income (after-tax) $1,100 Income frequency Weekly Weekly Fortnightly Monthly Qu…" at bounding box center [340, 90] width 406 height 20
type input "$70,000"
click at [287, 126] on div "Employer name AUSTRALIA WIDE TRANSPORTABLES Employer ABN Employer contact Emplo…" at bounding box center [340, 129] width 406 height 44
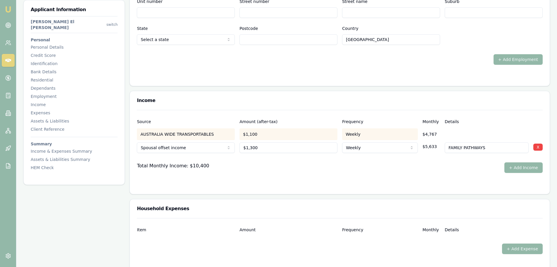
scroll to position [1123, 0]
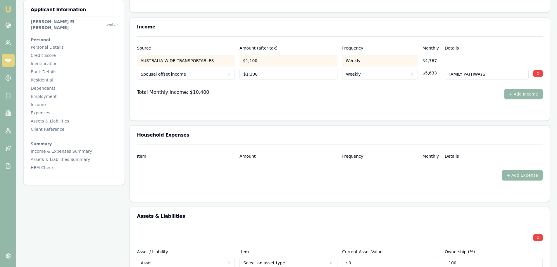
click at [264, 89] on div "Total Monthly Income: $10,400 + Add Income" at bounding box center [340, 94] width 406 height 11
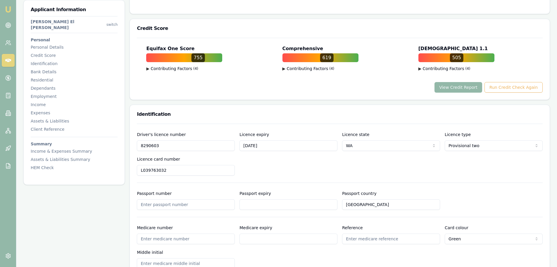
scroll to position [187, 0]
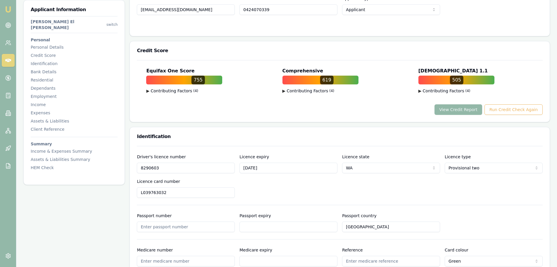
click at [238, 104] on div "View Credit Report Run Credit Check Again" at bounding box center [340, 109] width 406 height 11
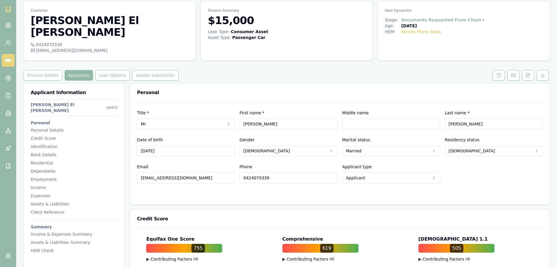
scroll to position [0, 0]
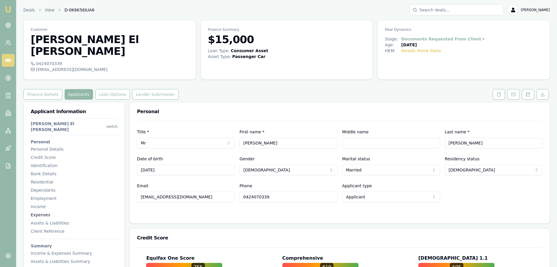
click at [44, 212] on div "Expenses" at bounding box center [74, 215] width 87 height 6
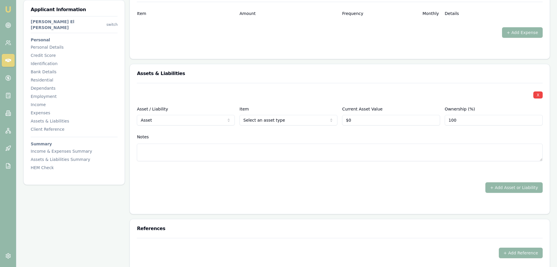
scroll to position [1266, 0]
click at [245, 90] on div "X" at bounding box center [340, 94] width 406 height 8
select select "LIABILITY"
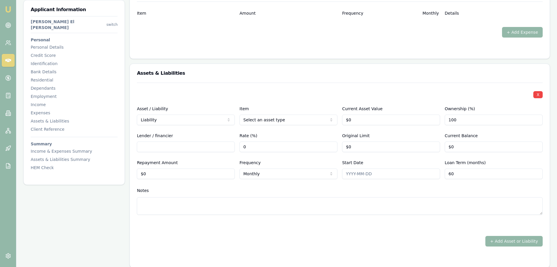
click at [177, 141] on input "Lender / financier" at bounding box center [186, 146] width 98 height 11
type input "n"
type input "NAB"
drag, startPoint x: 147, startPoint y: 166, endPoint x: 108, endPoint y: 168, distance: 39.9
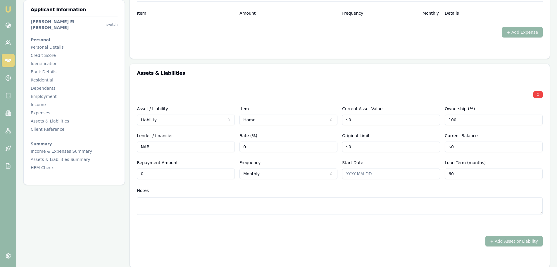
type input "$1,500"
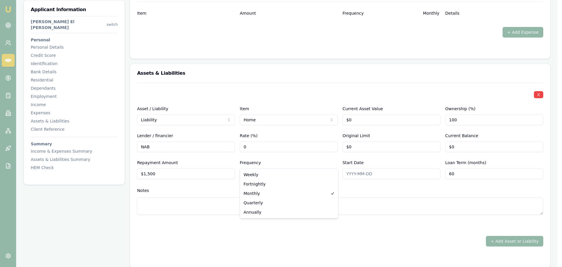
select select "FORTNIGHTLY"
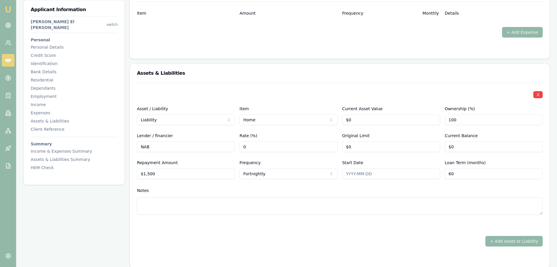
click at [271, 64] on div "Assets & Liabilities" at bounding box center [340, 73] width 420 height 19
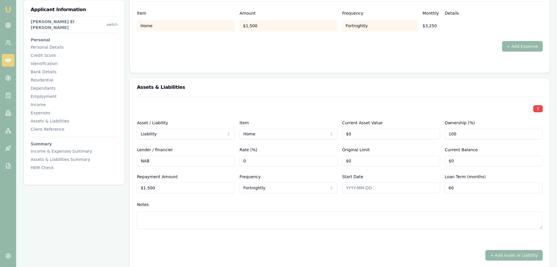
click at [239, 80] on div "Assets & Liabilities" at bounding box center [340, 87] width 420 height 19
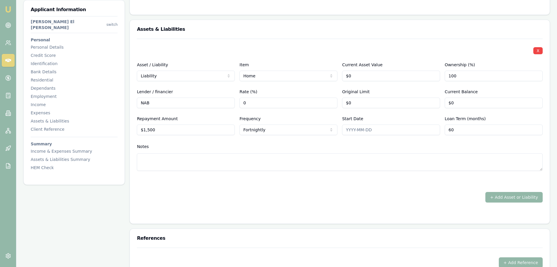
scroll to position [1325, 0]
click at [531, 191] on button "+ Add Asset or Liability" at bounding box center [514, 196] width 57 height 11
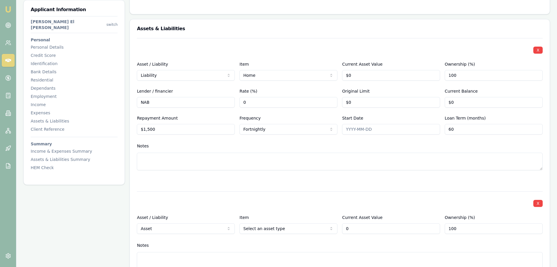
scroll to position [1412, 0]
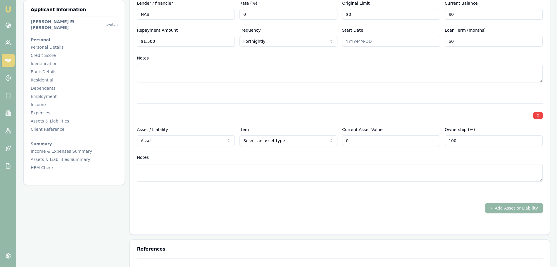
type input "$0"
select select "LIABILITY"
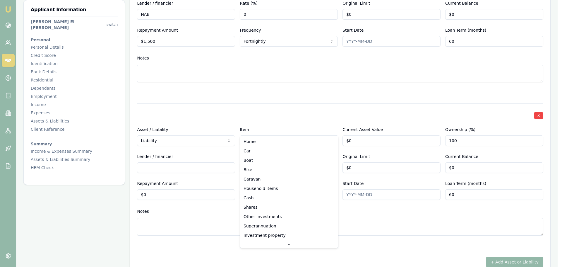
select select "CAR"
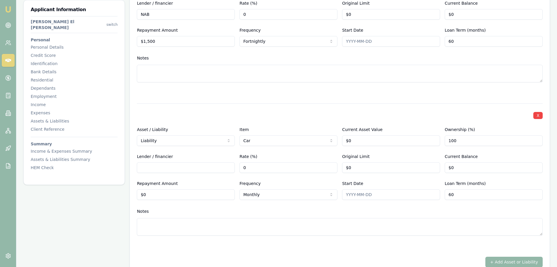
click at [181, 162] on input "Lender / financier" at bounding box center [186, 167] width 98 height 11
type input "NAB"
type input "0"
click at [178, 189] on input "0" at bounding box center [186, 194] width 98 height 11
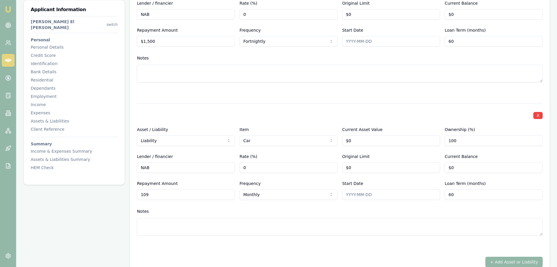
type input "$109"
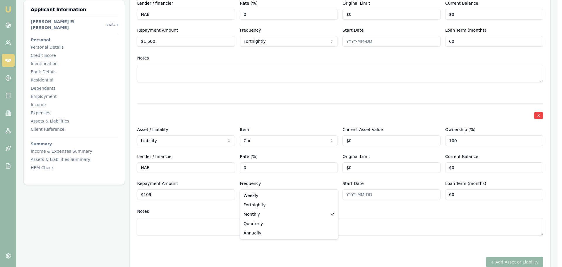
select select "WEEKLY"
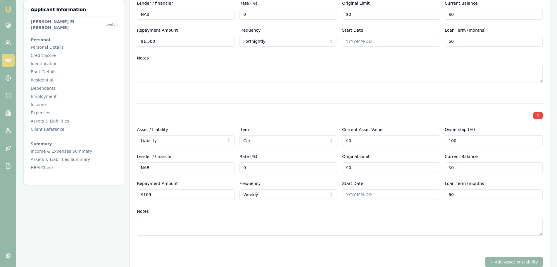
click at [253, 207] on div "Notes" at bounding box center [340, 211] width 406 height 9
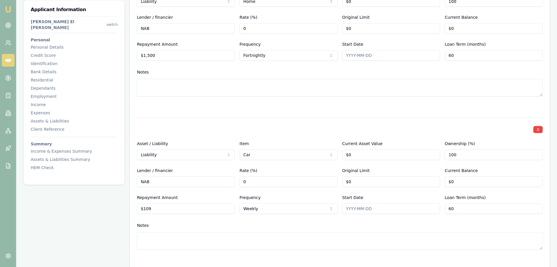
click at [278, 103] on div at bounding box center [340, 106] width 406 height 7
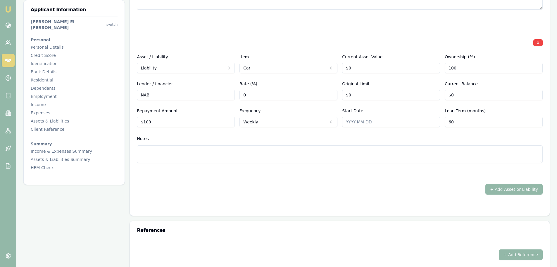
scroll to position [1500, 0]
click at [523, 183] on button "+ Add Asset or Liability" at bounding box center [514, 188] width 57 height 11
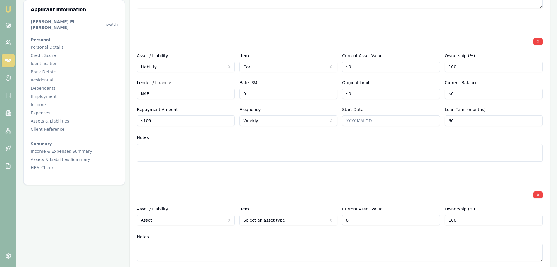
type input "$0"
select select "LIABILITY"
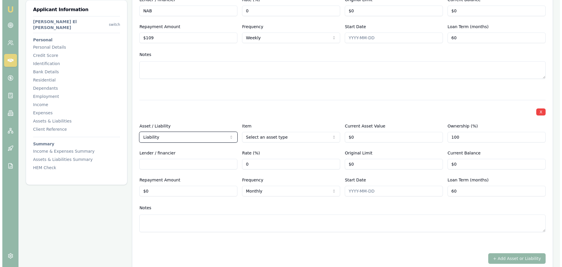
scroll to position [1588, 0]
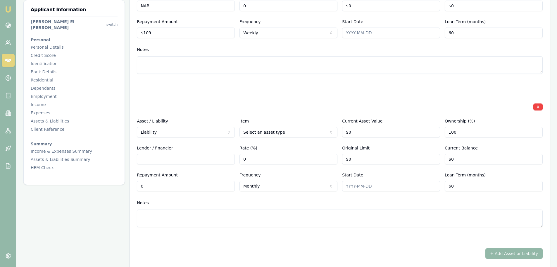
drag, startPoint x: 151, startPoint y: 176, endPoint x: 42, endPoint y: 181, distance: 109.0
type input "$16"
click at [204, 154] on input "Lender / financier" at bounding box center [186, 159] width 98 height 11
type input "HUMM"
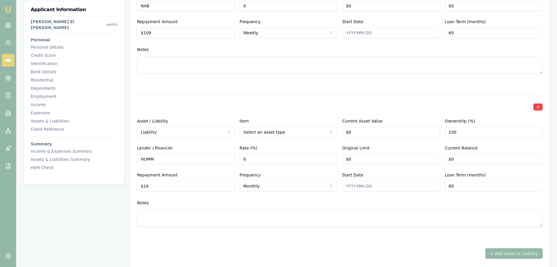
click at [303, 102] on div "X" at bounding box center [340, 106] width 406 height 8
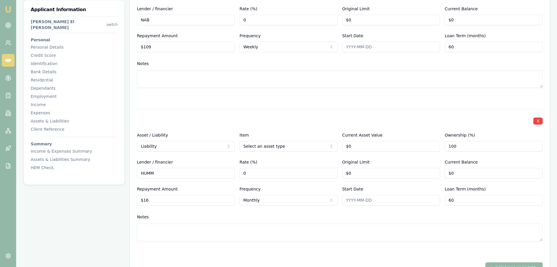
click at [258, 95] on div at bounding box center [340, 98] width 406 height 7
click at [274, 74] on textarea at bounding box center [340, 79] width 406 height 18
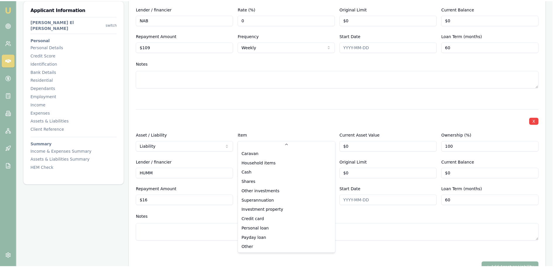
scroll to position [38, 0]
select select "CREDIT_CARD"
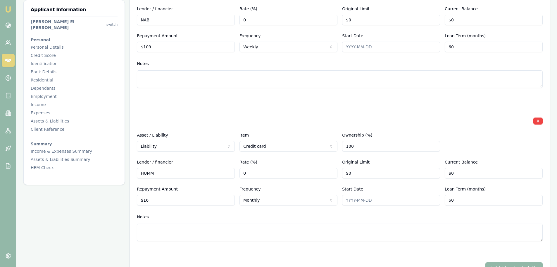
click at [273, 95] on div at bounding box center [340, 98] width 406 height 7
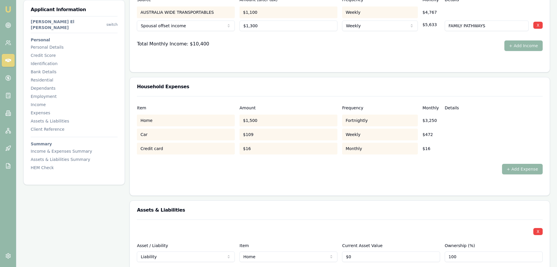
scroll to position [1178, 0]
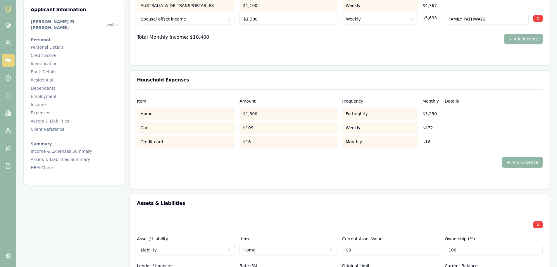
click at [516, 157] on button "+ Add Expense" at bounding box center [522, 162] width 41 height 11
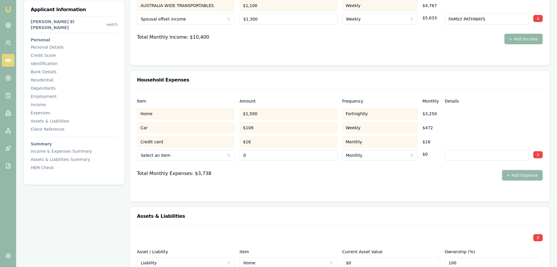
type input "$0"
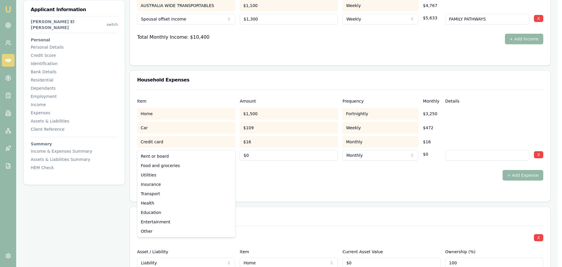
select select "FOOD_AND_GROCERIES"
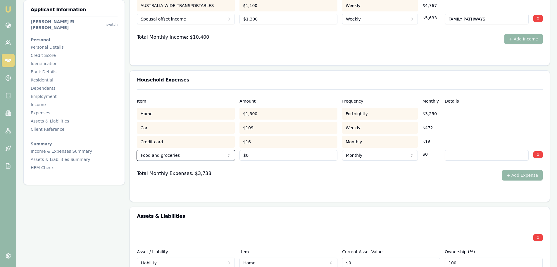
scroll to position [1266, 0]
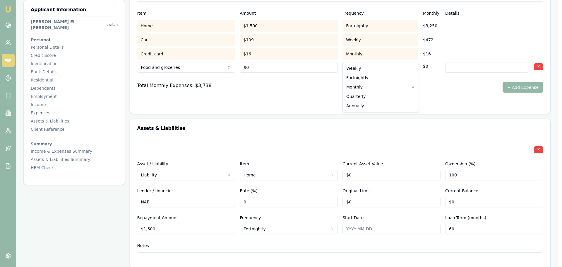
select select "WEEKLY"
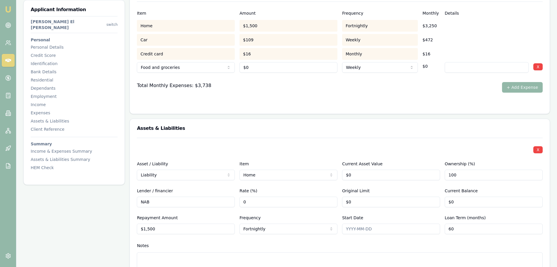
type input "0"
drag, startPoint x: 283, startPoint y: 58, endPoint x: 224, endPoint y: 54, distance: 59.3
click at [224, 60] on div "Food and groceries Rent or board Food and groceries Utilities Insurance Transpo…" at bounding box center [340, 66] width 406 height 13
click at [263, 62] on input "0" at bounding box center [289, 67] width 98 height 11
type input "$200"
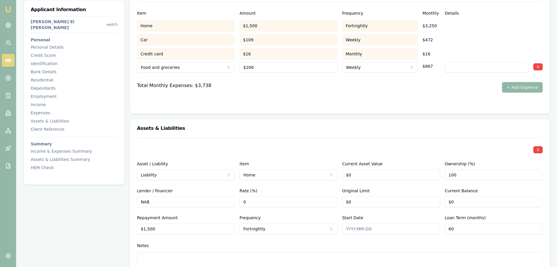
click at [516, 82] on button "+ Add Expense" at bounding box center [522, 87] width 41 height 11
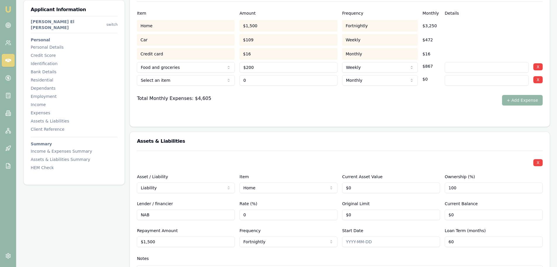
type input "$0"
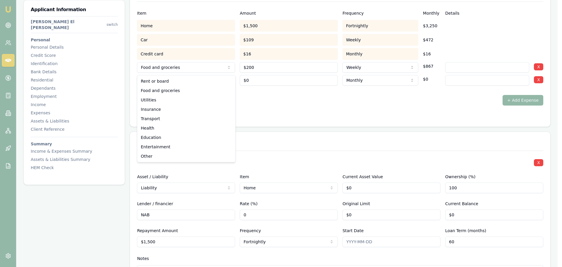
select select "UTILITIES"
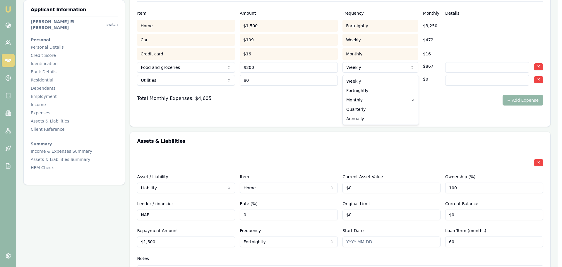
select select "QUARTERLY"
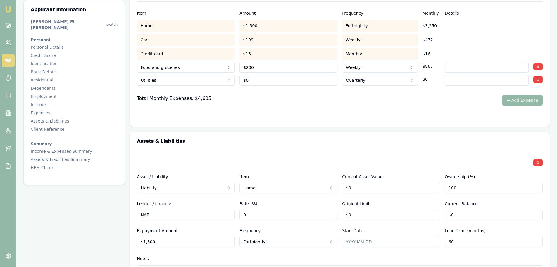
click at [455, 75] on input at bounding box center [487, 80] width 84 height 11
type input "R"
type input "ELECTRICTY"
drag, startPoint x: 271, startPoint y: 66, endPoint x: 169, endPoint y: 66, distance: 102.1
click at [169, 73] on div "Utilities Rent or board Food and groceries Utilities Insurance Transport Health…" at bounding box center [340, 79] width 406 height 13
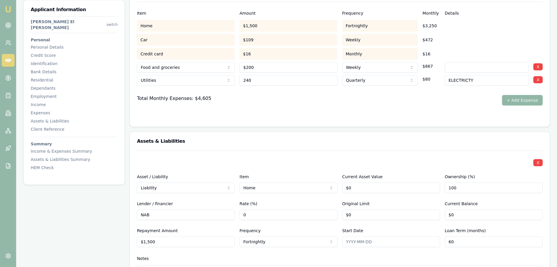
type input "$240"
click at [513, 95] on button "+ Add Expense" at bounding box center [522, 100] width 41 height 11
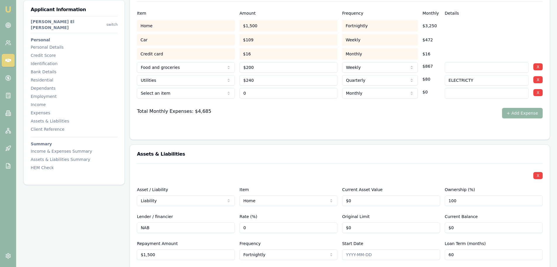
type input "$0"
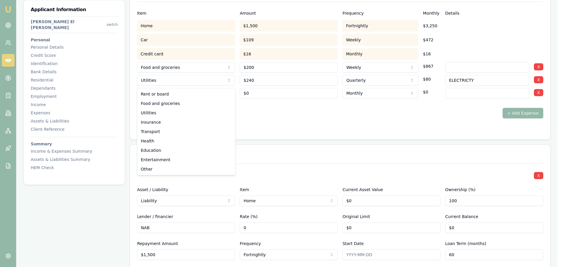
select select "UTILITIES"
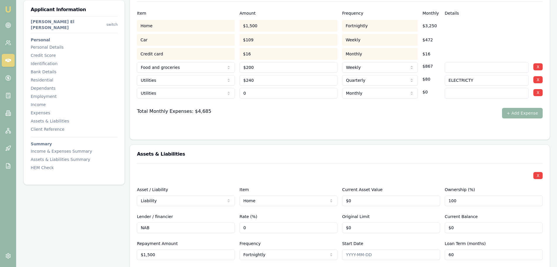
drag, startPoint x: 270, startPoint y: 80, endPoint x: 147, endPoint y: 73, distance: 122.8
click at [202, 85] on div "Utilities Rent or board Food and groceries Utilities Insurance Transport Health…" at bounding box center [340, 91] width 406 height 13
type input "$240"
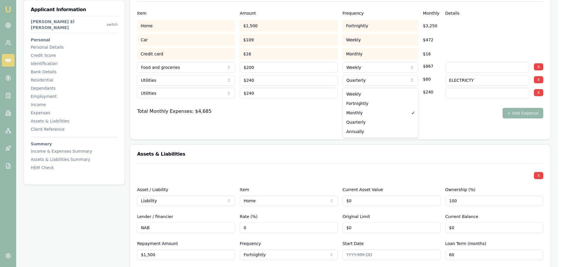
select select "QUARTERLY"
drag, startPoint x: 361, startPoint y: 122, endPoint x: 427, endPoint y: 96, distance: 71.6
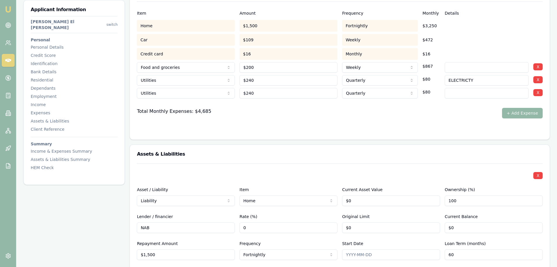
click at [455, 88] on input at bounding box center [487, 93] width 84 height 11
type input "A"
type input "WATER"
click at [510, 108] on button "+ Add Expense" at bounding box center [522, 113] width 41 height 11
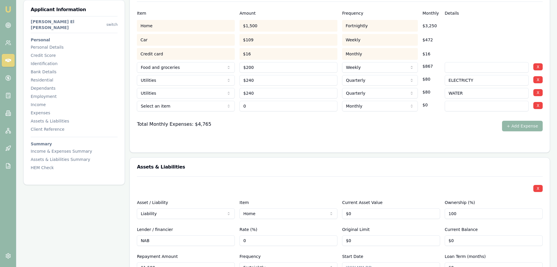
type input "$0"
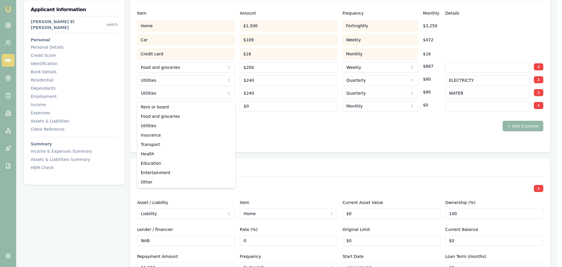
select select "UTILITIES"
drag, startPoint x: 150, startPoint y: 128, endPoint x: 277, endPoint y: 104, distance: 129.9
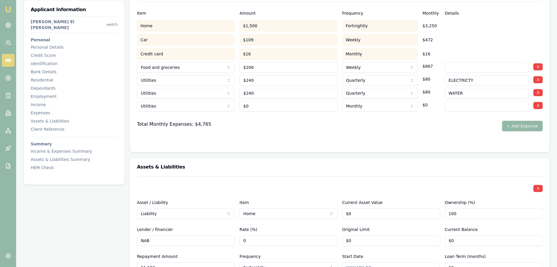
click at [486, 101] on input at bounding box center [487, 106] width 84 height 11
type input "GAS"
drag, startPoint x: 279, startPoint y: 99, endPoint x: 170, endPoint y: 98, distance: 109.1
click at [180, 99] on div "Utilities Rent or board Food and groceries Utilities Insurance Transport Health…" at bounding box center [340, 104] width 406 height 13
type input "$40"
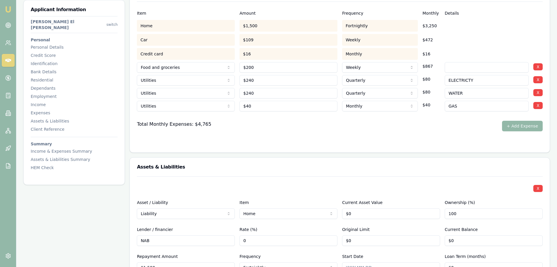
click at [281, 121] on div "Total Monthly Expenses: $4,765 + Add Expense" at bounding box center [340, 126] width 406 height 11
click at [520, 121] on button "+ Add Expense" at bounding box center [522, 126] width 41 height 11
click at [528, 121] on button "+ Add Expense" at bounding box center [522, 126] width 41 height 11
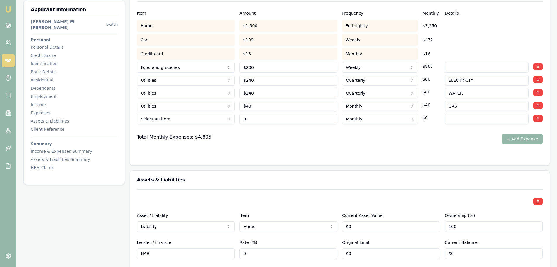
type input "$0"
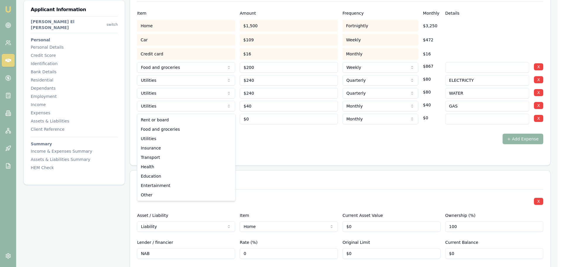
select select "UTILITIES"
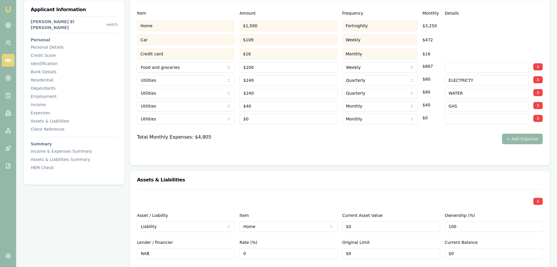
click at [454, 114] on input at bounding box center [487, 119] width 84 height 11
type input "COUNCIL RATES"
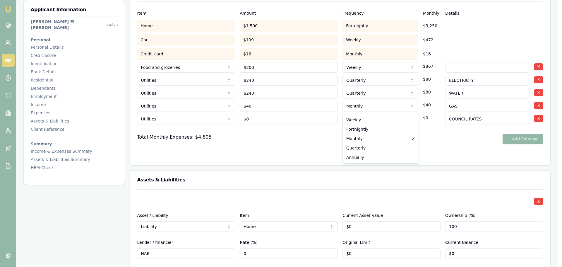
select select "ANNUALLY"
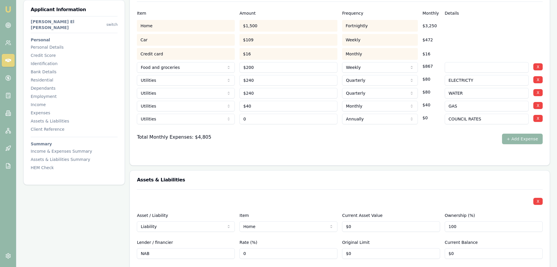
drag, startPoint x: 259, startPoint y: 108, endPoint x: 145, endPoint y: 108, distance: 114.1
click at [170, 111] on div "Utilities Rent or board Food and groceries Utilities Insurance Transport Health…" at bounding box center [340, 117] width 406 height 13
type input "$1,200"
click at [526, 133] on button "+ Add Expense" at bounding box center [522, 138] width 41 height 11
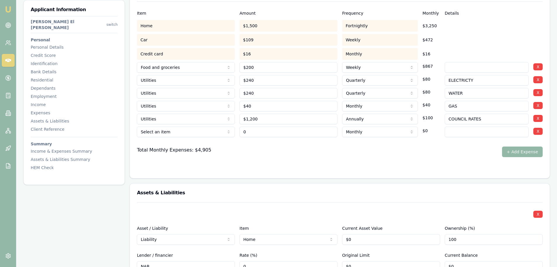
type input "$0"
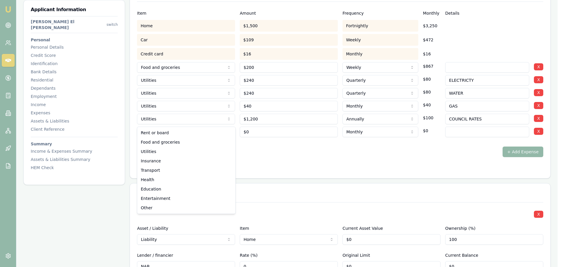
select select "INSURANCE"
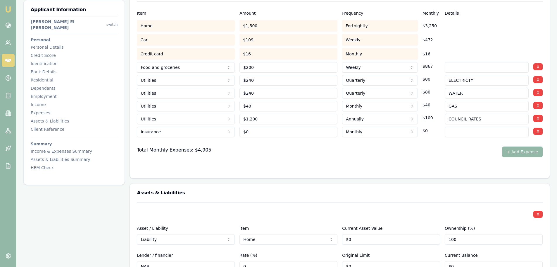
click at [482, 126] on input at bounding box center [487, 131] width 84 height 11
type input "HOUSE & CONTENTTS"
click at [521, 146] on button "+ Add Expense" at bounding box center [522, 151] width 41 height 11
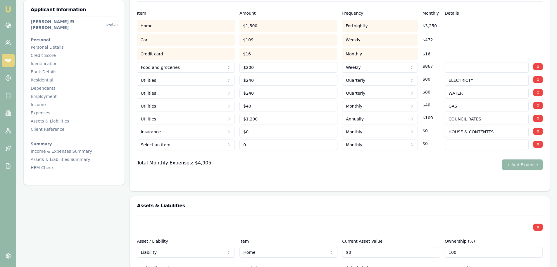
type input "$0"
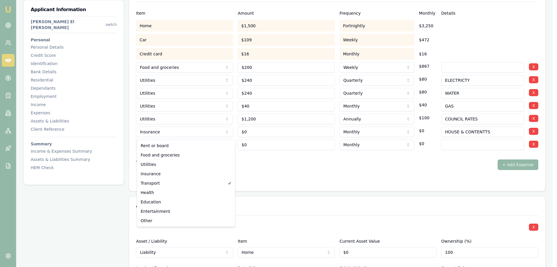
select select "INSURANCE"
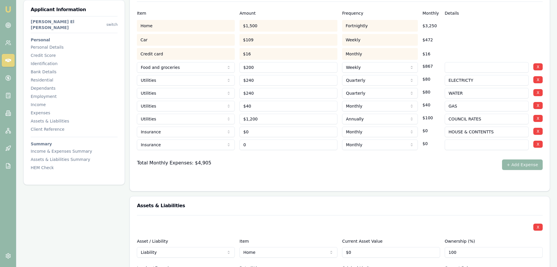
drag, startPoint x: 255, startPoint y: 132, endPoint x: 154, endPoint y: 138, distance: 101.1
click at [171, 138] on div "Item Amount Frequency Monthly Details Home $1,500 Fortnightly $3,250 Car $109 W…" at bounding box center [340, 85] width 406 height 168
type input "$95"
click at [462, 139] on input at bounding box center [487, 144] width 84 height 11
type input "CAR INSURANCE"
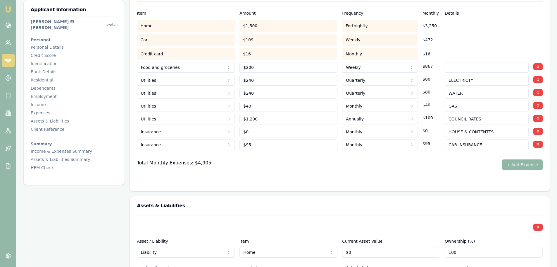
click at [520, 159] on button "+ Add Expense" at bounding box center [522, 164] width 41 height 11
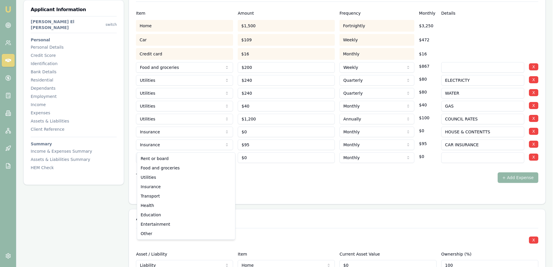
type input "$0"
select select "TRANSPORT"
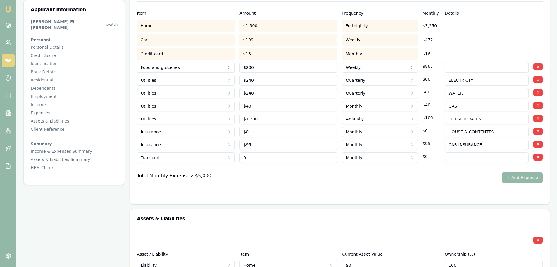
drag, startPoint x: 280, startPoint y: 145, endPoint x: 211, endPoint y: 143, distance: 69.7
click at [211, 150] on div "Transport Rent or board Food and groceries Utilities Insurance Transport Health…" at bounding box center [340, 156] width 406 height 13
type input "2"
type input "$50"
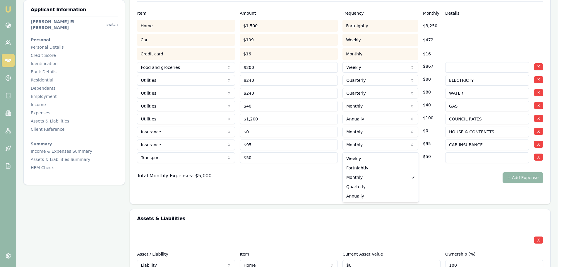
select select "WEEKLY"
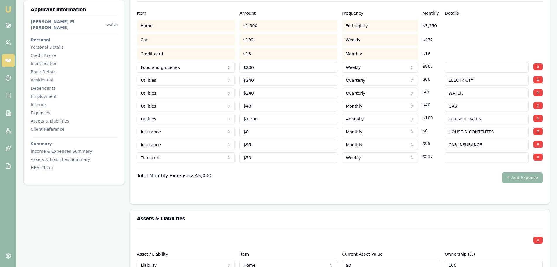
click at [367, 163] on div at bounding box center [340, 167] width 406 height 9
click at [289, 172] on div "Total Monthly Expenses: $5,217 + Add Expense" at bounding box center [340, 177] width 406 height 11
drag, startPoint x: 259, startPoint y: 123, endPoint x: 219, endPoint y: 122, distance: 40.1
click at [219, 124] on div "Insurance Rent or board Food and groceries Utilities Insurance Transport Health…" at bounding box center [340, 130] width 406 height 13
type input "$220"
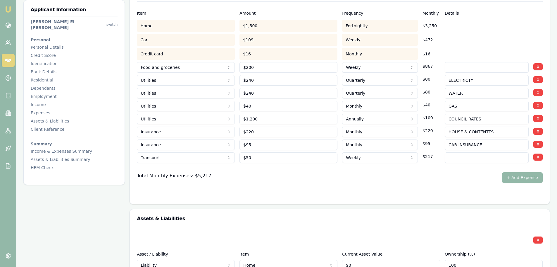
click at [372, 176] on form "Item Amount Frequency Monthly Details Home $1,500 Fortnightly $3,250 Car $109 W…" at bounding box center [340, 98] width 406 height 195
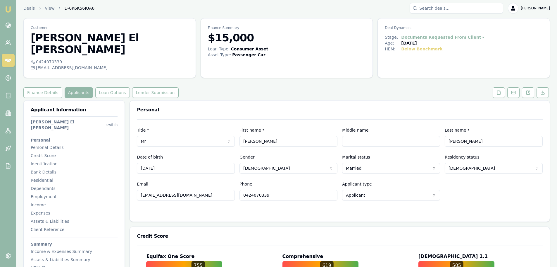
scroll to position [0, 0]
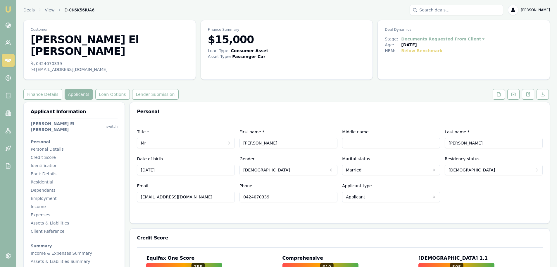
click at [267, 9] on div "Deals View D-0K6K56IUA6 Erin Shield" at bounding box center [286, 10] width 527 height 11
click at [264, 11] on div "Deals View D-0K6K56IUA6 Erin Shield" at bounding box center [286, 10] width 527 height 11
click at [111, 89] on button "Loan Options" at bounding box center [112, 94] width 35 height 11
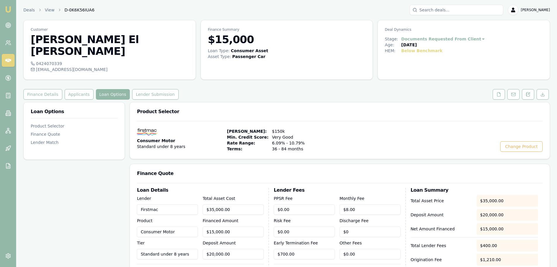
type input "20000"
drag, startPoint x: 238, startPoint y: 245, endPoint x: 132, endPoint y: 245, distance: 105.9
type input "$34,999.00"
type input "1"
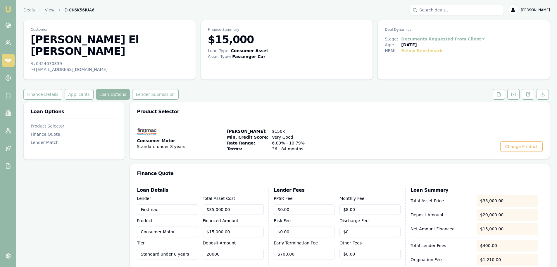
type input "$1,224.97"
type input "15"
type input "$34,985.00"
type input "$1,224.48"
type input "$34,850.00"
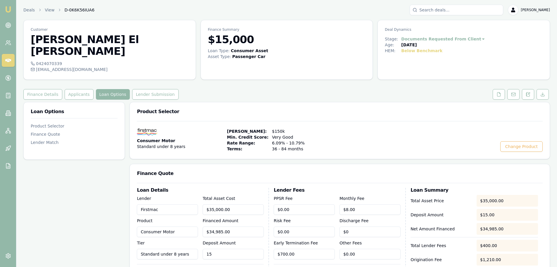
type input "150"
type input "$1,219.75"
type input "$33,500.00"
type input "1500"
type input "$1,172.50"
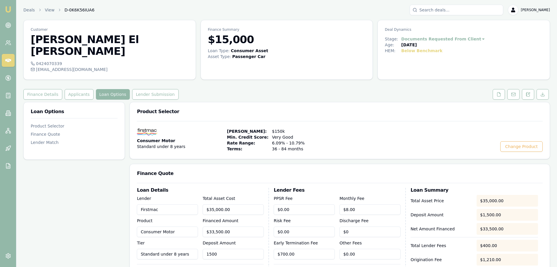
type input "$20,000.00"
type input "15000"
type input "$700.00"
type input "$15,000.00"
click at [344, 128] on div "Consumer Motor Standard under 8 years Max Loan Amount: $150k Min. Credit Score:…" at bounding box center [340, 139] width 406 height 23
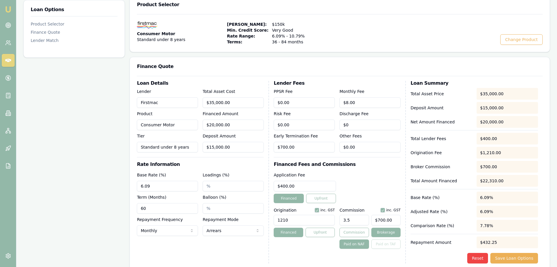
scroll to position [117, 0]
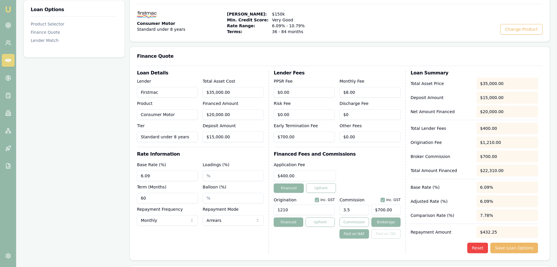
click at [520, 242] on button "Save Loan Options" at bounding box center [515, 247] width 48 height 11
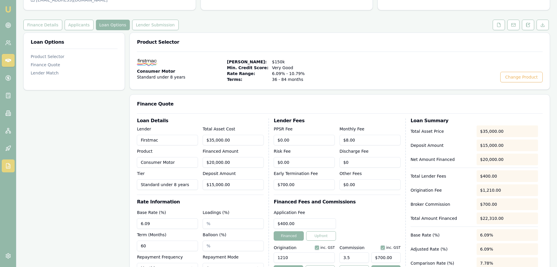
scroll to position [29, 0]
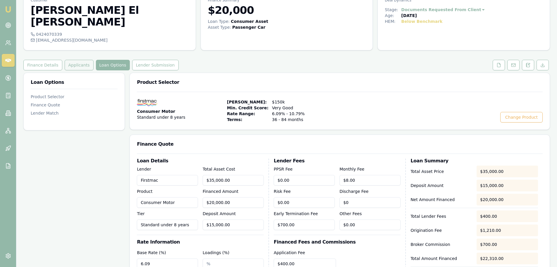
click at [73, 60] on button "Applicants" at bounding box center [79, 65] width 29 height 11
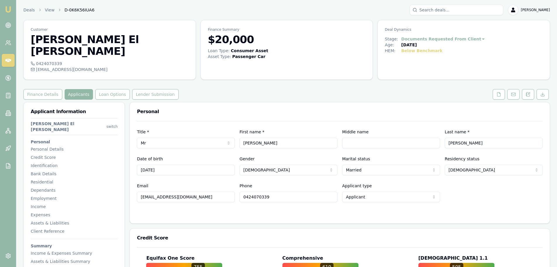
click at [46, 266] on div "HEM Check" at bounding box center [74, 269] width 87 height 6
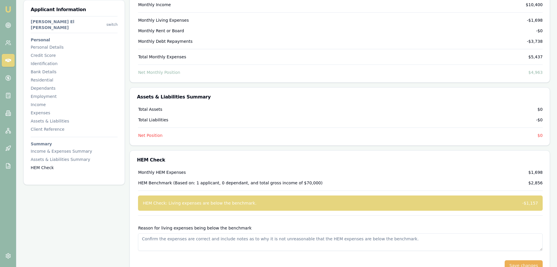
scroll to position [2076, 0]
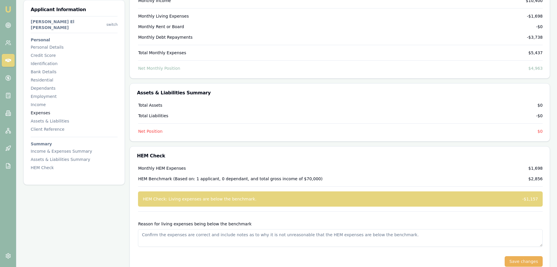
click at [37, 110] on div "Expenses" at bounding box center [74, 113] width 87 height 6
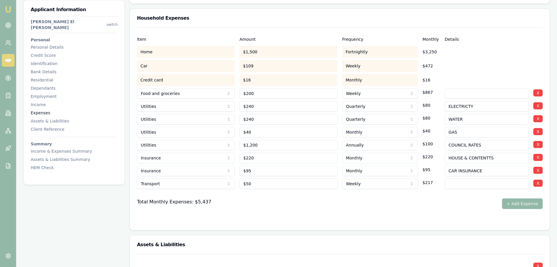
scroll to position [1237, 0]
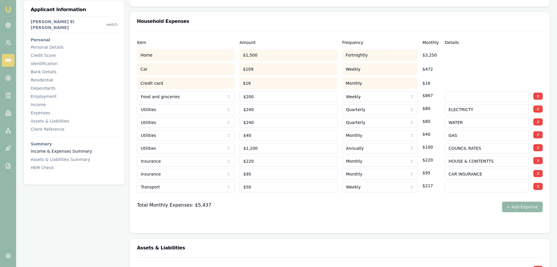
click at [36, 148] on div "Income & Expenses Summary" at bounding box center [74, 151] width 87 height 6
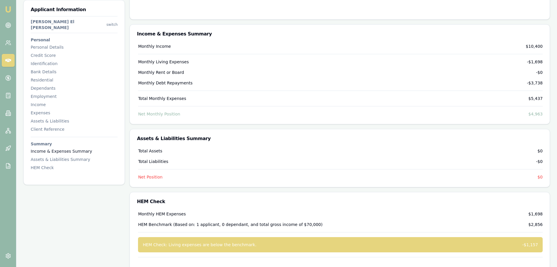
scroll to position [2043, 0]
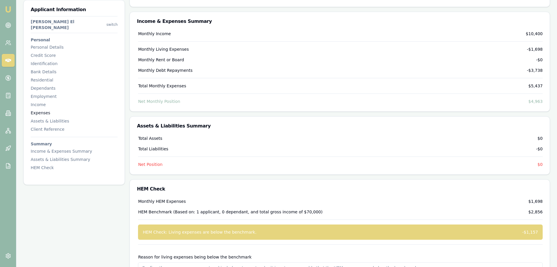
click at [44, 110] on div "Expenses" at bounding box center [74, 113] width 87 height 6
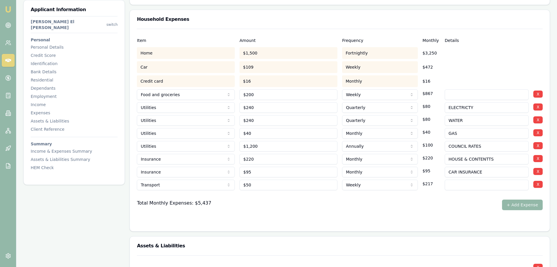
scroll to position [1237, 0]
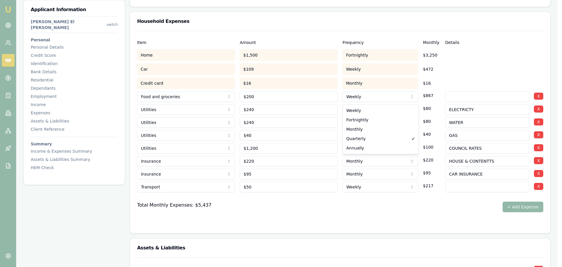
select select "MONTHLY"
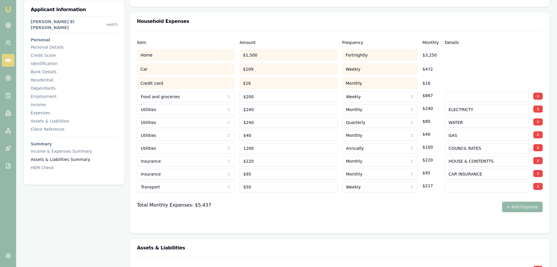
drag, startPoint x: 287, startPoint y: 139, endPoint x: 34, endPoint y: 155, distance: 253.0
type input "$2,400"
click at [297, 221] on div at bounding box center [340, 223] width 406 height 5
click at [48, 164] on div "HEM Check" at bounding box center [74, 167] width 87 height 6
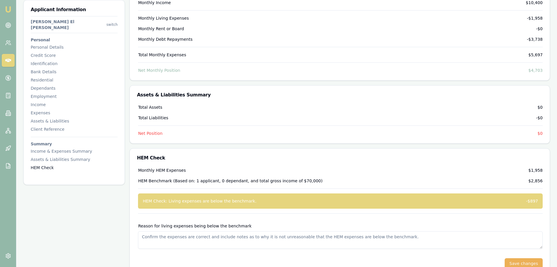
scroll to position [2076, 0]
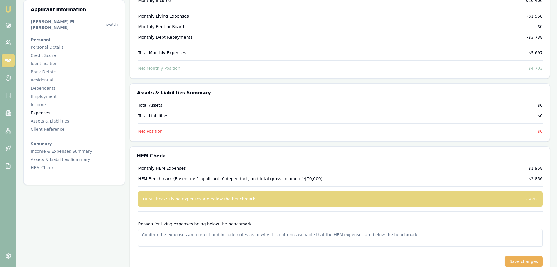
click at [35, 110] on div "Expenses" at bounding box center [74, 113] width 87 height 6
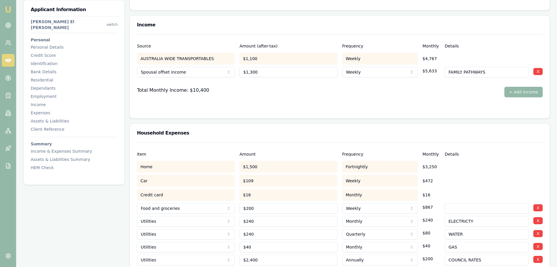
scroll to position [1208, 0]
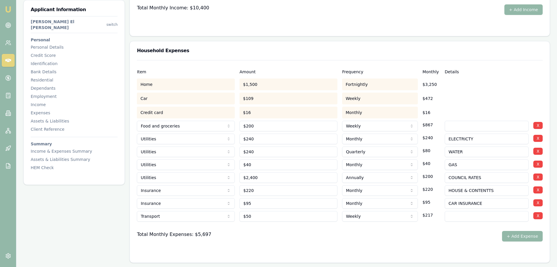
drag, startPoint x: 223, startPoint y: 218, endPoint x: 226, endPoint y: 217, distance: 3.5
click at [223, 221] on div at bounding box center [340, 225] width 406 height 9
click at [528, 231] on button "+ Add Expense" at bounding box center [522, 236] width 41 height 11
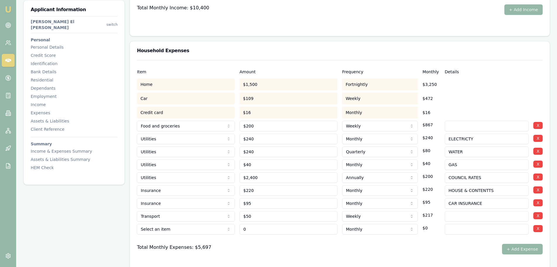
type input "$0"
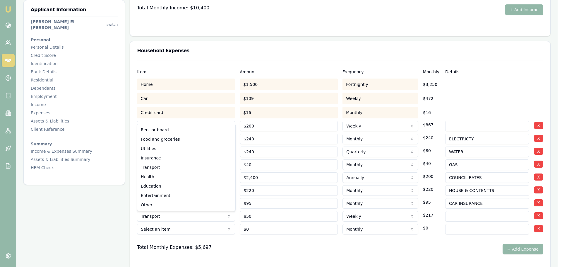
select select "ENTERTAINMENT"
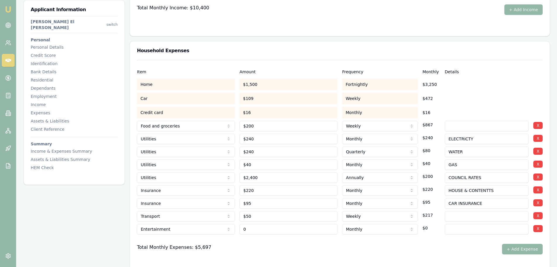
drag, startPoint x: 272, startPoint y: 218, endPoint x: 160, endPoint y: 220, distance: 112.4
click at [163, 221] on div "Entertainment Rent or board Food and groceries Utilities Insurance Transport He…" at bounding box center [340, 227] width 406 height 13
type input "$100"
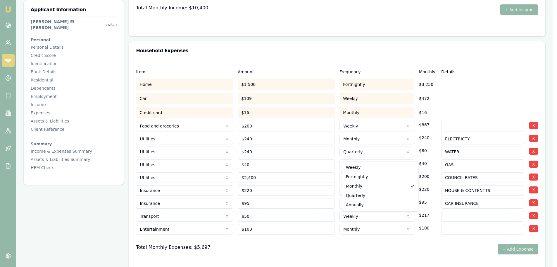
select select "WEEKLY"
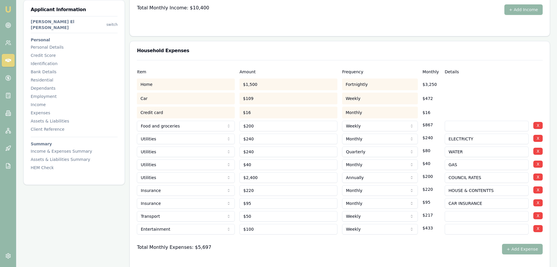
click at [290, 243] on div "Total Monthly Expenses: $5,697 + Add Expense" at bounding box center [340, 248] width 406 height 11
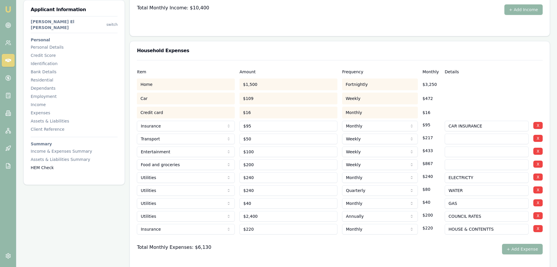
click at [43, 164] on div "HEM Check" at bounding box center [74, 167] width 87 height 6
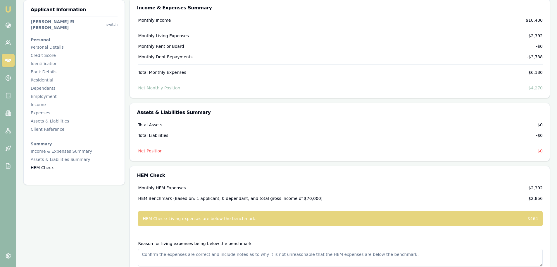
scroll to position [2089, 0]
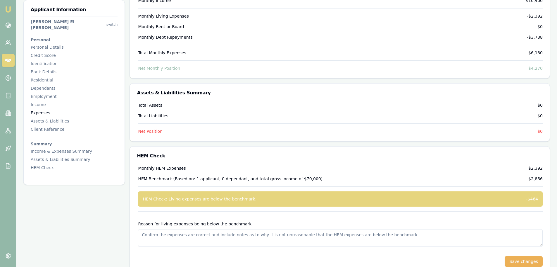
click at [36, 110] on div "Expenses" at bounding box center [74, 113] width 87 height 6
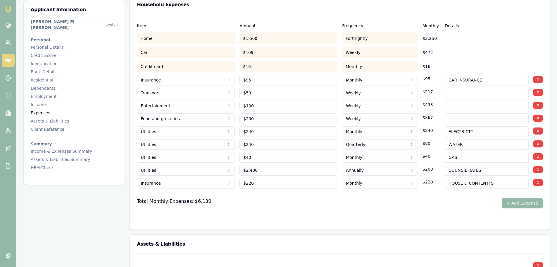
scroll to position [1237, 0]
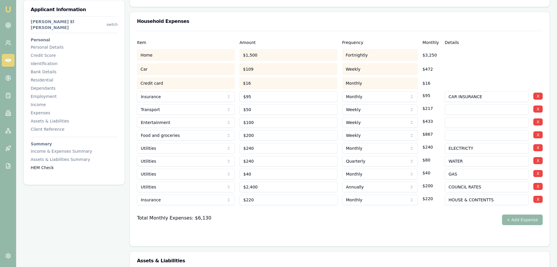
click at [42, 164] on div "HEM Check" at bounding box center [74, 167] width 87 height 6
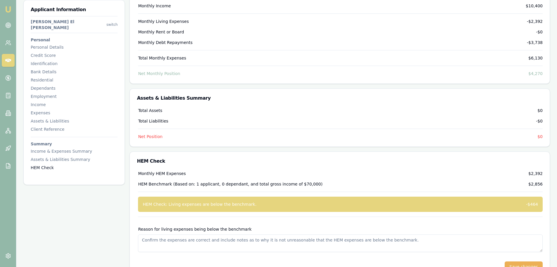
scroll to position [2089, 0]
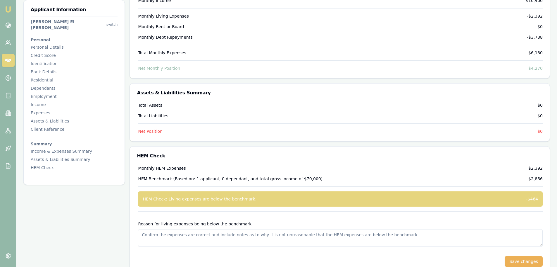
click at [172, 229] on textarea "Reason for living expenses being below the benchmark" at bounding box center [340, 238] width 405 height 18
type textarea "APPLICANT LIVES CLO"
click at [37, 110] on div "Expenses" at bounding box center [74, 113] width 87 height 6
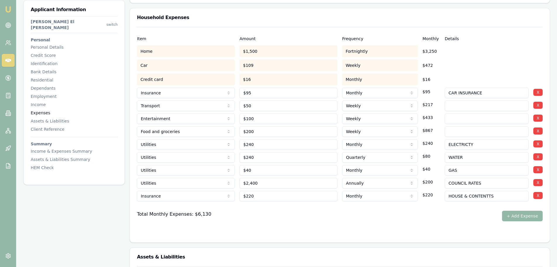
scroll to position [1237, 0]
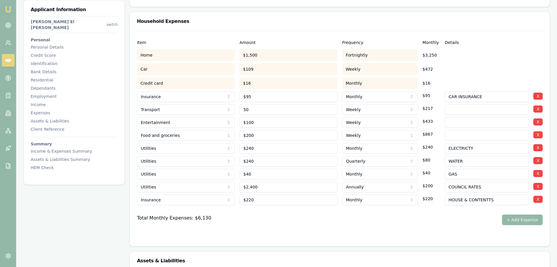
drag, startPoint x: 232, startPoint y: 95, endPoint x: 190, endPoint y: 96, distance: 41.8
click at [195, 102] on div "Transport Rent or board Food and groceries Utilities Insurance Transport Health…" at bounding box center [340, 108] width 406 height 13
type input "$100"
click at [43, 164] on div "HEM Check" at bounding box center [74, 167] width 87 height 6
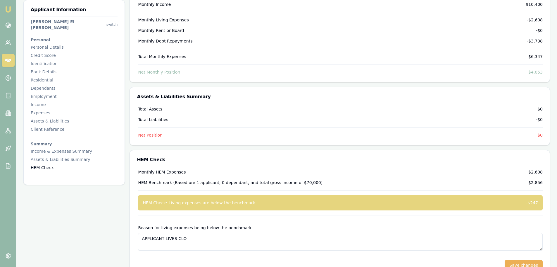
scroll to position [2089, 0]
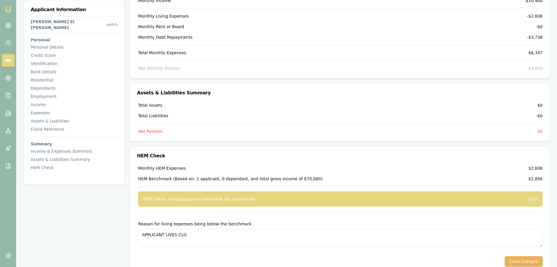
click at [241, 229] on textarea "APPLICANT LIVES CLO" at bounding box center [340, 238] width 405 height 18
click at [37, 110] on div "Expenses" at bounding box center [74, 113] width 87 height 6
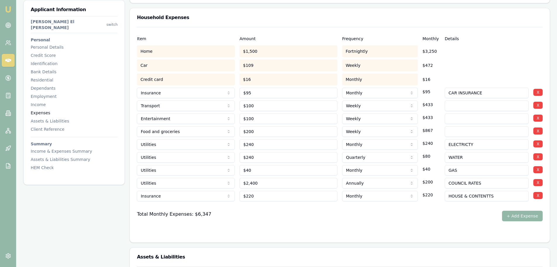
scroll to position [1237, 0]
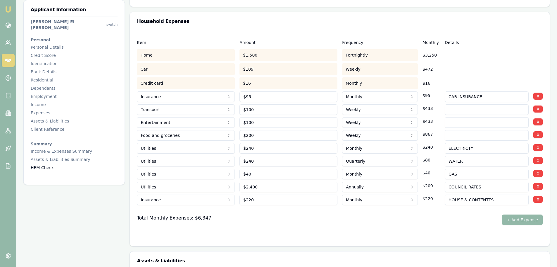
click at [37, 164] on div "HEM Check" at bounding box center [74, 167] width 87 height 6
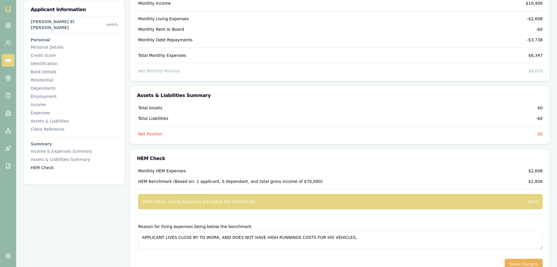
scroll to position [2089, 0]
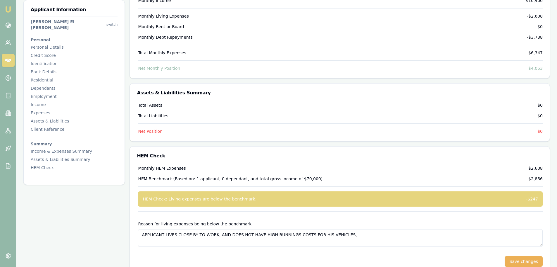
click at [337, 229] on textarea "APPLICANT LIVES CLOSE BY TO WORK, AND DOES NOT HAVE HIGH RUNNINGS COSTS FOR HIS…" at bounding box center [340, 238] width 405 height 18
type textarea "APPLICANT LIVES CLOSE BY TO WORK, AND DOES NOT HAVE HIGH RUNNINGS COSTS FOR HIS…"
click at [516, 256] on button "Save changes" at bounding box center [524, 261] width 38 height 11
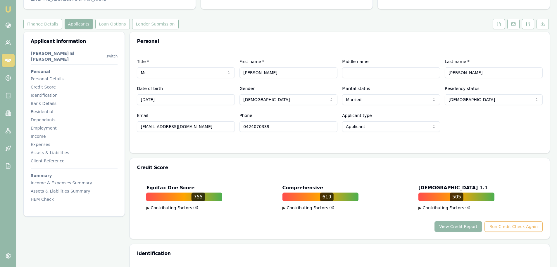
scroll to position [0, 0]
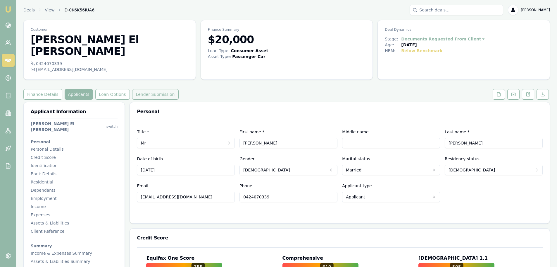
click at [156, 89] on button "Lender Submission" at bounding box center [155, 94] width 47 height 11
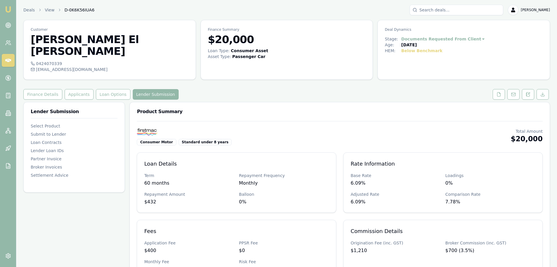
click at [314, 128] on div "Consumer Motor Standard under 8 years Total Amount $20,000" at bounding box center [340, 136] width 406 height 17
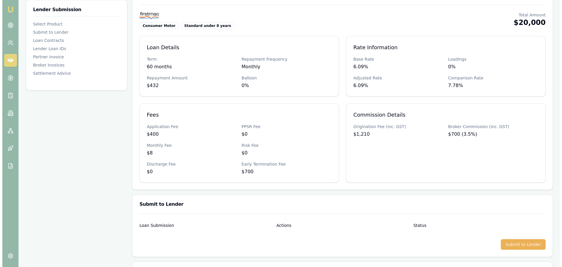
scroll to position [117, 0]
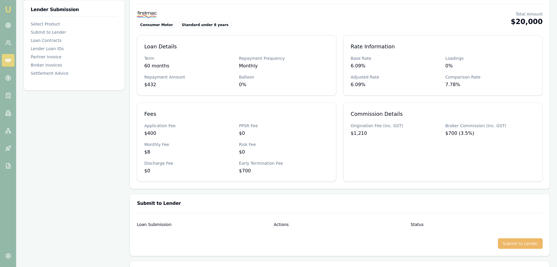
click at [517, 238] on button "Submit to Lender" at bounding box center [520, 243] width 45 height 11
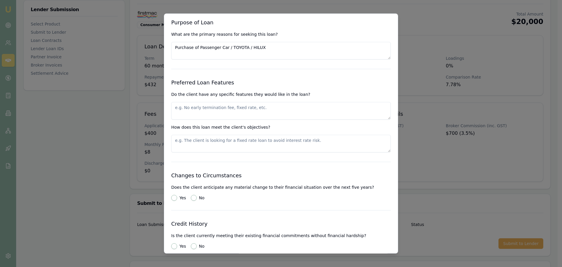
scroll to position [644, 0]
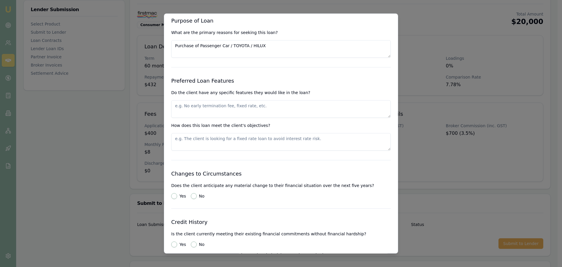
click at [203, 107] on textarea at bounding box center [280, 109] width 219 height 18
drag, startPoint x: 192, startPoint y: 108, endPoint x: 170, endPoint y: 104, distance: 22.8
click at [170, 104] on div "Preliminary Assessment Please complete the following assessment to submit to th…" at bounding box center [281, 133] width 234 height 240
drag, startPoint x: 192, startPoint y: 112, endPoint x: 171, endPoint y: 104, distance: 22.1
click at [171, 104] on textarea "ABILTIY TO MAKE EXTRA REPAYMENTS AND PAY OFF SOONER WITH MINIMAL PENALTIES, COM…" at bounding box center [280, 109] width 219 height 18
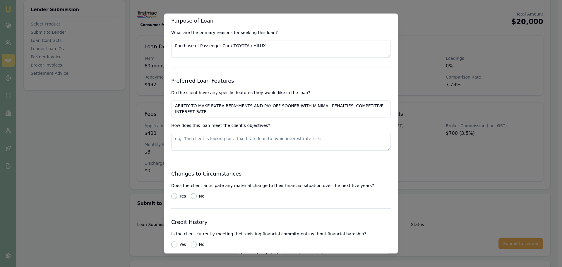
type textarea "ABILTIY TO MAKE EXTRA REPAYMENTS AND PAY OFF SOONER WITH MINIMAL PENALTIES, COM…"
click at [195, 140] on textarea at bounding box center [280, 142] width 219 height 18
paste textarea "ABILTIY TO MAKE EXTRA REPAYMENTS AND PAY OFF SOONER WITH MINIMAL PENALTIES, COM…"
type textarea "ABILTIY TO MAKE EXTRA REPAYMENTS AND PAY OFF SOONER WITH MINIMAL PENALTIES, COM…"
click at [196, 196] on div "No" at bounding box center [198, 196] width 14 height 6
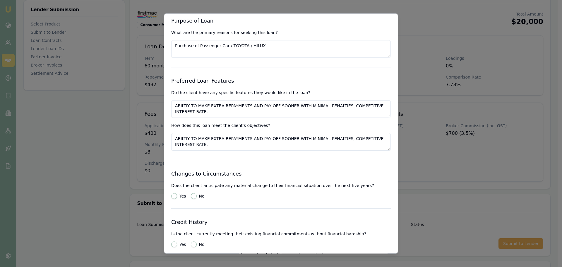
click at [191, 195] on button "No" at bounding box center [194, 196] width 6 height 6
radio input "true"
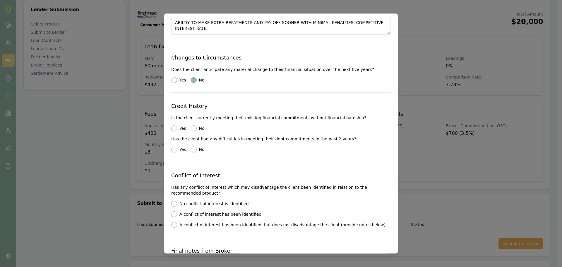
scroll to position [761, 0]
click at [173, 126] on button "Yes" at bounding box center [174, 127] width 6 height 6
radio input "true"
click at [194, 148] on button "No" at bounding box center [194, 148] width 6 height 6
radio input "true"
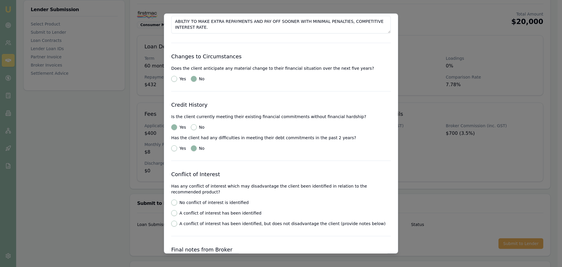
click at [174, 202] on button "No conflict of interest is identified" at bounding box center [174, 202] width 6 height 6
radio input "true"
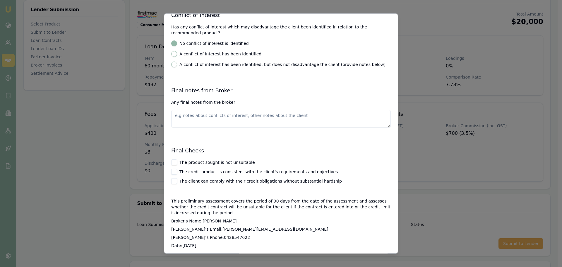
scroll to position [936, 0]
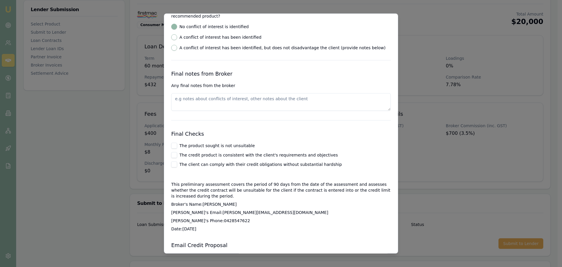
click at [173, 144] on button "The product sought is not unsuitable" at bounding box center [174, 145] width 6 height 6
checkbox input "true"
drag, startPoint x: 172, startPoint y: 153, endPoint x: 173, endPoint y: 162, distance: 8.8
click at [172, 154] on button "The credit product is consistent with the client's requirements and objectives" at bounding box center [174, 155] width 6 height 6
checkbox input "true"
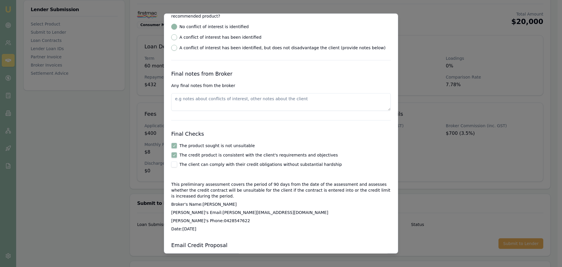
click at [173, 166] on button "The client can comply with their credit obligations without substantial hardship" at bounding box center [174, 164] width 6 height 6
checkbox input "true"
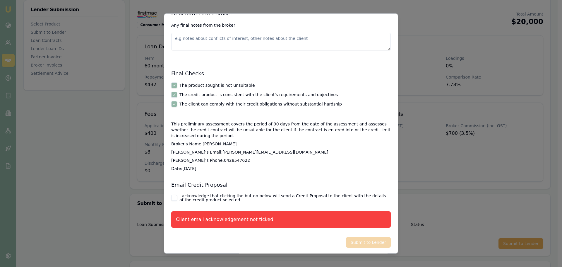
scroll to position [997, 0]
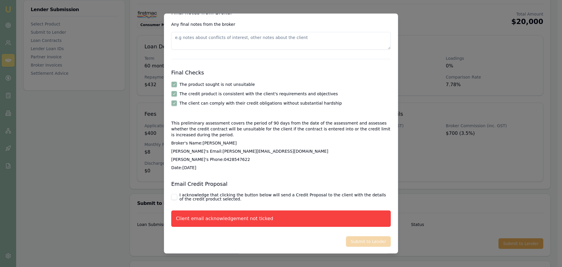
click at [174, 195] on button "I acknowledge that clicking the button below will send a Credit Proposal to the…" at bounding box center [174, 197] width 6 height 6
checkbox input "true"
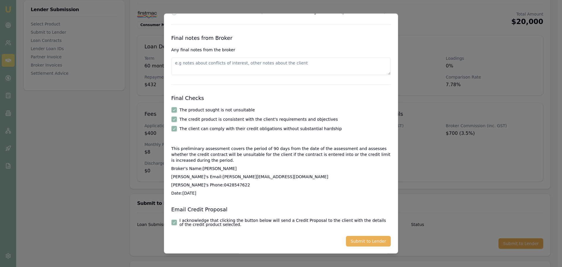
scroll to position [972, 0]
click at [367, 243] on button "Submit to Lender" at bounding box center [368, 241] width 45 height 11
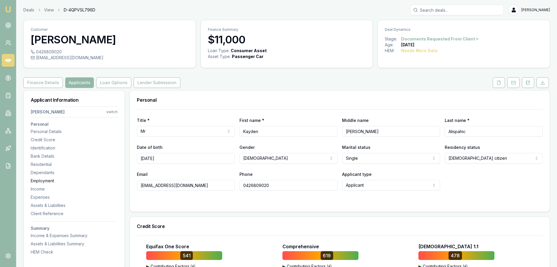
drag, startPoint x: 221, startPoint y: 183, endPoint x: 114, endPoint y: 182, distance: 106.2
click at [48, 181] on div "Employment" at bounding box center [74, 181] width 87 height 6
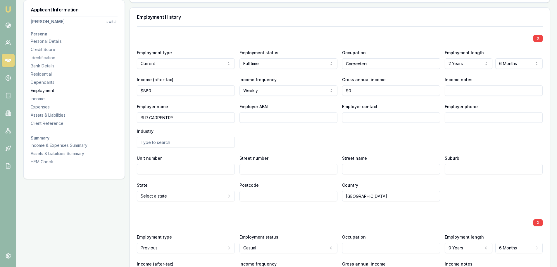
scroll to position [889, 0]
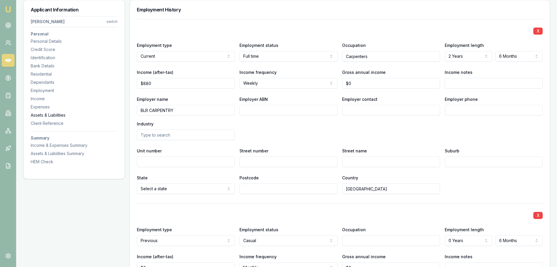
click at [41, 113] on div "Assets & Liabilities" at bounding box center [74, 115] width 87 height 6
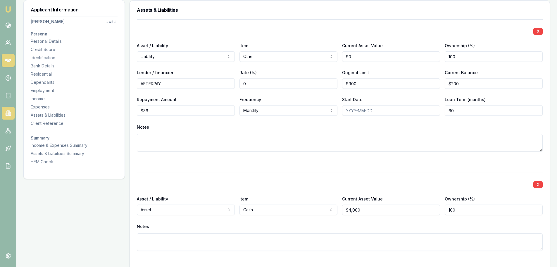
scroll to position [1580, 0]
drag, startPoint x: 41, startPoint y: 75, endPoint x: 32, endPoint y: 76, distance: 8.9
click at [41, 75] on div "Residential" at bounding box center [74, 74] width 87 height 6
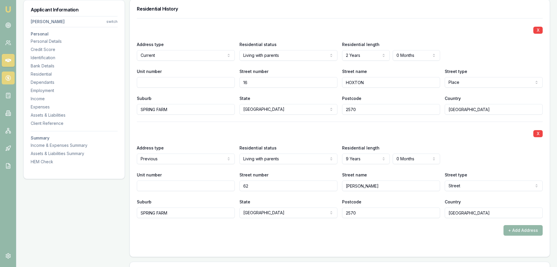
scroll to position [564, 0]
click at [49, 56] on div "Identification" at bounding box center [74, 58] width 87 height 6
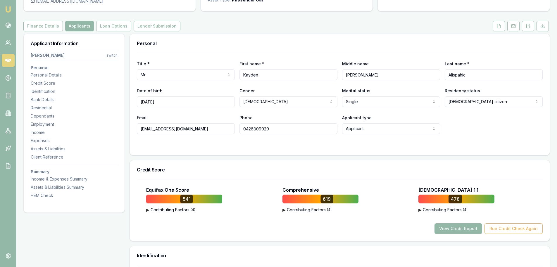
scroll to position [0, 0]
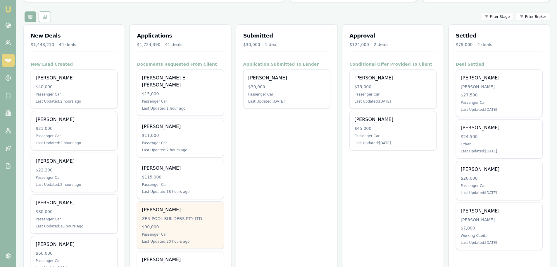
click at [178, 206] on div "[PERSON_NAME]" at bounding box center [180, 209] width 77 height 7
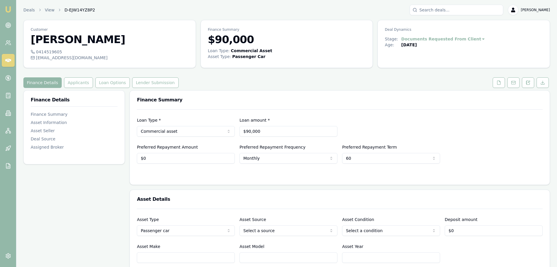
click at [267, 82] on div "Finance Details Applicants Loan Options Lender Submission" at bounding box center [286, 82] width 527 height 11
click at [69, 84] on button "Applicants" at bounding box center [78, 82] width 29 height 11
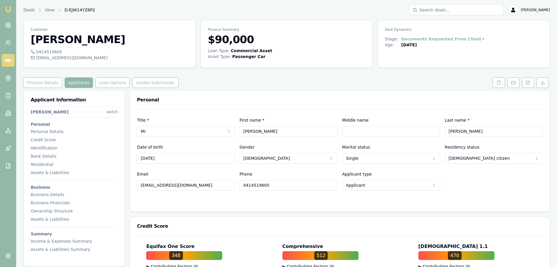
click at [295, 87] on div "Finance Details Applicants Loan Options Lender Submission" at bounding box center [286, 82] width 527 height 11
click at [42, 198] on nav "[PERSON_NAME] switch Personal Personal Details Credit Score Identification Bank…" at bounding box center [74, 178] width 87 height 148
click at [41, 192] on div "Business Details" at bounding box center [74, 194] width 87 height 6
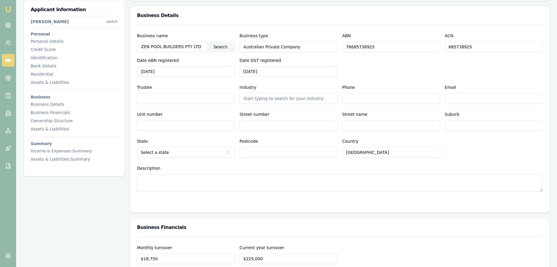
scroll to position [1291, 0]
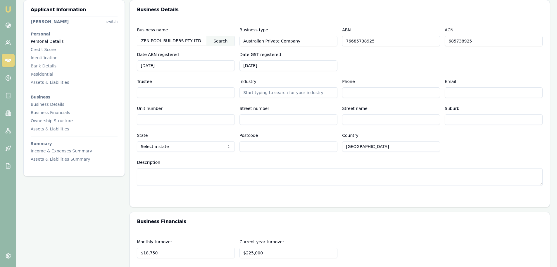
drag, startPoint x: 205, startPoint y: 37, endPoint x: 109, endPoint y: 42, distance: 96.1
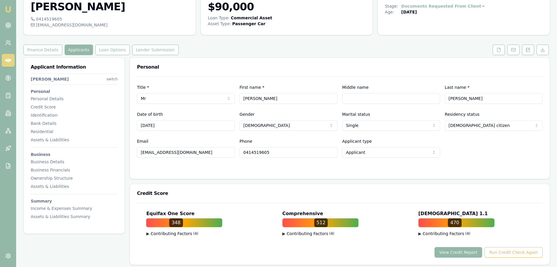
scroll to position [0, 0]
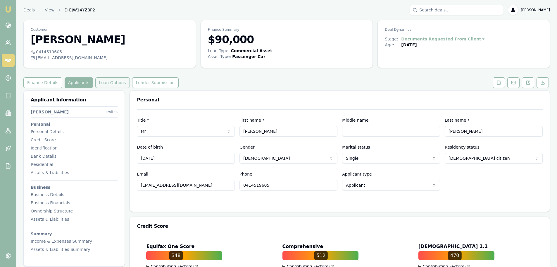
click at [112, 85] on button "Loan Options" at bounding box center [112, 82] width 35 height 11
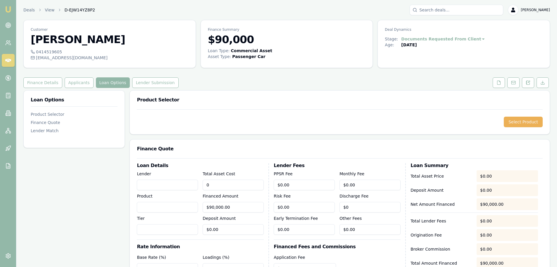
drag, startPoint x: 229, startPoint y: 185, endPoint x: 85, endPoint y: 177, distance: 144.2
click at [94, 180] on div "Loan Options Product Selector Finance Quote Lender Match Product Selector Selec…" at bounding box center [286, 245] width 527 height 310
type input "7"
type input "$7.00"
type input "70"
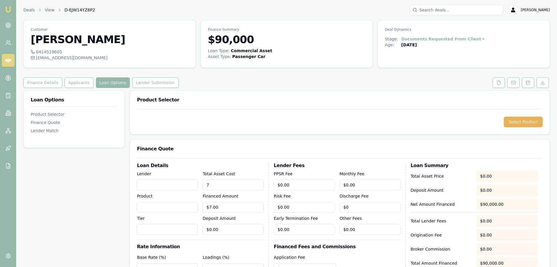
type input "$70.00"
type input "700"
type input "$700.00"
type input "7000"
type input "$7,000.00"
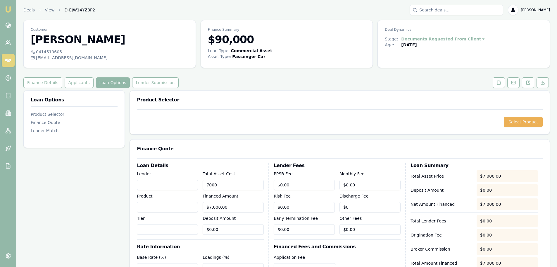
type input "70000"
type input "$70,000.00"
click at [525, 121] on button "Select Product" at bounding box center [523, 121] width 39 height 11
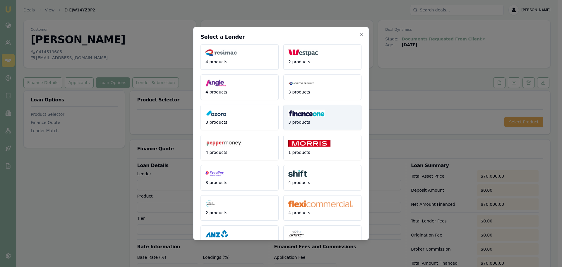
click at [304, 119] on span "3 products" at bounding box center [299, 122] width 22 height 6
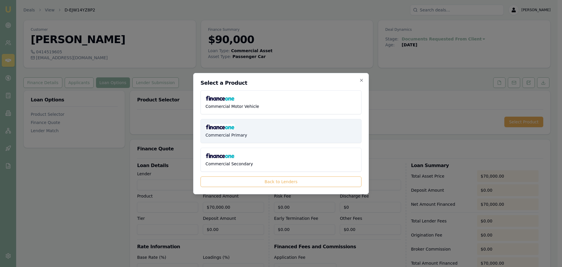
click at [289, 130] on button "Commercial Primary" at bounding box center [280, 131] width 161 height 24
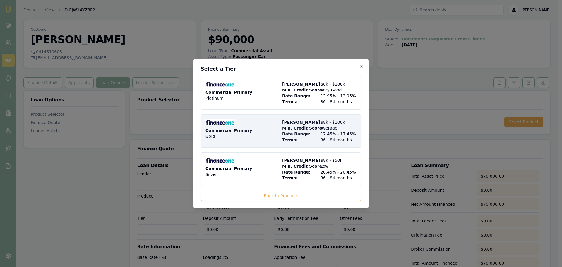
click at [285, 126] on span "Min. Credit Score:" at bounding box center [300, 128] width 36 height 6
type input "Finance One"
type input "Commercial Primary"
type input "Gold"
type input "$0.00"
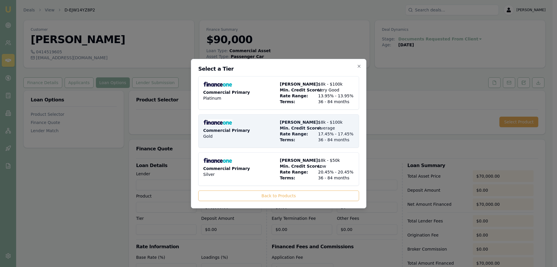
type input "$0.00"
type input "17.45"
type input "36"
type input "$27.00"
type input "$1,095.00"
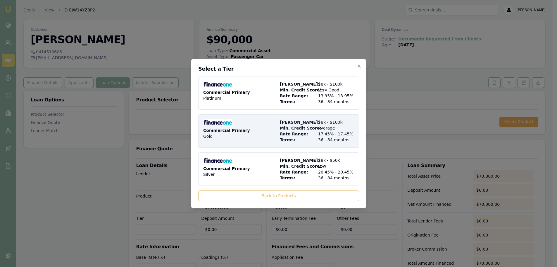
type input "1000"
type input "10"
type input "$0.00"
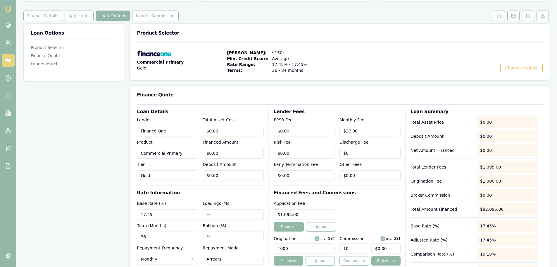
scroll to position [117, 0]
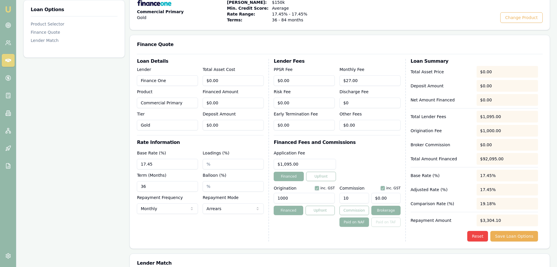
drag, startPoint x: 153, startPoint y: 188, endPoint x: 21, endPoint y: 185, distance: 131.7
click at [50, 193] on div "Loan Options Product Selector Finance Quote Lender Match Product Selector Comme…" at bounding box center [286, 134] width 527 height 323
type input "60"
click at [82, 174] on div "Loan Options Product Selector Finance Quote Lender Match" at bounding box center [74, 134] width 102 height 323
drag, startPoint x: 326, startPoint y: 198, endPoint x: 35, endPoint y: 224, distance: 292.3
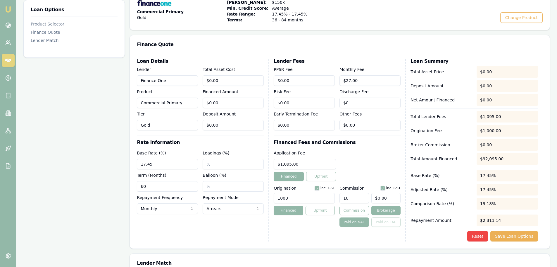
click at [39, 224] on div "Loan Options Product Selector Finance Quote Lender Match Product Selector Comme…" at bounding box center [286, 134] width 527 height 323
type input "1100.00"
click at [82, 197] on div "Loan Options Product Selector Finance Quote Lender Match" at bounding box center [74, 134] width 102 height 323
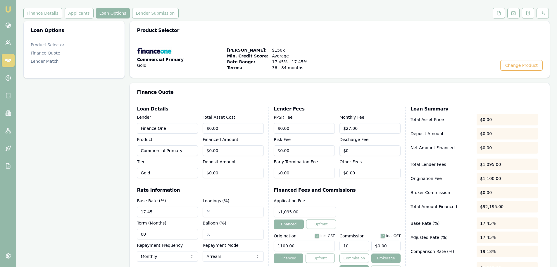
scroll to position [0, 0]
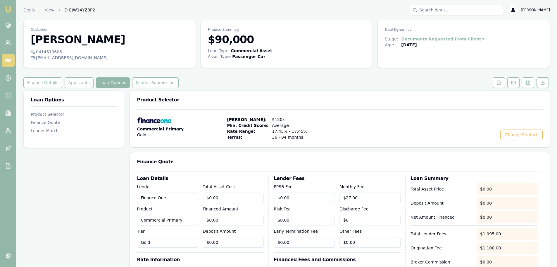
click at [224, 90] on div "Product Selector" at bounding box center [340, 99] width 420 height 19
drag, startPoint x: 236, startPoint y: 199, endPoint x: 3, endPoint y: 198, distance: 233.2
click at [13, 198] on div "Emu Broker Deals View D-EJW14YZ8P2 [PERSON_NAME] Toggle Menu Customer [PERSON_N…" at bounding box center [278, 209] width 557 height 418
type input "7"
type input "$7.00"
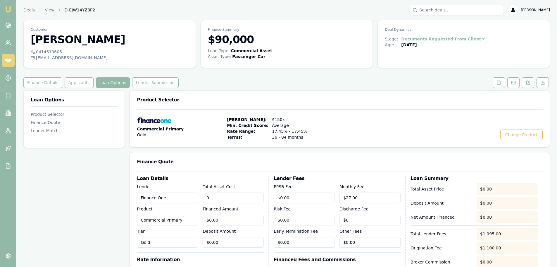
type input "$0.70"
type input "70"
type input "$70.00"
type input "$7.00"
type input "700"
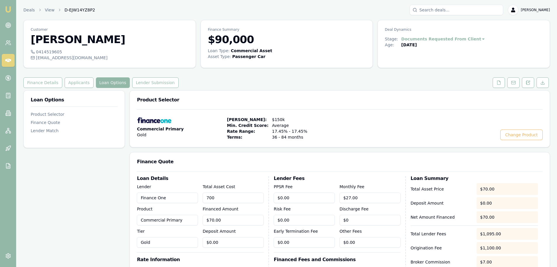
type input "$700.00"
type input "$70.00"
type input "7000"
type input "$7,000.00"
type input "$700.00"
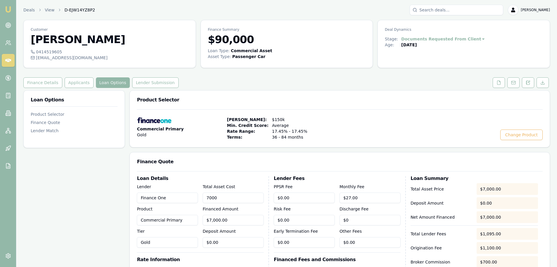
type input "70000"
type input "$70,000.00"
type input "$7,000.00"
type input "$70,000.00"
click at [118, 165] on div "Loan Options Product Selector Finance Quote Lender Match" at bounding box center [74, 251] width 102 height 323
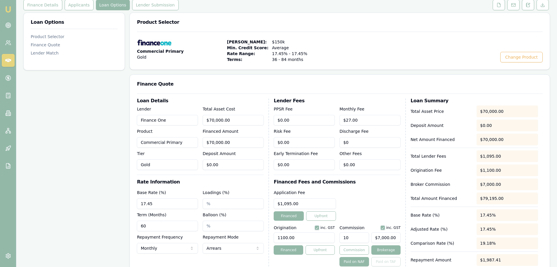
scroll to position [151, 0]
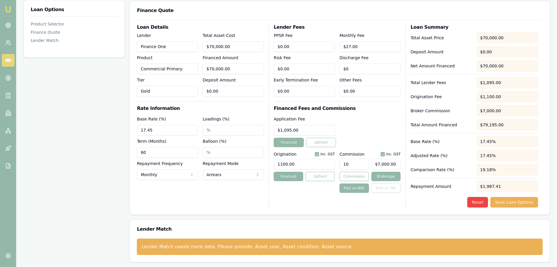
drag, startPoint x: 364, startPoint y: 164, endPoint x: 291, endPoint y: 165, distance: 72.6
click at [296, 165] on div "Origination inc. GST 1100.00 Financed Upfront Commission inc. GST 10 $7,000.00 …" at bounding box center [337, 170] width 127 height 43
type input "5"
type input "$3,500.00"
type input "5.00%"
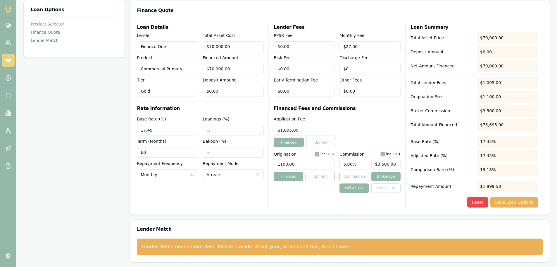
click at [394, 124] on div "Application Fee $1,095.00 Financed Upfront" at bounding box center [337, 131] width 127 height 32
click at [503, 202] on button "Save Loan Options" at bounding box center [515, 202] width 48 height 11
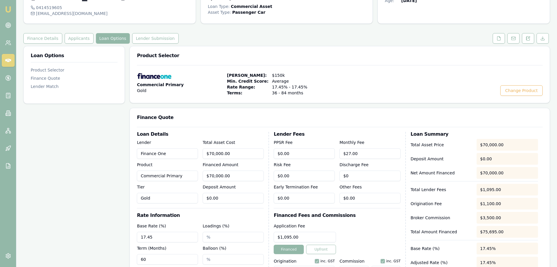
scroll to position [0, 0]
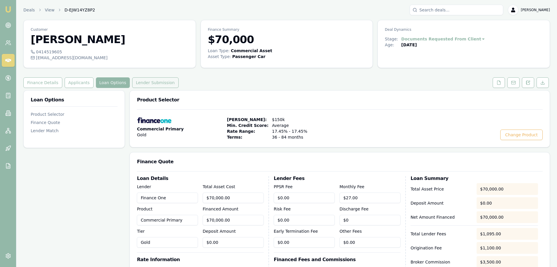
click at [140, 81] on button "Lender Submission" at bounding box center [155, 82] width 47 height 11
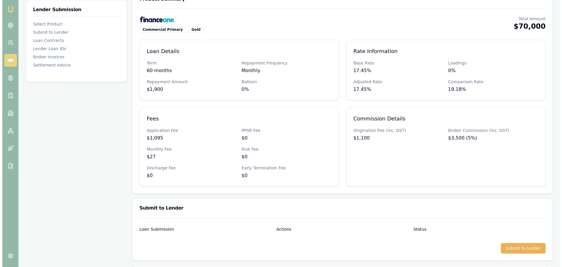
scroll to position [146, 0]
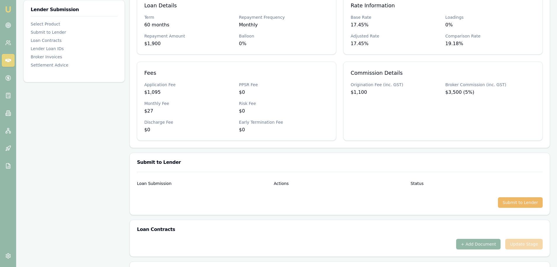
click at [505, 199] on button "Submit to Lender" at bounding box center [520, 202] width 45 height 11
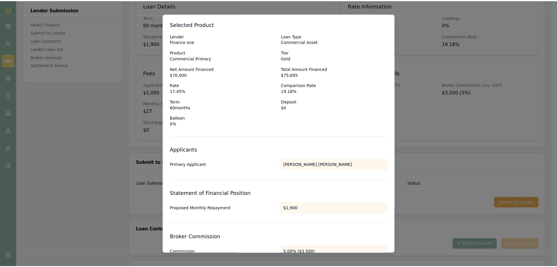
scroll to position [0, 0]
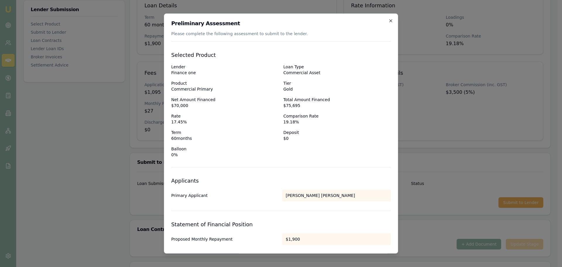
click at [388, 20] on icon "button" at bounding box center [390, 20] width 5 height 5
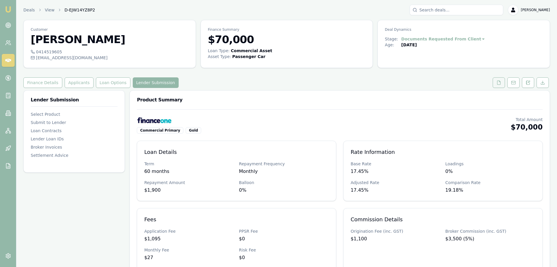
click at [498, 83] on icon at bounding box center [499, 82] width 3 height 4
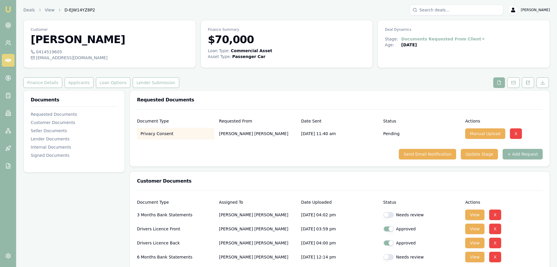
click at [390, 213] on button "button" at bounding box center [389, 215] width 11 height 6
checkbox input "true"
click at [389, 257] on button "button" at bounding box center [389, 257] width 11 height 6
checkbox input "true"
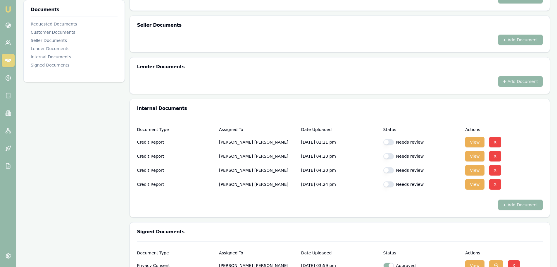
scroll to position [315, 0]
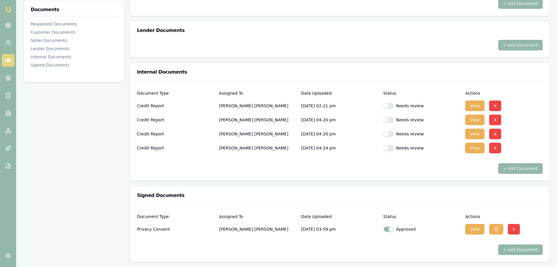
click at [391, 106] on button "button" at bounding box center [389, 106] width 11 height 6
checkbox input "true"
click at [390, 118] on button "button" at bounding box center [389, 120] width 11 height 6
checkbox input "true"
click at [388, 135] on button "button" at bounding box center [389, 134] width 11 height 6
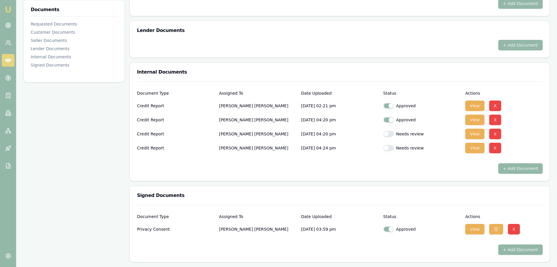
checkbox input "true"
click at [394, 148] on div "Needs review" at bounding box center [423, 148] width 78 height 6
click at [389, 148] on button "button" at bounding box center [389, 148] width 11 height 6
checkbox input "true"
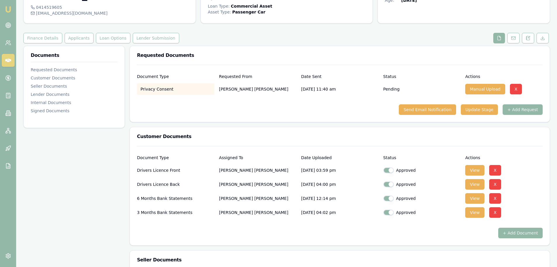
scroll to position [0, 0]
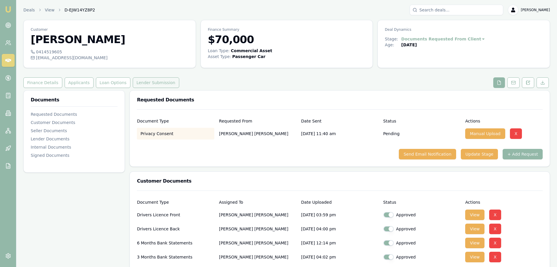
click at [148, 83] on button "Lender Submission" at bounding box center [156, 82] width 47 height 11
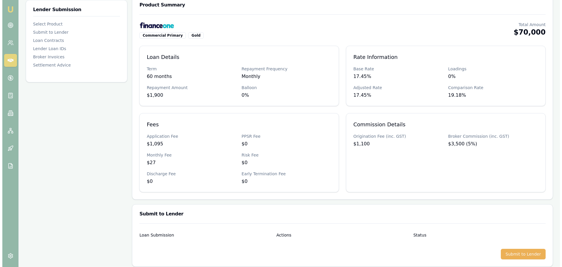
scroll to position [176, 0]
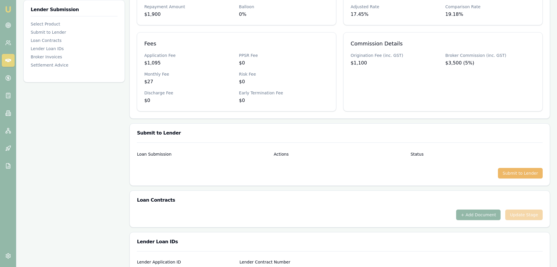
click at [523, 173] on button "Submit to Lender" at bounding box center [520, 173] width 45 height 11
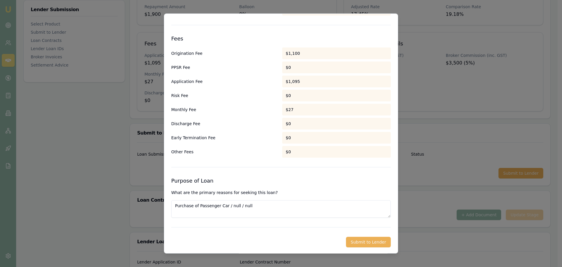
scroll to position [274, 0]
click at [364, 241] on button "Submit to Lender" at bounding box center [368, 241] width 45 height 11
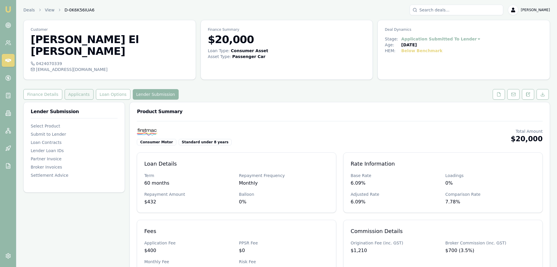
click at [83, 89] on button "Applicants" at bounding box center [79, 94] width 29 height 11
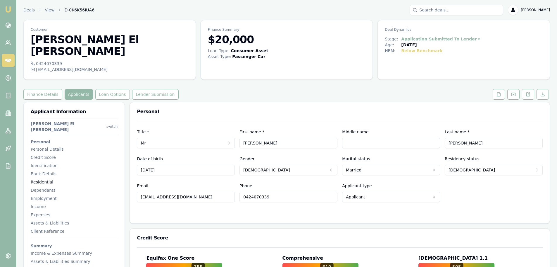
click at [47, 179] on div "Residential" at bounding box center [74, 182] width 87 height 6
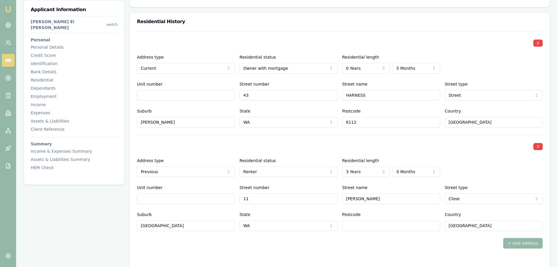
scroll to position [564, 0]
click at [42, 110] on div "Expenses" at bounding box center [74, 113] width 87 height 6
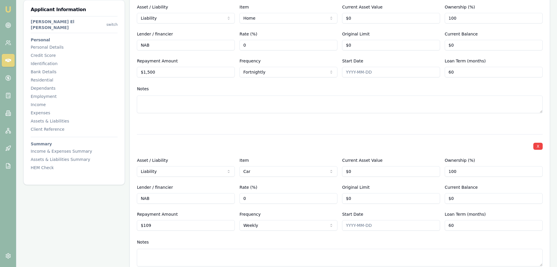
scroll to position [1500, 0]
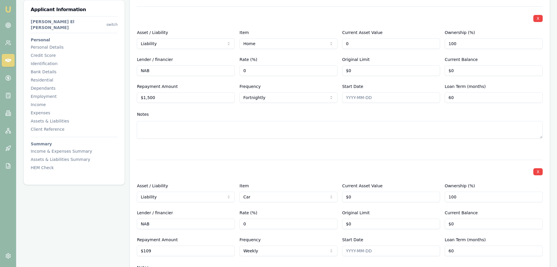
drag, startPoint x: 378, startPoint y: 31, endPoint x: 261, endPoint y: 42, distance: 117.2
click at [270, 40] on div "X Asset / Liability Liability Asset Liability Item Home Home Car Boat Bike Cara…" at bounding box center [340, 79] width 406 height 146
type input "$820,000"
click at [317, 133] on div "X Asset / Liability Liability Asset Liability Item Home Home Car Boat Bike Cara…" at bounding box center [340, 79] width 406 height 146
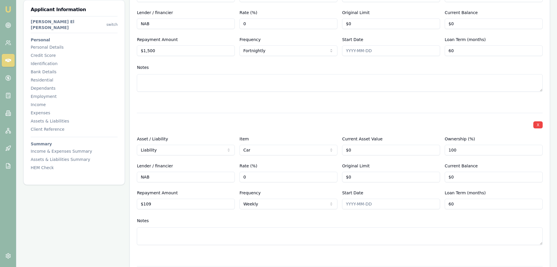
scroll to position [1412, 0]
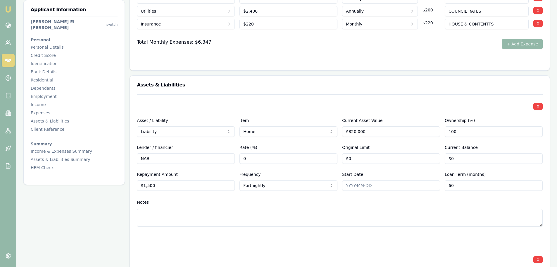
click at [324, 83] on h3 "Assets & Liabilities" at bounding box center [340, 85] width 406 height 5
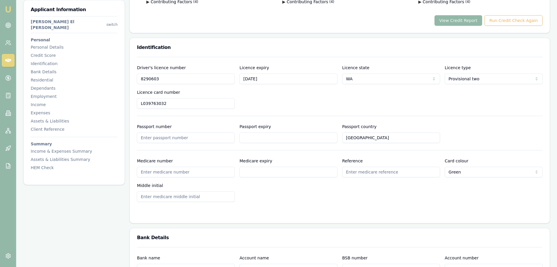
scroll to position [183, 0]
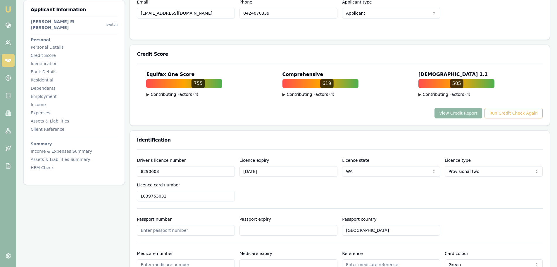
click at [474, 108] on button "View Credit Report" at bounding box center [459, 113] width 48 height 11
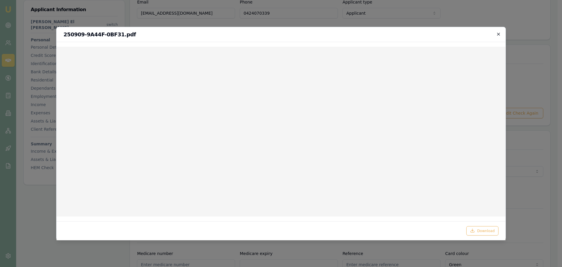
click at [499, 32] on icon "button" at bounding box center [498, 34] width 5 height 5
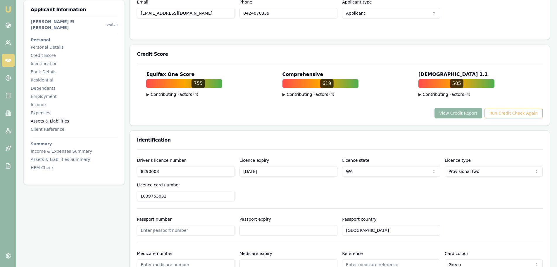
click at [42, 118] on div "Assets & Liabilities" at bounding box center [74, 121] width 87 height 6
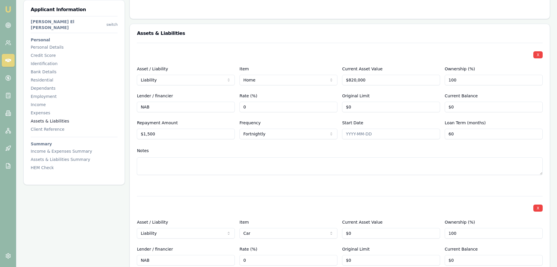
scroll to position [1476, 0]
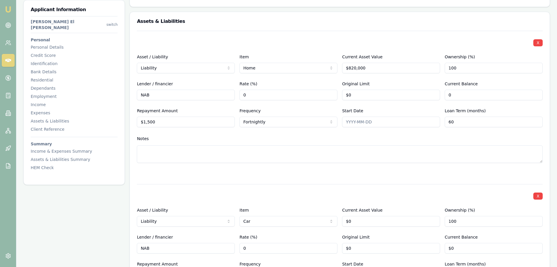
drag, startPoint x: 460, startPoint y: 84, endPoint x: 339, endPoint y: 93, distance: 120.9
click at [345, 93] on div "X Asset / Liability Liability Asset Liability Item Home Home Car Boat Bike Cara…" at bounding box center [340, 104] width 406 height 146
type input "$560,000"
click at [368, 134] on div "Notes" at bounding box center [340, 138] width 406 height 9
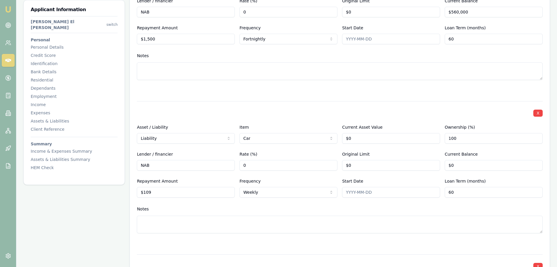
scroll to position [1564, 0]
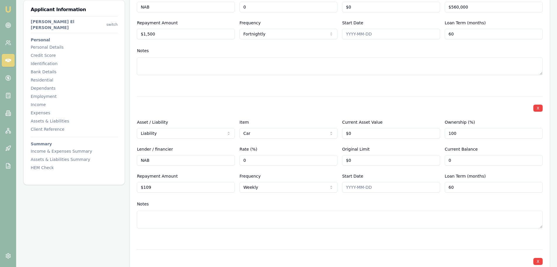
drag, startPoint x: 460, startPoint y: 150, endPoint x: 388, endPoint y: 146, distance: 72.7
click at [388, 146] on div "Lender / financier NAB Rate (%) 0 Original Limit $0 Current Balance 0" at bounding box center [340, 155] width 406 height 20
type input "$19,000"
click at [347, 103] on div "X" at bounding box center [340, 107] width 406 height 8
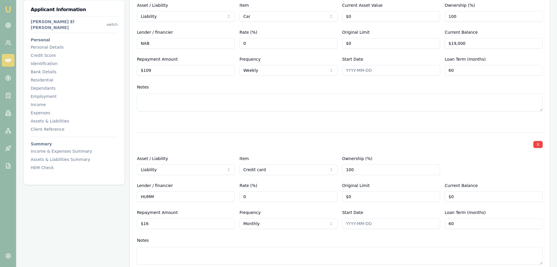
scroll to position [1681, 0]
drag, startPoint x: 364, startPoint y: 186, endPoint x: 298, endPoint y: 190, distance: 66.3
click at [316, 189] on div "Lender / financier HUMM Rate (%) 0 Original Limit 0 Current Balance $0" at bounding box center [340, 191] width 406 height 20
type input "$1,000"
click at [258, 118] on div at bounding box center [340, 121] width 406 height 7
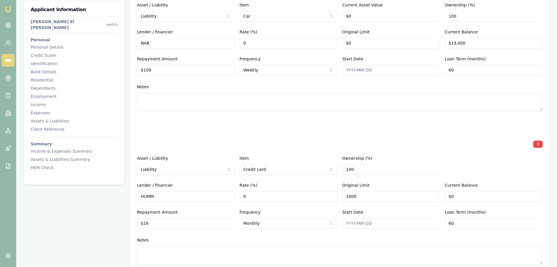
drag, startPoint x: 378, startPoint y: 187, endPoint x: 284, endPoint y: 191, distance: 94.0
click at [284, 191] on div "X Asset / Liability Liability Asset Liability Item Credit card Home Car Boat Bi…" at bounding box center [340, 205] width 406 height 146
click at [287, 103] on div "X Asset / Liability Liability Asset Liability Item Car Home Car Boat Bike Carav…" at bounding box center [340, 52] width 406 height 146
drag, startPoint x: 351, startPoint y: 183, endPoint x: 258, endPoint y: 192, distance: 92.6
click at [284, 190] on div "X Asset / Liability Liability Asset Liability Item Credit card Home Car Boat Bi…" at bounding box center [340, 205] width 406 height 146
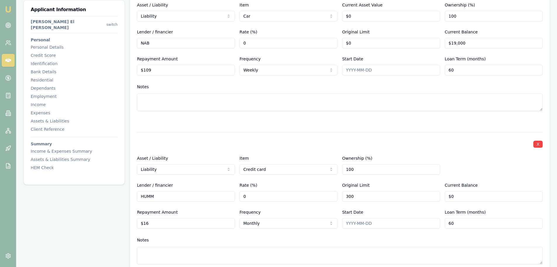
type input "$300"
click at [245, 118] on div at bounding box center [340, 121] width 406 height 7
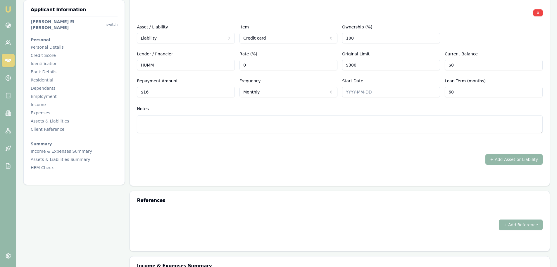
scroll to position [1739, 0]
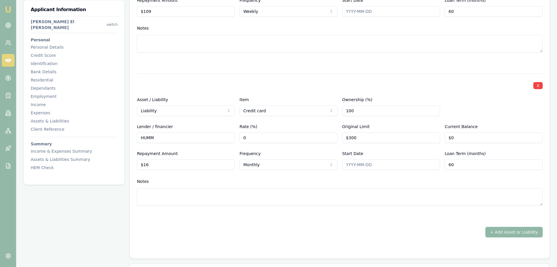
click at [532, 226] on button "+ Add Asset or Liability" at bounding box center [514, 231] width 57 height 11
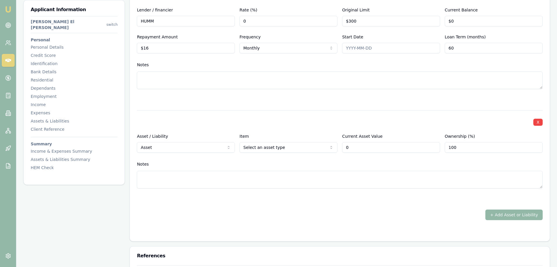
scroll to position [1856, 0]
type input "$0"
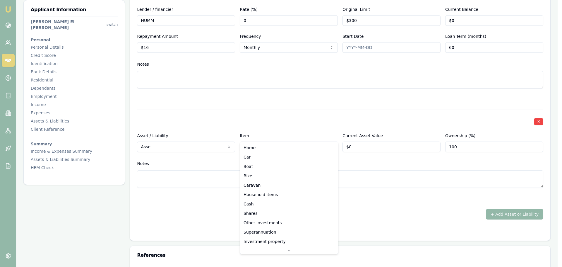
select select "CASH"
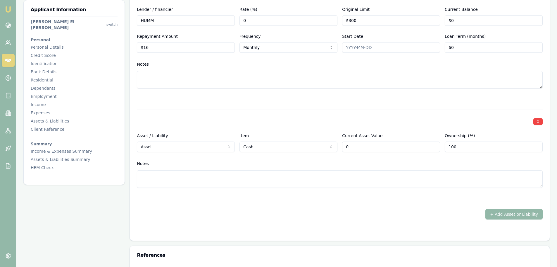
drag, startPoint x: 359, startPoint y: 138, endPoint x: 233, endPoint y: 133, distance: 126.2
click at [253, 136] on div "Asset / Liability Asset Asset Liability Item Cash Home Car Boat Bike Caravan Ho…" at bounding box center [340, 142] width 406 height 20
type input "$15,000"
click at [511, 209] on button "+ Add Asset or Liability" at bounding box center [514, 214] width 57 height 11
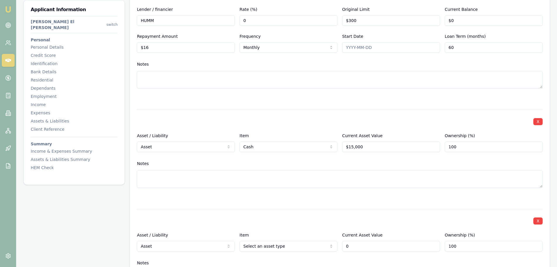
type input "$0"
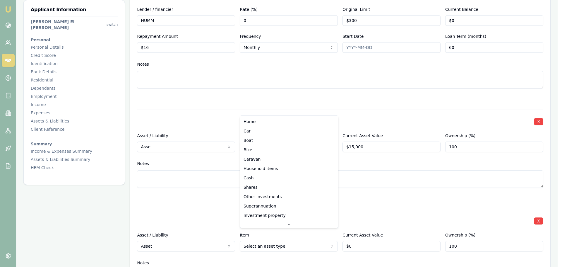
select select "HOUSEHOLD_ITEMS"
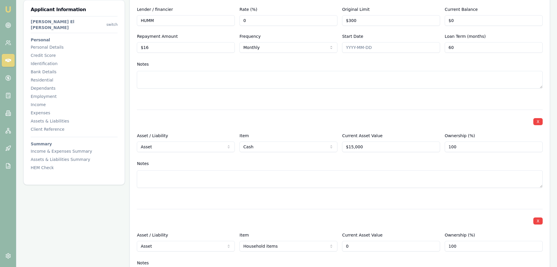
drag, startPoint x: 358, startPoint y: 234, endPoint x: 168, endPoint y: 233, distance: 189.6
click at [260, 242] on div "X Asset / Liability Asset Asset Liability Item Household items Home Car Boat Bi…" at bounding box center [340, 255] width 406 height 92
type input "$50,000"
click at [45, 110] on div "Expenses" at bounding box center [74, 113] width 87 height 6
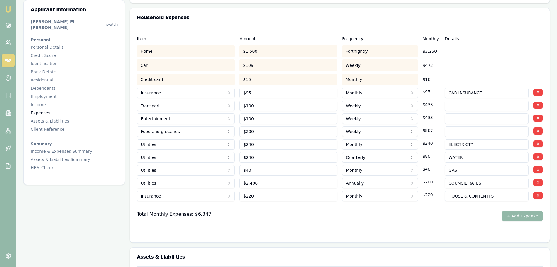
scroll to position [1237, 0]
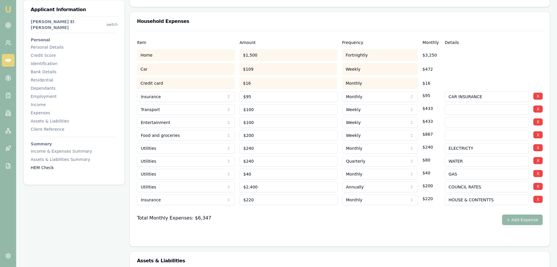
click at [47, 164] on div "HEM Check" at bounding box center [74, 167] width 87 height 6
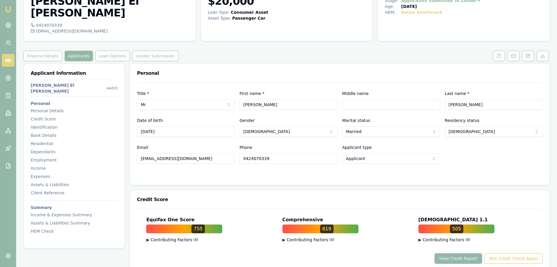
scroll to position [0, 0]
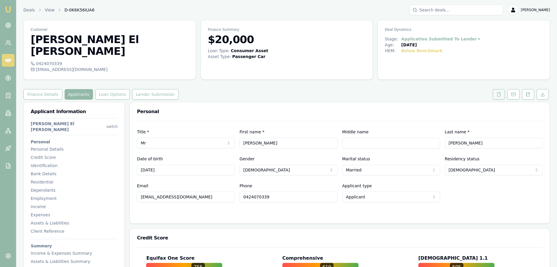
click at [504, 89] on button at bounding box center [499, 94] width 12 height 11
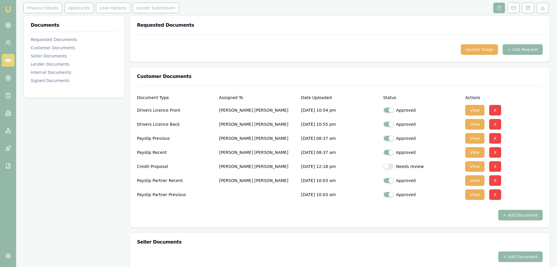
scroll to position [88, 0]
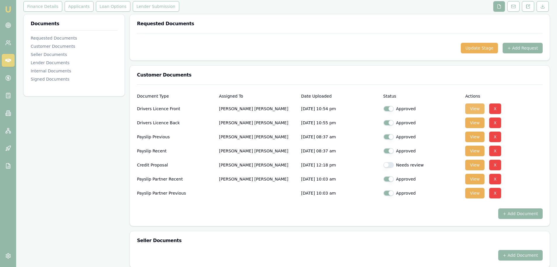
click at [474, 103] on button "View" at bounding box center [475, 108] width 19 height 11
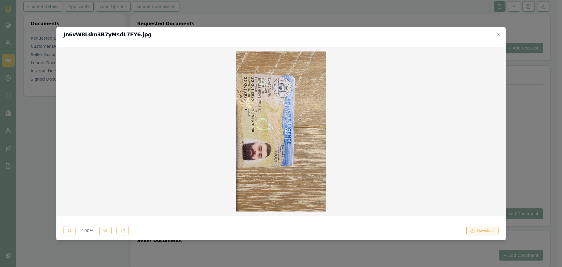
click at [492, 232] on button "Download" at bounding box center [482, 230] width 32 height 9
click at [402, 36] on h2 "Jn6vW8Ldm3B7yMsdL7FY6.jpg" at bounding box center [280, 34] width 435 height 5
click at [500, 35] on icon "button" at bounding box center [498, 34] width 5 height 5
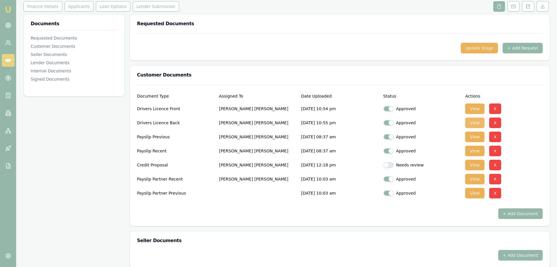
click at [482, 117] on button "View" at bounding box center [475, 122] width 19 height 11
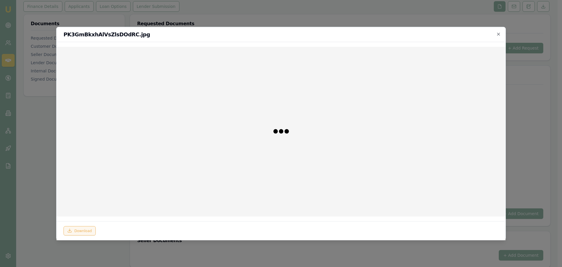
click at [78, 231] on button "Download" at bounding box center [79, 230] width 32 height 9
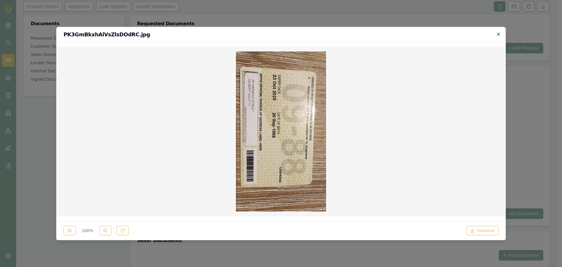
click at [500, 34] on icon "button" at bounding box center [498, 34] width 5 height 5
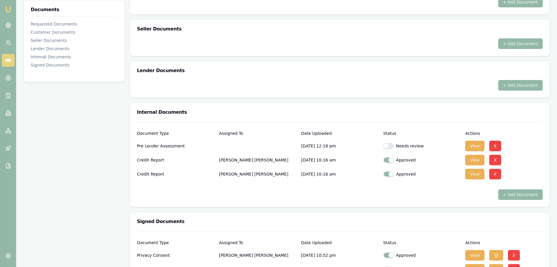
scroll to position [327, 0]
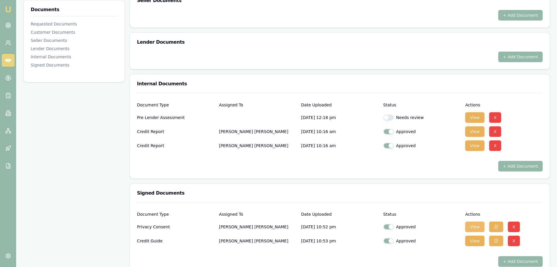
click at [478, 221] on button "View" at bounding box center [475, 226] width 19 height 11
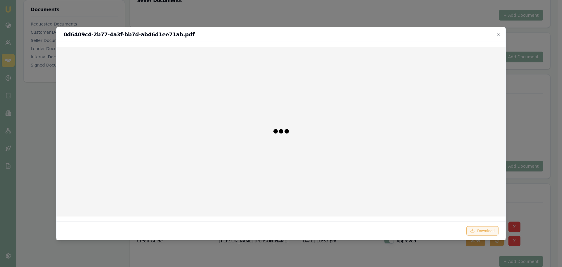
click at [482, 229] on button "Download" at bounding box center [482, 230] width 32 height 9
drag, startPoint x: 496, startPoint y: 35, endPoint x: 490, endPoint y: 45, distance: 11.8
click at [496, 35] on h2 "0d6409c4-2b77-4a3f-bb7d-ab46d1ee71ab.pdf" at bounding box center [280, 34] width 435 height 5
click at [498, 35] on icon "button" at bounding box center [498, 34] width 5 height 5
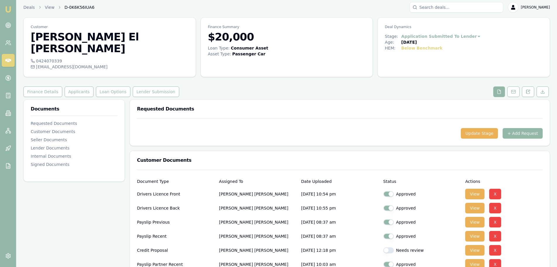
scroll to position [0, 0]
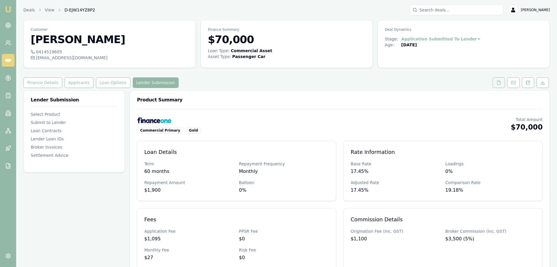
click at [498, 85] on button at bounding box center [499, 82] width 12 height 11
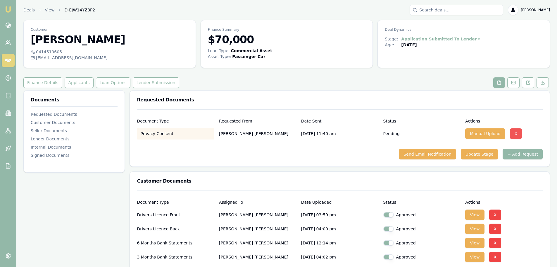
click at [515, 132] on button "X" at bounding box center [516, 133] width 12 height 11
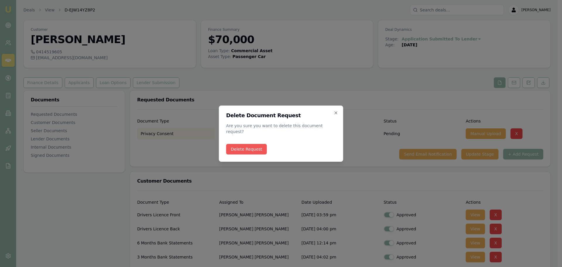
click at [251, 145] on button "Delete Request" at bounding box center [246, 149] width 41 height 11
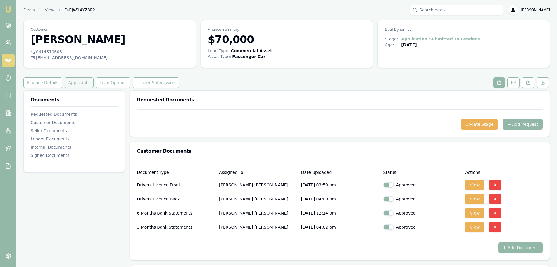
click at [76, 79] on button "Applicants" at bounding box center [79, 82] width 29 height 11
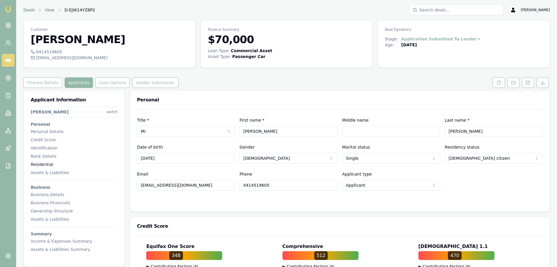
click at [45, 162] on div "Residential" at bounding box center [74, 164] width 87 height 6
click at [60, 219] on div "Assets & Liabilities" at bounding box center [74, 219] width 87 height 6
drag, startPoint x: 211, startPoint y: 185, endPoint x: 104, endPoint y: 186, distance: 107.1
click at [51, 166] on div "Residential" at bounding box center [74, 164] width 87 height 6
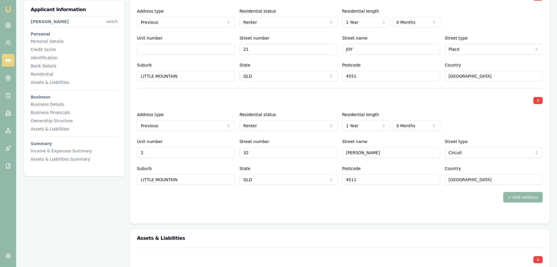
scroll to position [710, 0]
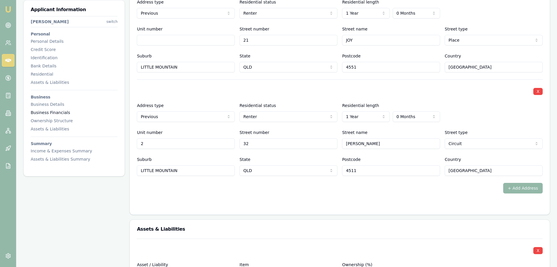
click at [53, 113] on div "Business Financials" at bounding box center [74, 112] width 87 height 6
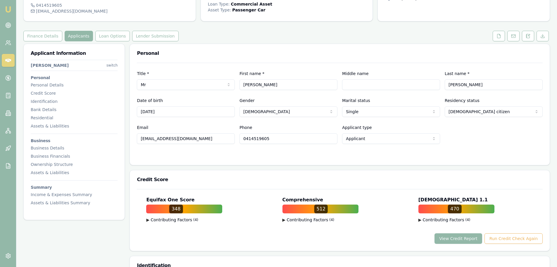
scroll to position [0, 0]
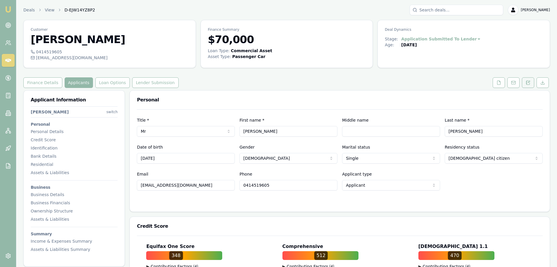
click at [531, 84] on button at bounding box center [528, 82] width 12 height 11
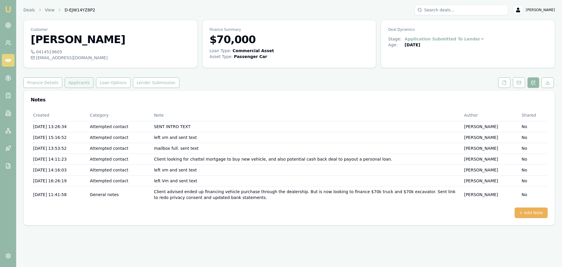
click at [72, 80] on button "Applicants" at bounding box center [79, 82] width 29 height 11
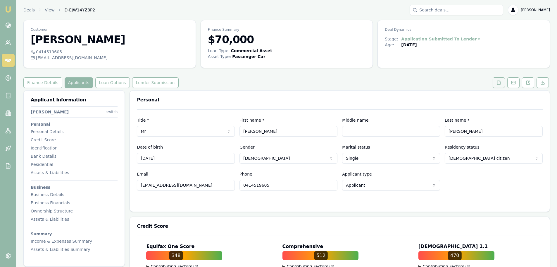
click at [502, 84] on button at bounding box center [499, 82] width 12 height 11
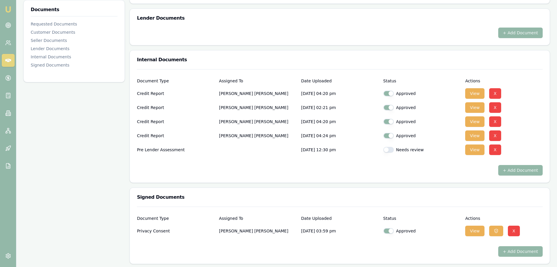
scroll to position [299, 0]
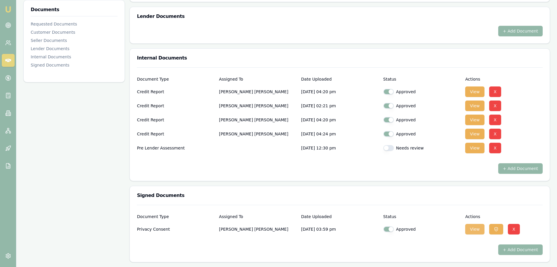
click at [474, 229] on button "View" at bounding box center [475, 229] width 19 height 11
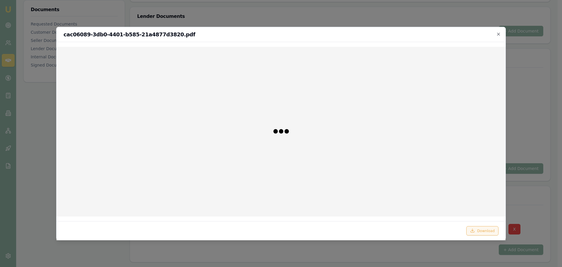
click at [491, 233] on button "Download" at bounding box center [482, 230] width 32 height 9
drag, startPoint x: 499, startPoint y: 32, endPoint x: 497, endPoint y: 34, distance: 3.5
click at [499, 32] on icon "button" at bounding box center [498, 34] width 5 height 5
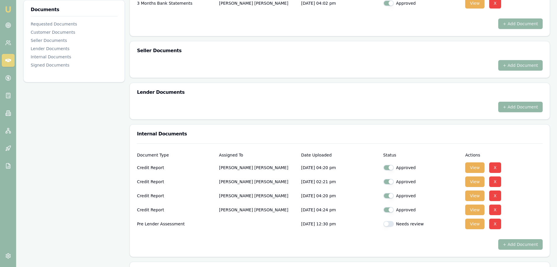
scroll to position [153, 0]
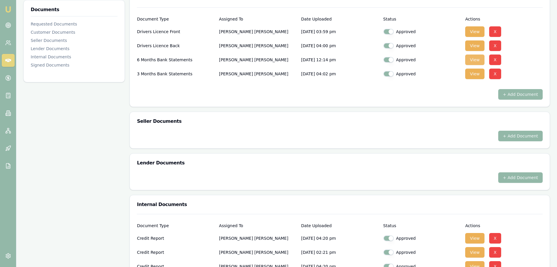
click at [477, 59] on button "View" at bounding box center [475, 59] width 19 height 11
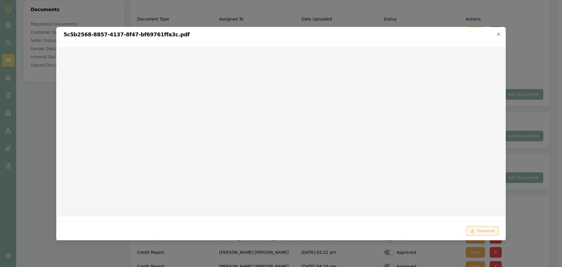
click at [482, 230] on button "Download" at bounding box center [482, 230] width 32 height 9
click at [501, 34] on div "5c5b2568-8857-4137-8f47-bf69761ffa3c.pdf" at bounding box center [280, 34] width 449 height 15
drag, startPoint x: 497, startPoint y: 32, endPoint x: 495, endPoint y: 35, distance: 3.9
click at [496, 32] on icon "button" at bounding box center [498, 34] width 5 height 5
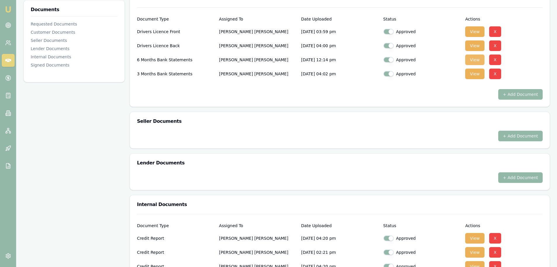
click at [474, 56] on button "View" at bounding box center [475, 59] width 19 height 11
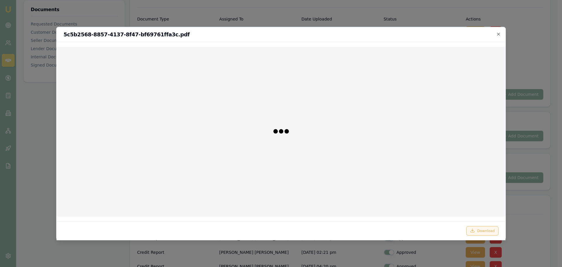
click at [491, 231] on button "Download" at bounding box center [482, 230] width 32 height 9
click at [498, 34] on icon "button" at bounding box center [498, 34] width 5 height 5
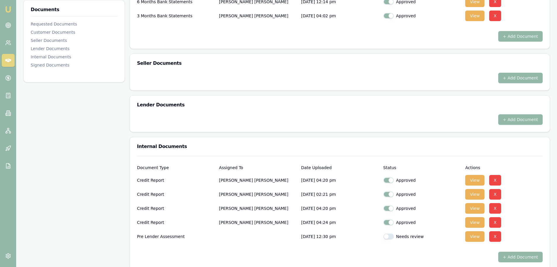
scroll to position [212, 0]
click at [480, 223] on button "View" at bounding box center [475, 221] width 19 height 11
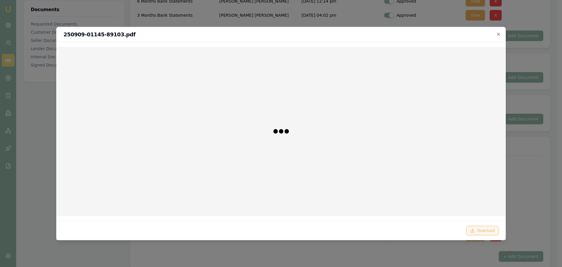
click at [485, 228] on button "Download" at bounding box center [482, 230] width 32 height 9
click at [418, 32] on h2 "250909-01145-89103.pdf" at bounding box center [280, 34] width 435 height 5
click at [498, 35] on icon "button" at bounding box center [498, 33] width 3 height 3
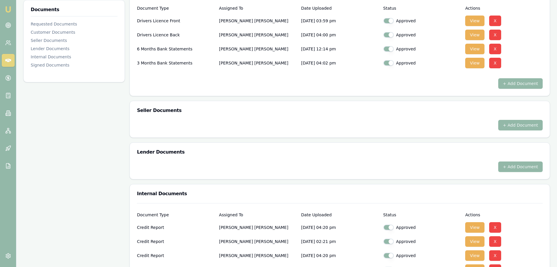
scroll to position [95, 0]
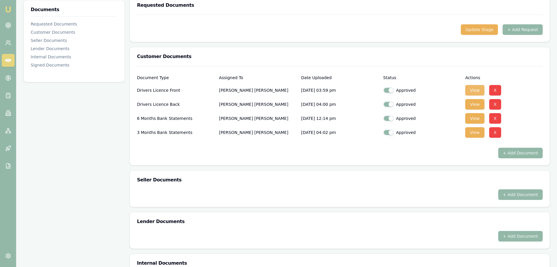
click at [478, 88] on button "View" at bounding box center [475, 90] width 19 height 11
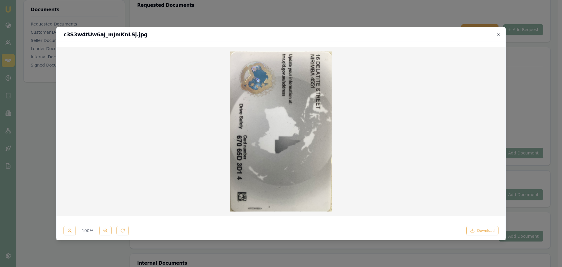
click at [497, 34] on icon "button" at bounding box center [498, 34] width 5 height 5
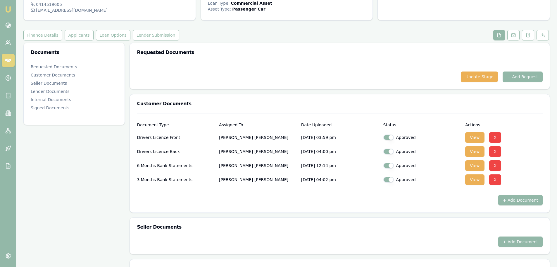
scroll to position [0, 0]
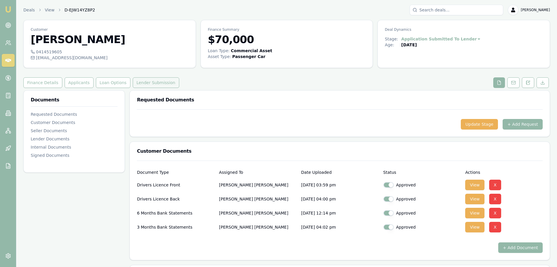
click at [149, 85] on button "Lender Submission" at bounding box center [156, 82] width 47 height 11
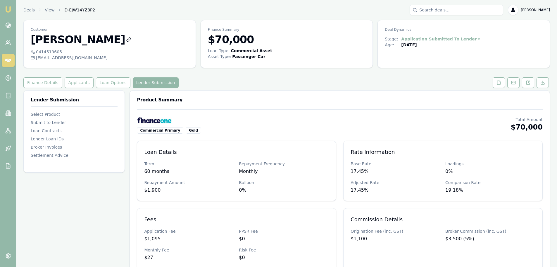
click at [126, 39] on icon at bounding box center [128, 39] width 5 height 5
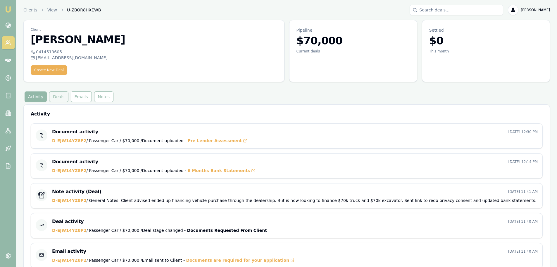
click at [56, 94] on button "Deals" at bounding box center [58, 96] width 19 height 11
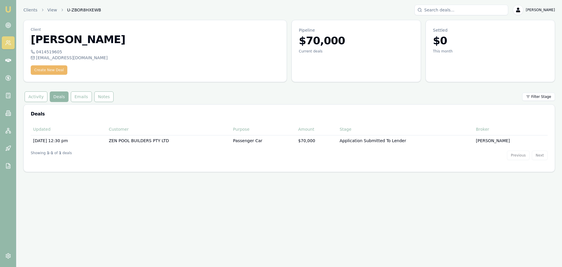
click at [51, 68] on button "Create New Deal" at bounding box center [49, 69] width 37 height 9
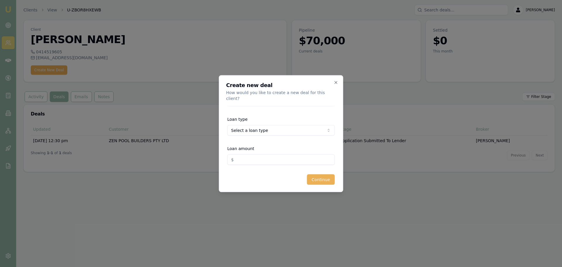
click at [297, 128] on body "Emu Broker Clients View U-ZBOR8HXEWB [PERSON_NAME] Shield Toggle Menu Client [P…" at bounding box center [281, 133] width 562 height 267
select select "COMMERCIAL_ASSET"
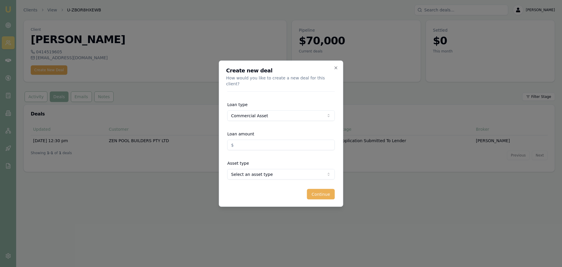
click at [249, 143] on input "Loan amount" at bounding box center [280, 144] width 107 height 11
type input "$70,000.00"
click at [260, 171] on body "Emu Broker Clients View U-ZBOR8HXEWB [PERSON_NAME] Shield Toggle Menu Client [P…" at bounding box center [281, 133] width 562 height 267
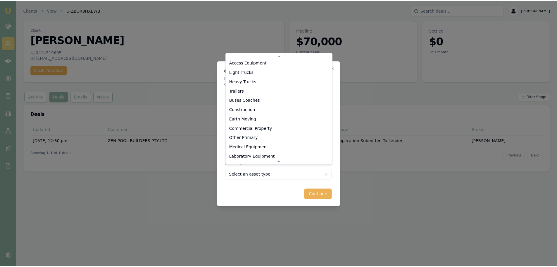
scroll to position [59, 0]
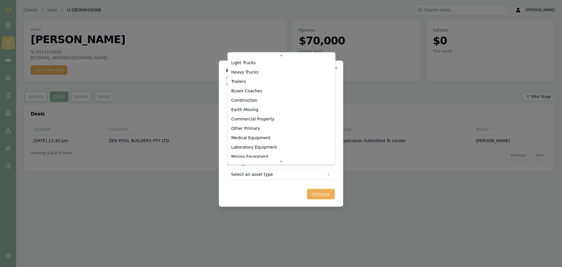
select select "EARTH_MOVING"
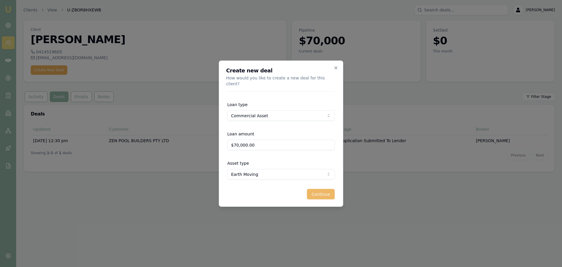
click at [325, 190] on button "Continue" at bounding box center [321, 193] width 28 height 11
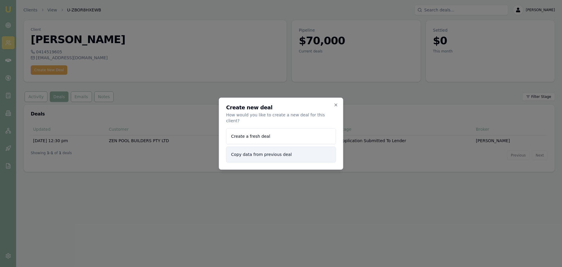
click at [298, 154] on button "Copy data from previous deal" at bounding box center [281, 154] width 110 height 16
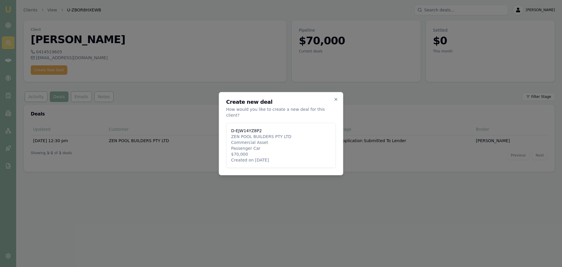
click at [298, 154] on button "D-EJW14YZ8P2 ZEN POOL BUILDERS PTY LTD Commercial Asset Passenger Car $70,000 C…" at bounding box center [281, 145] width 110 height 45
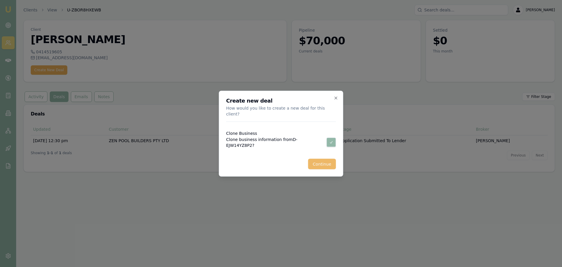
click at [319, 160] on button "Continue" at bounding box center [322, 163] width 28 height 11
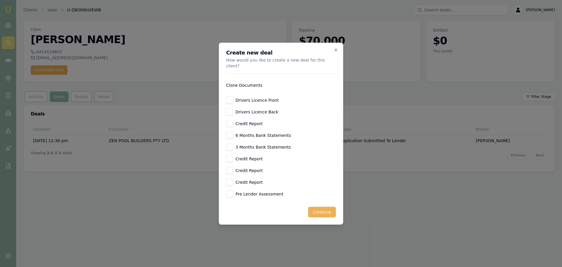
click at [229, 97] on button "Drivers Licence Front" at bounding box center [229, 99] width 7 height 7
checkbox input "true"
click at [231, 108] on button "Drivers Licence Back" at bounding box center [229, 111] width 7 height 7
checkbox input "true"
click at [231, 122] on button "Credit Report" at bounding box center [229, 123] width 7 height 7
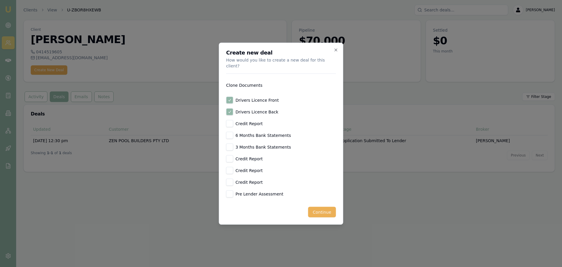
checkbox input "true"
click at [228, 133] on button "6 Months Bank Statements" at bounding box center [229, 134] width 7 height 7
checkbox input "true"
click at [229, 155] on button "Credit Report" at bounding box center [229, 158] width 7 height 7
checkbox input "true"
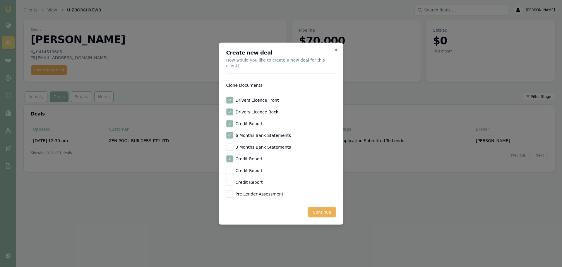
click at [225, 169] on div "Create new deal How would you like to create a new deal for this client? Clone …" at bounding box center [281, 133] width 124 height 182
click at [229, 169] on button "Credit Report" at bounding box center [229, 169] width 7 height 7
checkbox input "true"
click at [230, 178] on button "Credit Report" at bounding box center [229, 181] width 7 height 7
checkbox input "true"
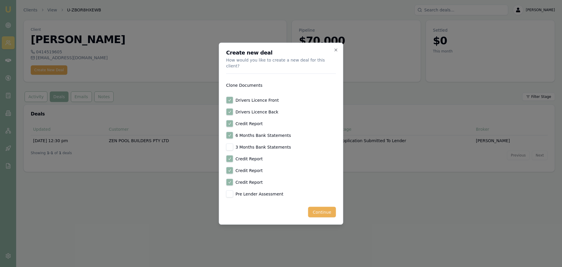
click at [325, 214] on div "Create new deal How would you like to create a new deal for this client? Clone …" at bounding box center [281, 133] width 124 height 182
click at [325, 209] on button "Continue" at bounding box center [322, 211] width 28 height 11
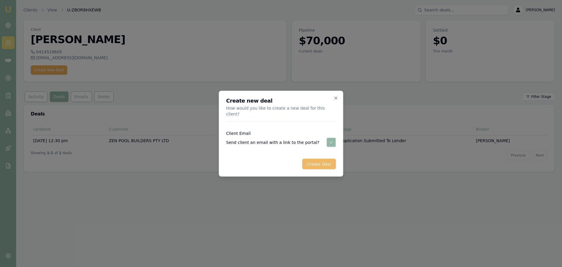
click at [323, 158] on button "Create Deal" at bounding box center [319, 163] width 34 height 11
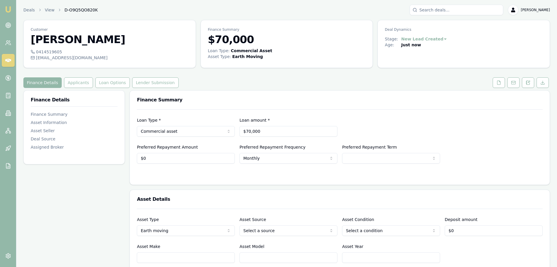
click at [351, 158] on html "Emu Broker Deals View D-O9Q5QO820K [PERSON_NAME] Shield Toggle Menu Customer [P…" at bounding box center [278, 133] width 557 height 267
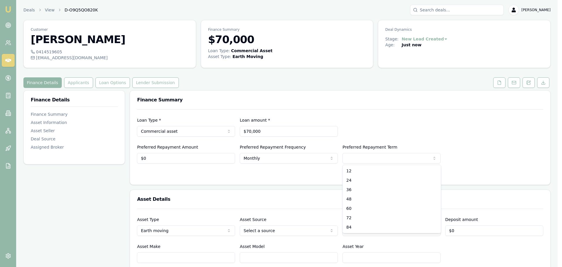
select select "60"
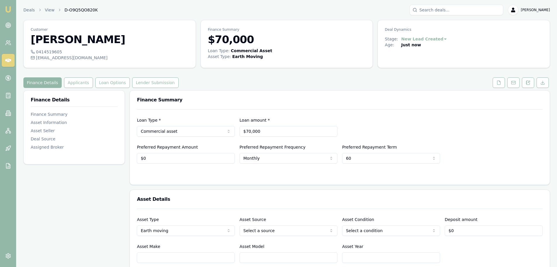
click at [348, 119] on div "Loan Type * Commercial asset Consumer loan Consumer asset Commercial loan Comme…" at bounding box center [340, 126] width 406 height 20
click at [208, 109] on div "Loan Type * Commercial asset Consumer loan Consumer asset Commercial loan Comme…" at bounding box center [340, 136] width 406 height 54
click at [78, 83] on button "Applicants" at bounding box center [78, 82] width 29 height 11
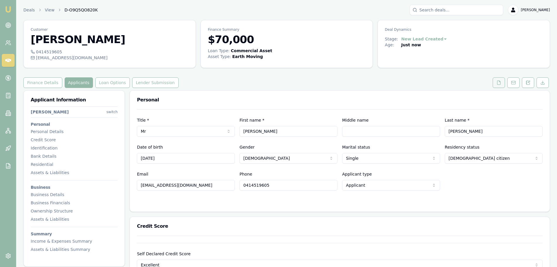
click at [500, 83] on icon at bounding box center [499, 82] width 5 height 5
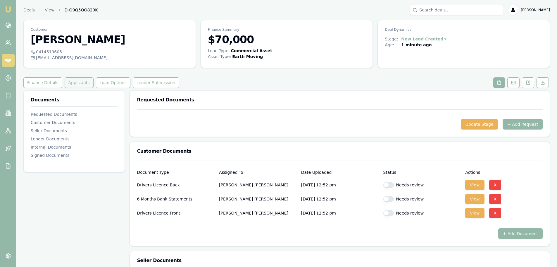
click at [75, 84] on button "Applicants" at bounding box center [79, 82] width 29 height 11
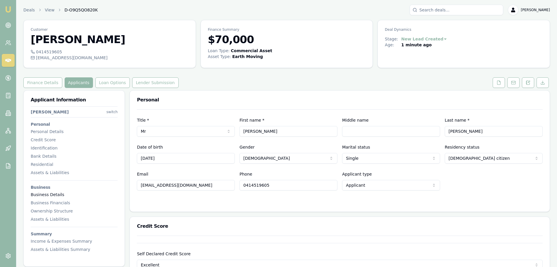
click at [57, 194] on div "Business Details" at bounding box center [74, 194] width 87 height 6
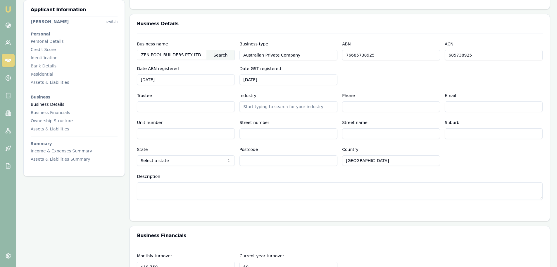
scroll to position [1291, 0]
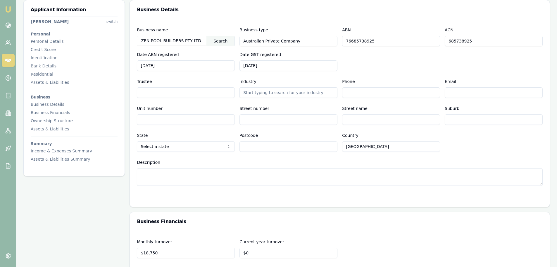
drag, startPoint x: 389, startPoint y: 41, endPoint x: 332, endPoint y: 40, distance: 57.1
click at [319, 40] on div "Business name ZEN POOL BUILDERS PTY LTD Search Business type Australian Private…" at bounding box center [340, 48] width 406 height 44
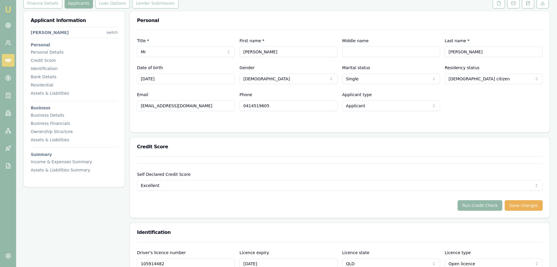
scroll to position [0, 0]
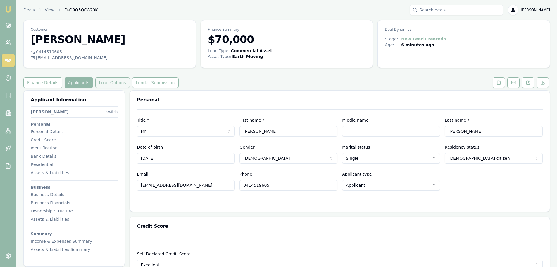
click at [114, 80] on button "Loan Options" at bounding box center [112, 82] width 35 height 11
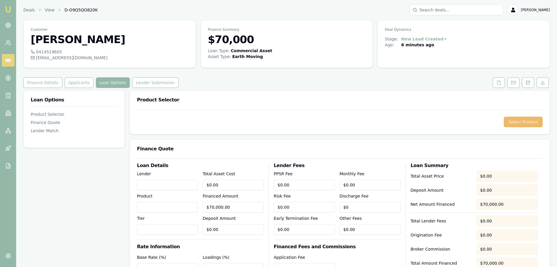
click at [519, 119] on button "Select Product" at bounding box center [523, 121] width 39 height 11
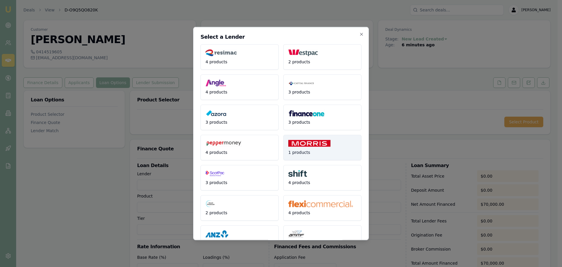
click at [317, 150] on button "1 products" at bounding box center [322, 146] width 78 height 25
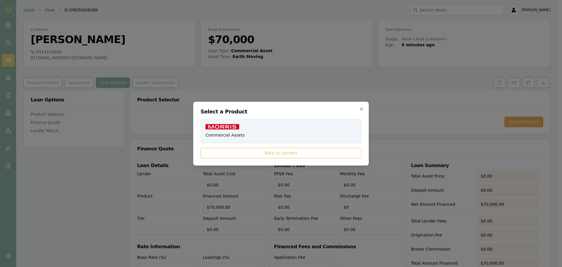
click at [289, 132] on button "Commercial Assets" at bounding box center [280, 131] width 161 height 24
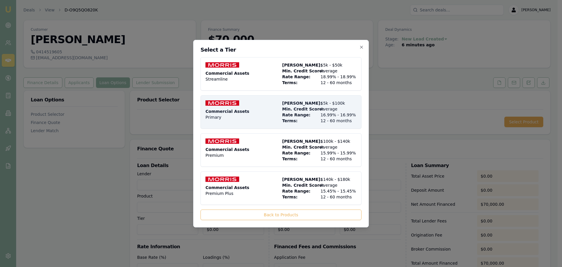
click at [274, 105] on div "Commercial Assets Primary" at bounding box center [242, 111] width 74 height 23
type input "[PERSON_NAME] Finance"
type input "Commercial Assets"
type input "Primary"
type input "16.99"
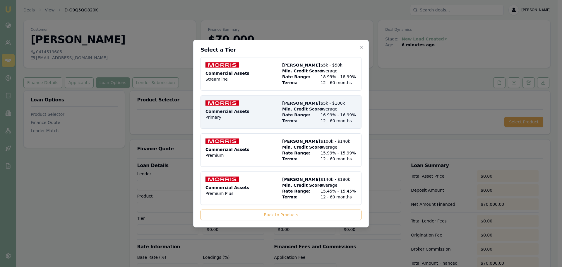
type input "12"
type input "$650.00"
type input "8"
type input "$5,600.00"
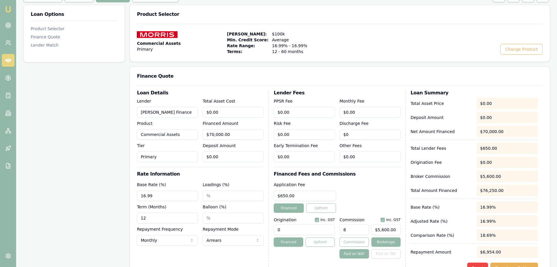
scroll to position [88, 0]
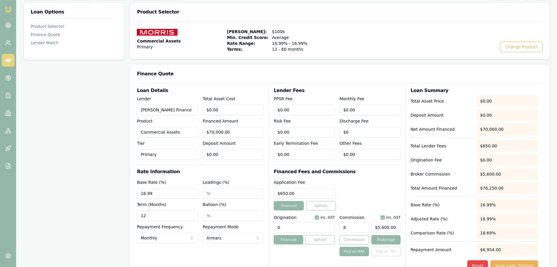
drag, startPoint x: 166, startPoint y: 216, endPoint x: -9, endPoint y: 220, distance: 174.7
click at [0, 179] on html "Emu Broker Deals View D-O9Q5QO820K [PERSON_NAME] Shield Toggle Menu Customer [P…" at bounding box center [278, 45] width 557 height 267
type input "60"
click at [78, 145] on div "Loan Options Product Selector Finance Quote Lender Match" at bounding box center [74, 163] width 102 height 323
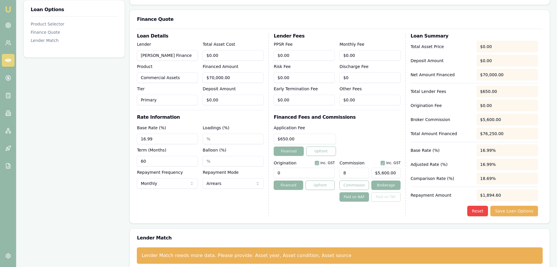
scroll to position [151, 0]
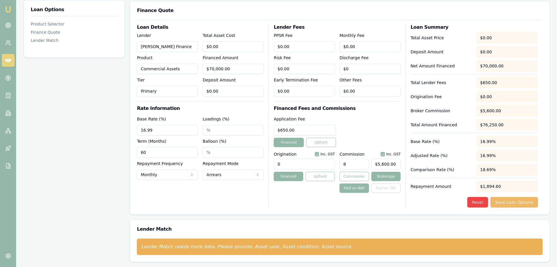
click at [527, 200] on button "Save Loan Options" at bounding box center [515, 202] width 48 height 11
drag, startPoint x: 227, startPoint y: 45, endPoint x: 81, endPoint y: 39, distance: 145.8
click at [109, 39] on div "Loan Options Product Selector Finance Quote Lender Match Product Selector Comme…" at bounding box center [286, 100] width 527 height 323
type input "7"
type input "$7.00"
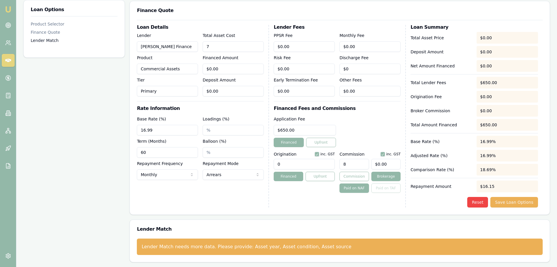
type input "$0.56"
type input "70"
type input "$70.00"
type input "$5.60"
type input "700"
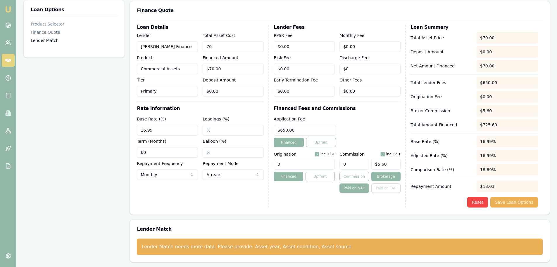
type input "$700.00"
type input "$56.00"
type input "7000"
type input "$7,000.00"
type input "$560.00"
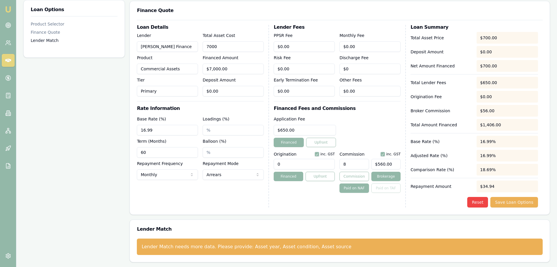
type input "70000"
type input "$70,000.00"
type input "$5,600.00"
type input "$70,000.00"
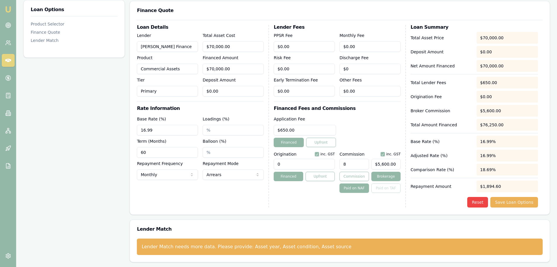
click at [371, 121] on div "Application Fee $650.00 Financed Upfront" at bounding box center [337, 131] width 127 height 32
click at [532, 203] on button "Save Loan Options" at bounding box center [515, 202] width 48 height 11
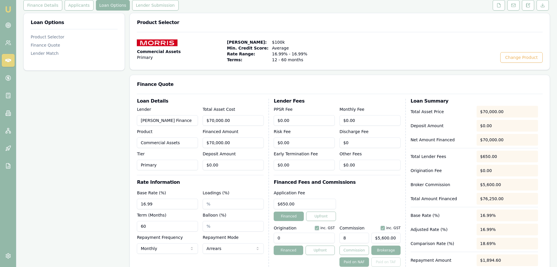
scroll to position [0, 0]
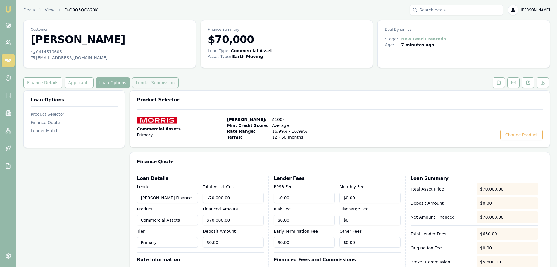
click at [136, 83] on button "Lender Submission" at bounding box center [155, 82] width 47 height 11
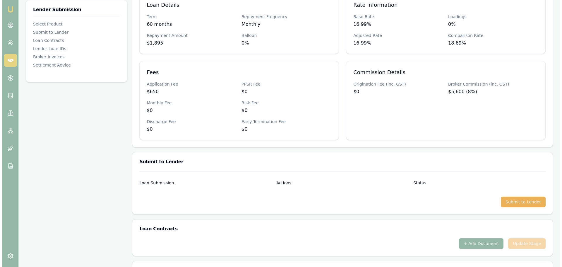
scroll to position [205, 0]
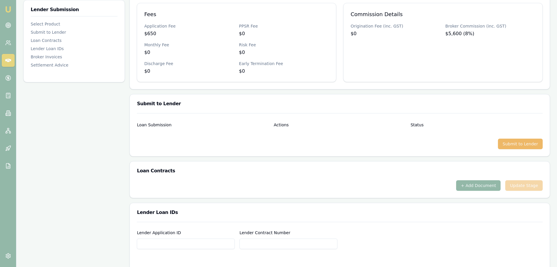
click at [514, 145] on button "Submit to Lender" at bounding box center [520, 143] width 45 height 11
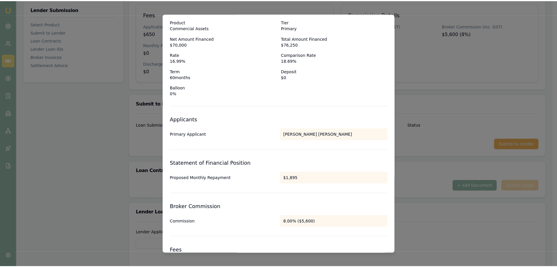
scroll to position [0, 0]
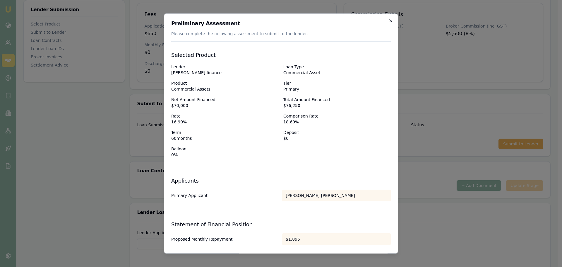
click at [388, 21] on icon "button" at bounding box center [390, 20] width 5 height 5
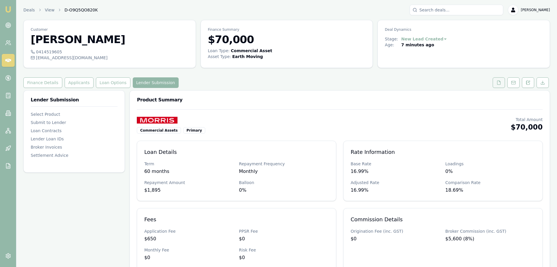
click at [499, 82] on icon at bounding box center [499, 82] width 5 height 5
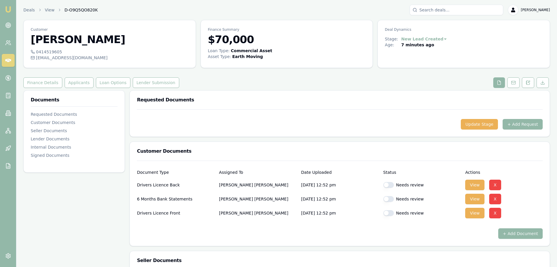
click at [391, 185] on button "button" at bounding box center [389, 185] width 11 height 6
checkbox input "true"
click at [388, 194] on div "Needs review" at bounding box center [423, 199] width 78 height 12
click at [390, 200] on button "button" at bounding box center [389, 199] width 11 height 6
checkbox input "true"
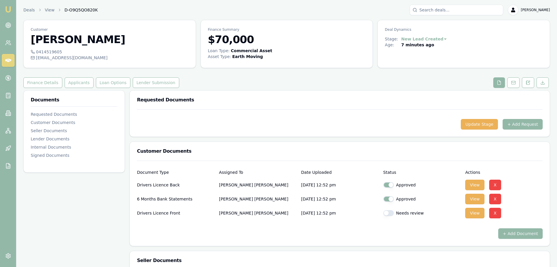
click at [390, 212] on button "button" at bounding box center [389, 213] width 11 height 6
checkbox input "true"
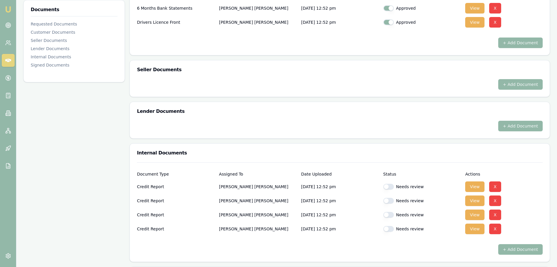
scroll to position [205, 0]
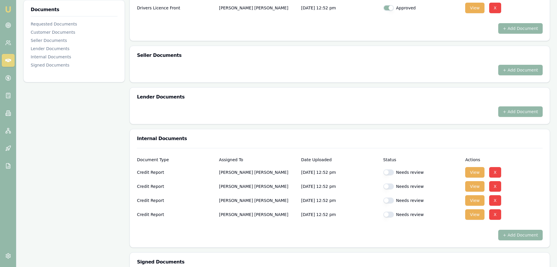
click at [390, 172] on button "button" at bounding box center [389, 172] width 11 height 6
checkbox input "true"
click at [390, 187] on button "button" at bounding box center [389, 186] width 11 height 6
checkbox input "true"
click at [390, 198] on button "button" at bounding box center [389, 200] width 11 height 6
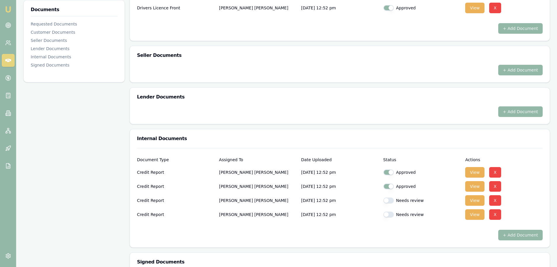
checkbox input "true"
click at [389, 214] on button "button" at bounding box center [389, 214] width 11 height 6
checkbox input "true"
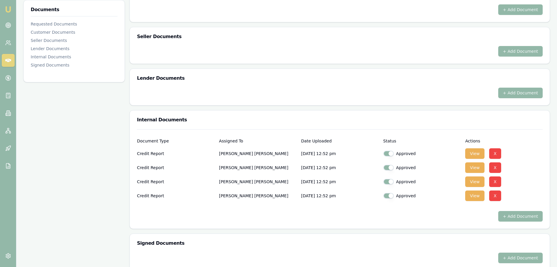
scroll to position [232, 0]
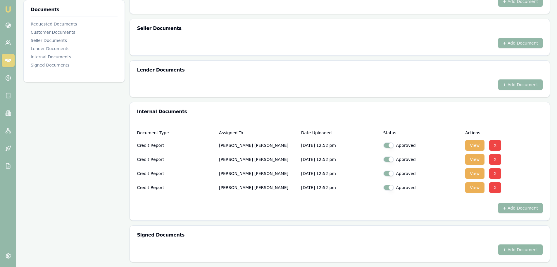
click at [521, 249] on button "+ Add Document" at bounding box center [521, 249] width 44 height 11
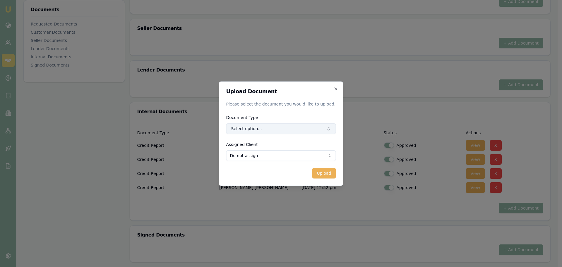
click at [273, 129] on button "Select option..." at bounding box center [281, 128] width 110 height 11
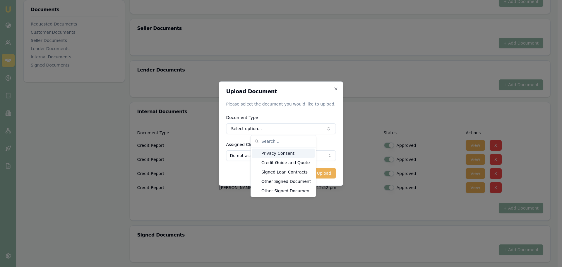
click at [277, 152] on div "Privacy Consent" at bounding box center [283, 152] width 63 height 9
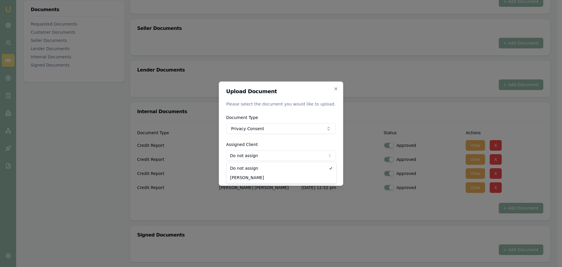
select select "U-ZBOR8HXEWB"
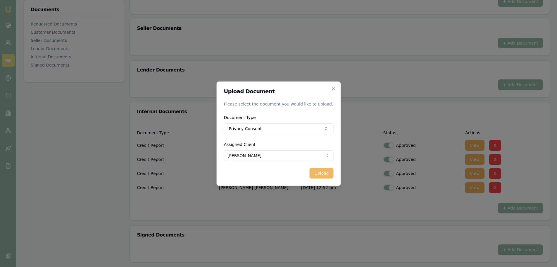
click at [322, 170] on button "Upload" at bounding box center [322, 173] width 24 height 11
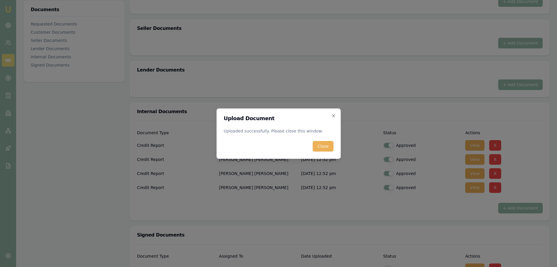
click at [329, 145] on button "Close" at bounding box center [323, 146] width 20 height 11
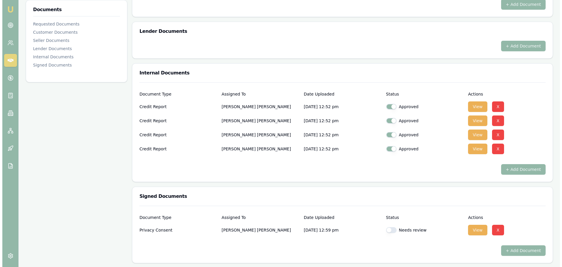
scroll to position [271, 0]
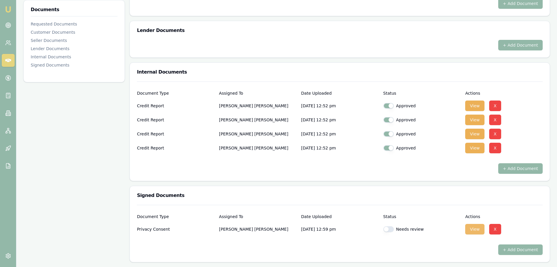
click at [473, 229] on button "View" at bounding box center [475, 229] width 19 height 11
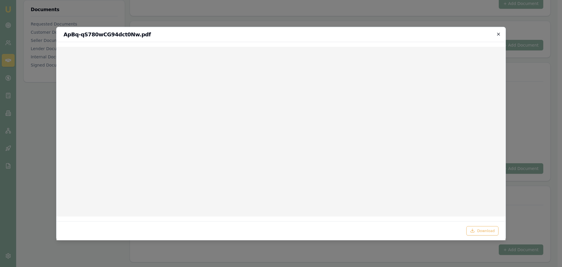
click at [499, 33] on icon "button" at bounding box center [498, 33] width 3 height 3
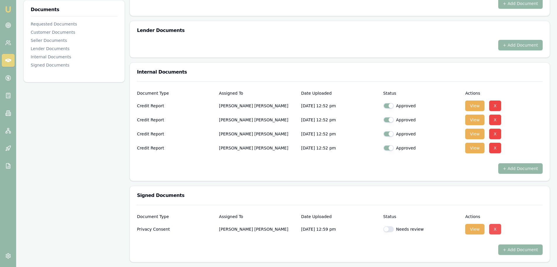
click at [497, 229] on button "X" at bounding box center [496, 229] width 12 height 11
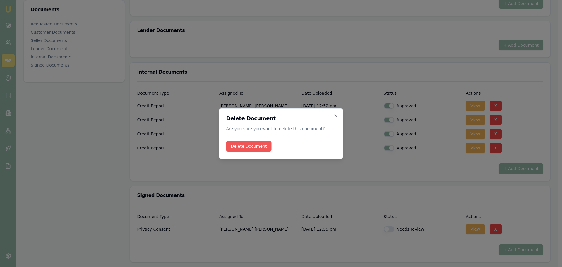
click at [246, 147] on button "Delete Document" at bounding box center [248, 146] width 45 height 11
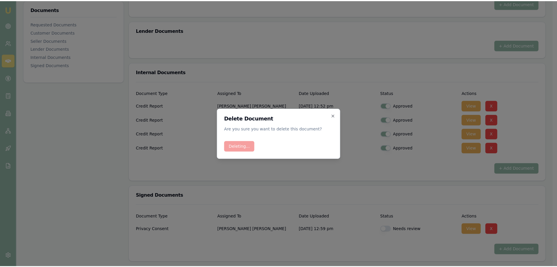
scroll to position [232, 0]
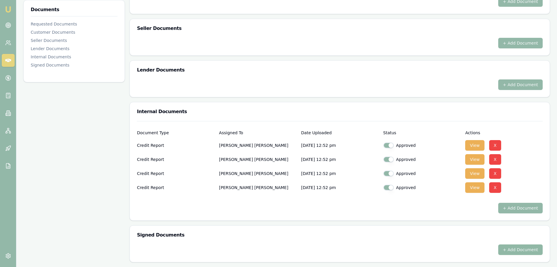
click at [520, 252] on button "+ Add Document" at bounding box center [521, 249] width 44 height 11
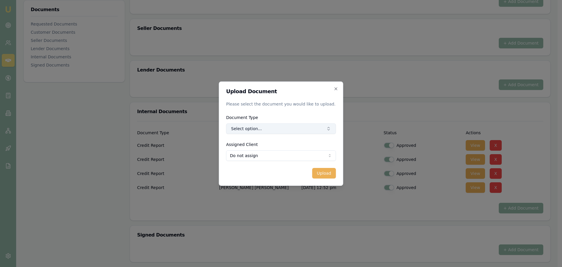
click at [262, 126] on button "Select option..." at bounding box center [281, 128] width 110 height 11
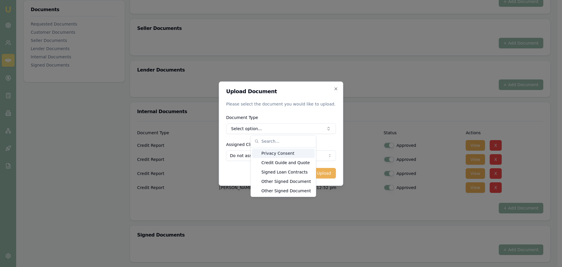
click at [273, 153] on div "Privacy Consent" at bounding box center [283, 152] width 63 height 9
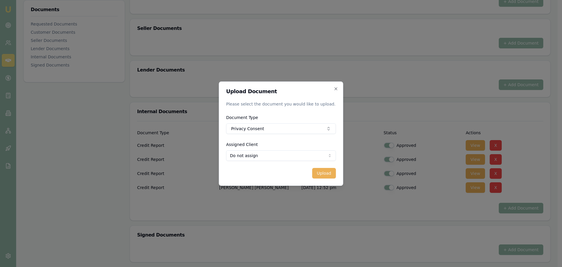
select select "U-ZBOR8HXEWB"
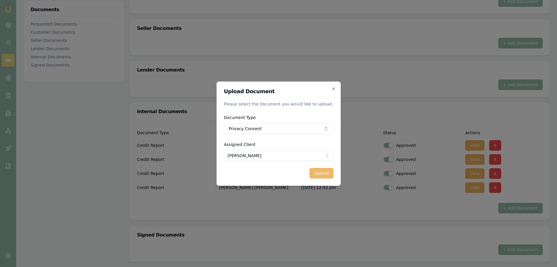
click at [318, 169] on button "Upload" at bounding box center [322, 173] width 24 height 11
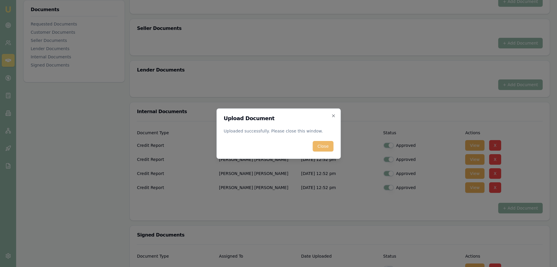
click at [330, 145] on button "Close" at bounding box center [323, 146] width 20 height 11
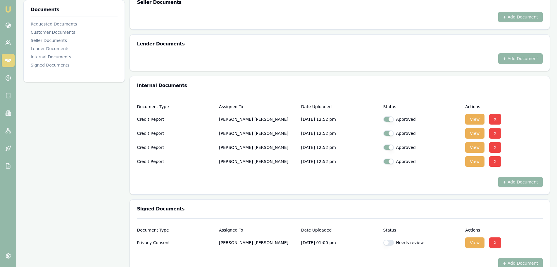
scroll to position [271, 0]
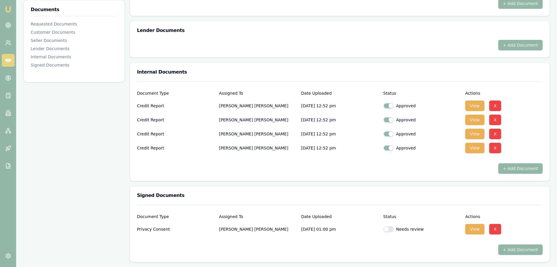
click at [390, 227] on button "button" at bounding box center [389, 229] width 11 height 6
checkbox input "true"
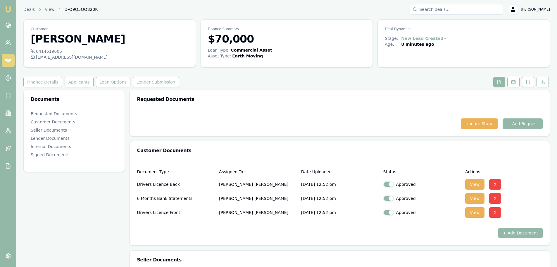
scroll to position [0, 0]
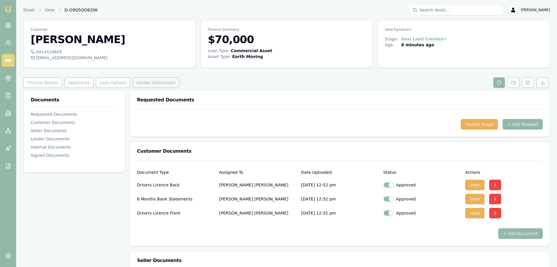
click at [140, 80] on button "Lender Submission" at bounding box center [156, 82] width 47 height 11
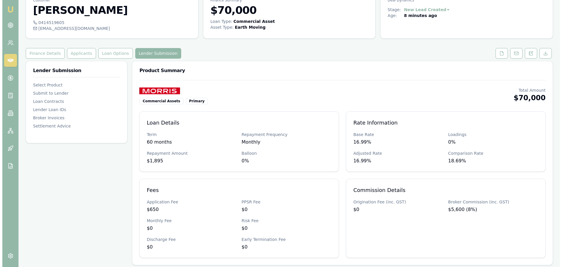
scroll to position [117, 0]
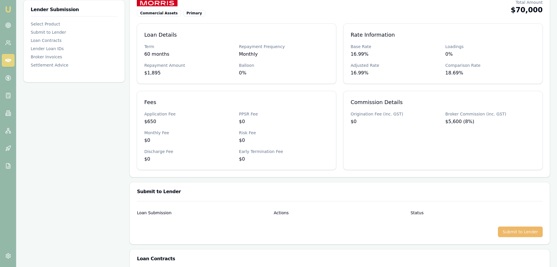
click at [518, 234] on button "Submit to Lender" at bounding box center [520, 231] width 45 height 11
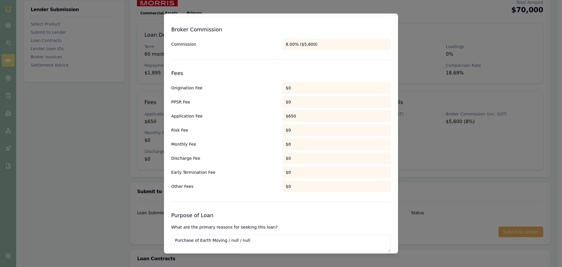
scroll to position [274, 0]
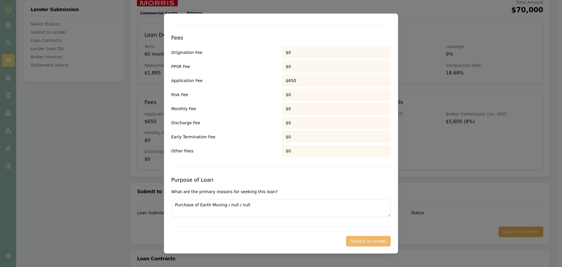
click at [382, 241] on button "Submit to Lender" at bounding box center [368, 241] width 45 height 11
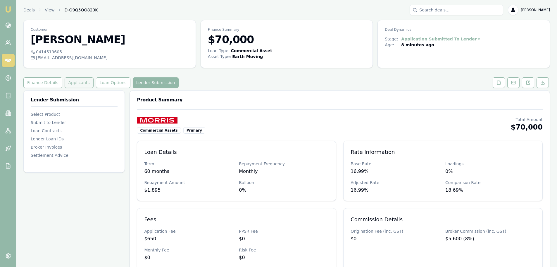
click at [66, 83] on button "Applicants" at bounding box center [79, 82] width 29 height 11
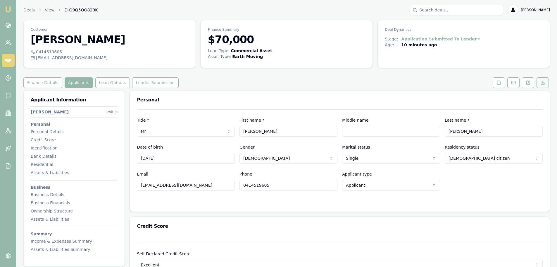
click at [544, 81] on icon at bounding box center [543, 82] width 5 height 5
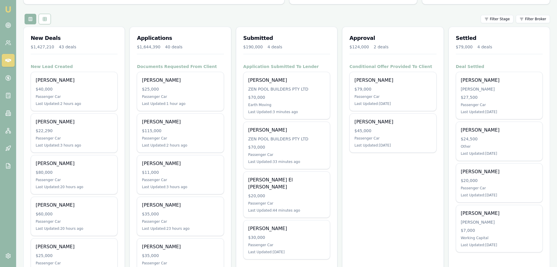
scroll to position [59, 0]
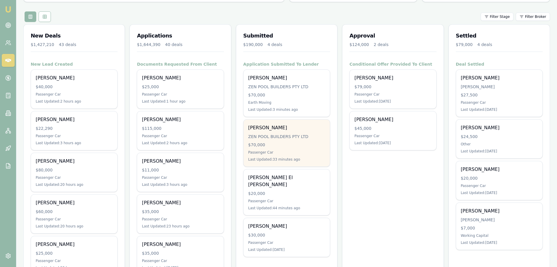
click at [259, 142] on div "$70,000" at bounding box center [286, 145] width 77 height 6
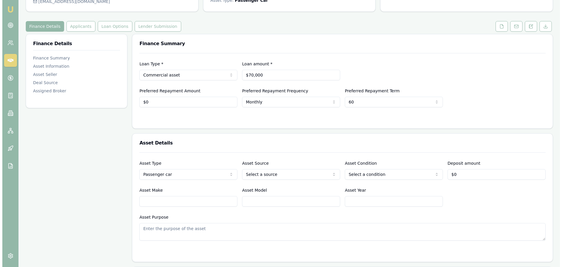
scroll to position [59, 0]
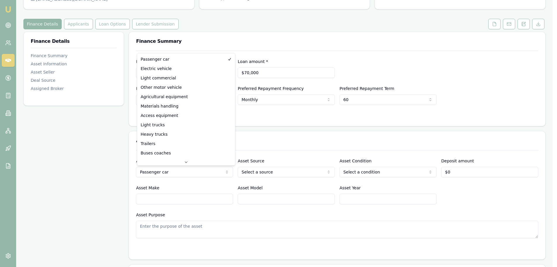
click at [190, 171] on html "Emu Broker Deals View D-EJW14YZ8P2 Erin Shield Toggle Menu Customer KYLE THOMPS…" at bounding box center [278, 74] width 557 height 267
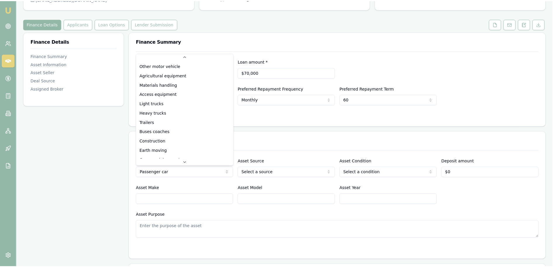
scroll to position [56, 0]
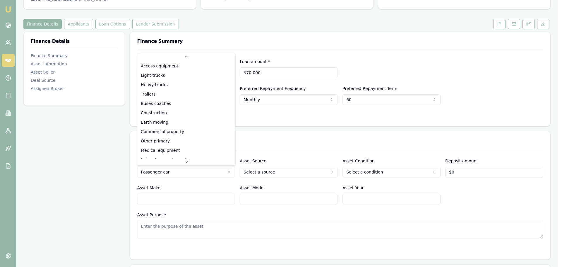
select select "HEAVY_TRUCKS"
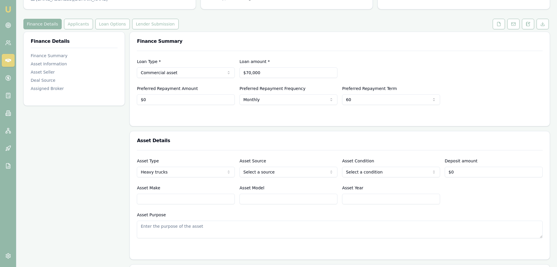
click at [204, 141] on h3 "Asset Details" at bounding box center [340, 140] width 406 height 5
click at [253, 171] on html "Emu Broker Deals View D-EJW14YZ8P2 Erin Shield Toggle Menu Customer KYLE THOMPS…" at bounding box center [278, 74] width 557 height 267
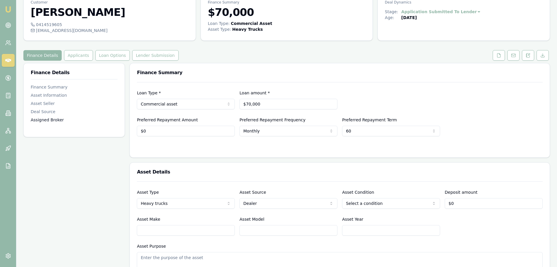
scroll to position [0, 0]
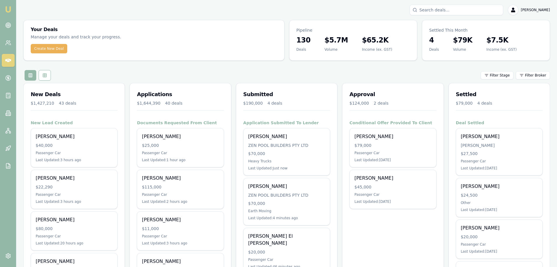
click at [190, 79] on div "Filter Stage Filter Broker" at bounding box center [286, 75] width 527 height 11
